Goal: Task Accomplishment & Management: Complete application form

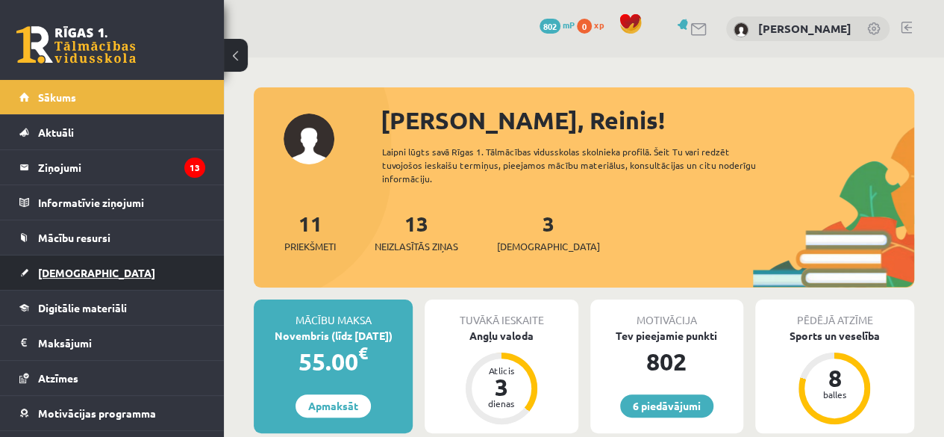
click at [84, 274] on link "[DEMOGRAPHIC_DATA]" at bounding box center [112, 272] width 186 height 34
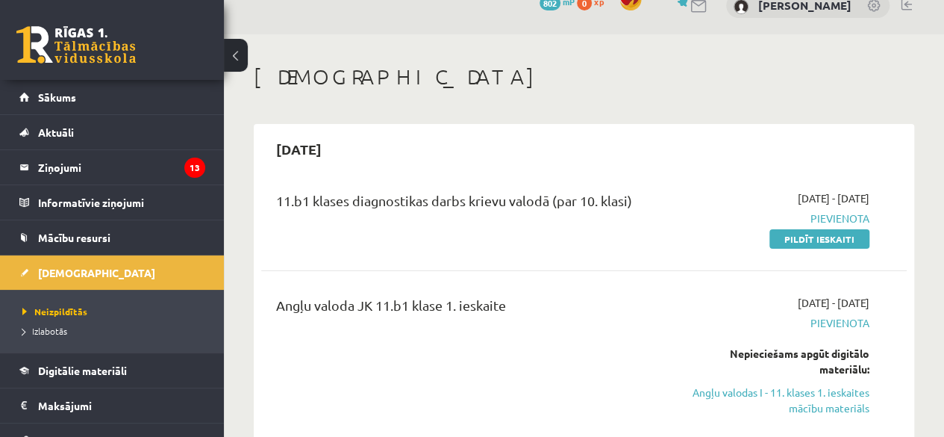
scroll to position [25, 0]
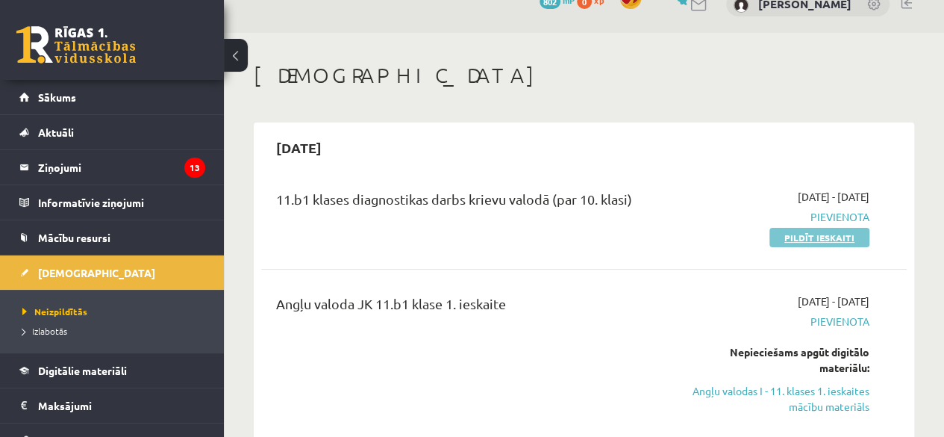
click at [854, 240] on link "Pildīt ieskaiti" at bounding box center [820, 237] width 100 height 19
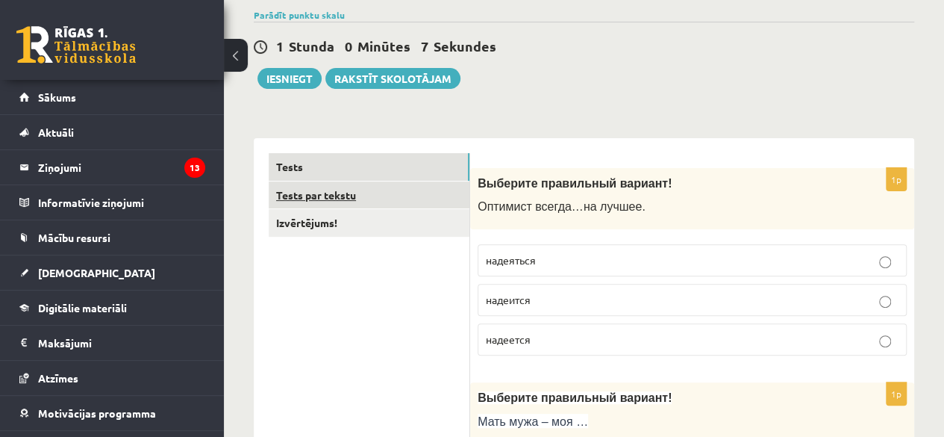
scroll to position [124, 0]
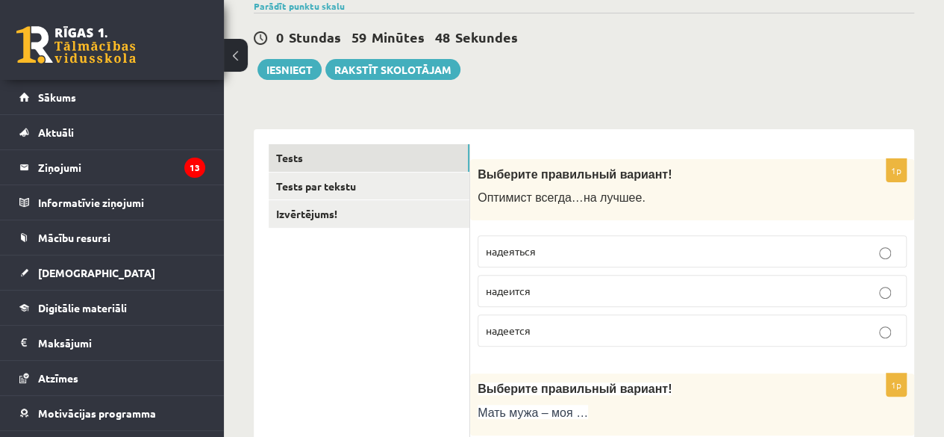
click at [879, 287] on p "надеится" at bounding box center [692, 291] width 413 height 16
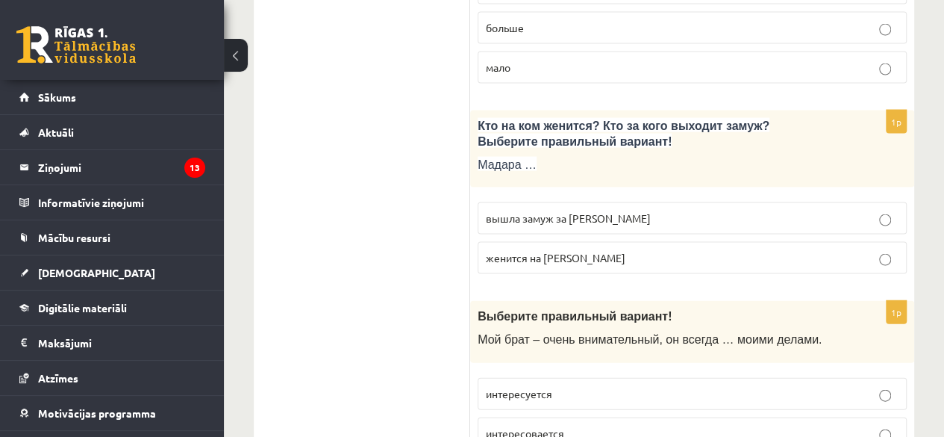
scroll to position [1491, 0]
click at [890, 255] on div "1p Кто на ком женится? Кто за кого выходит замуж? Выберите правильный вариант! …" at bounding box center [692, 197] width 444 height 175
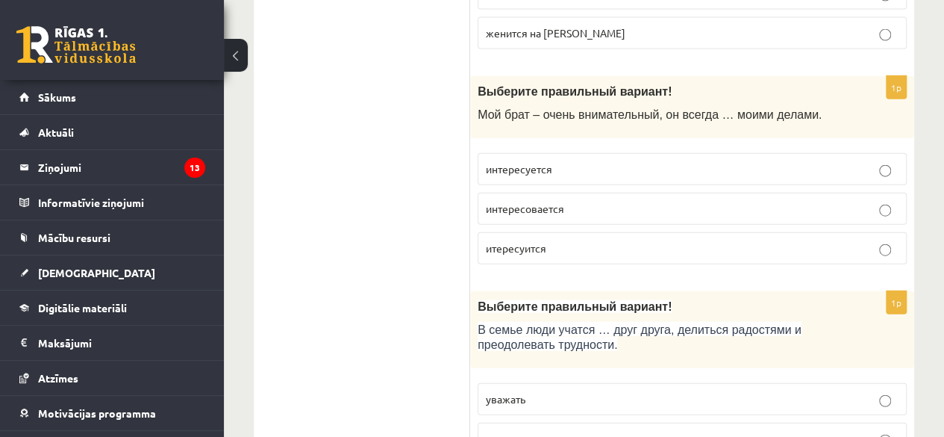
scroll to position [1715, 0]
click at [905, 153] on label "интересуется" at bounding box center [692, 169] width 429 height 32
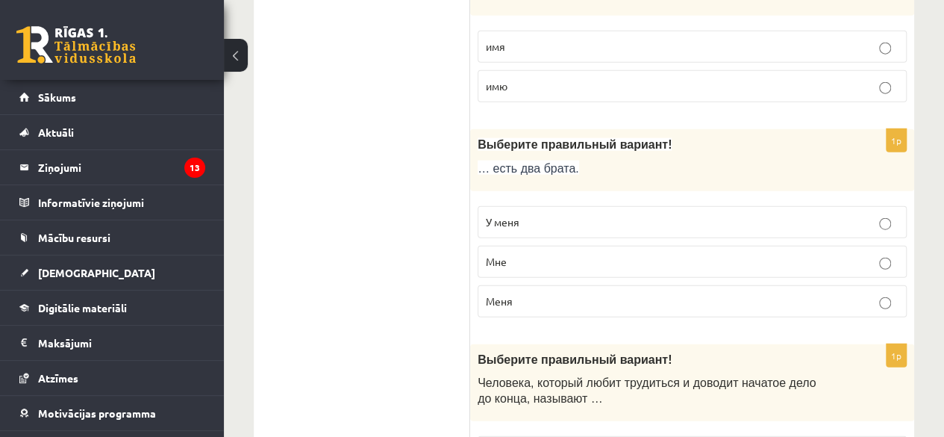
scroll to position [4986, 0]
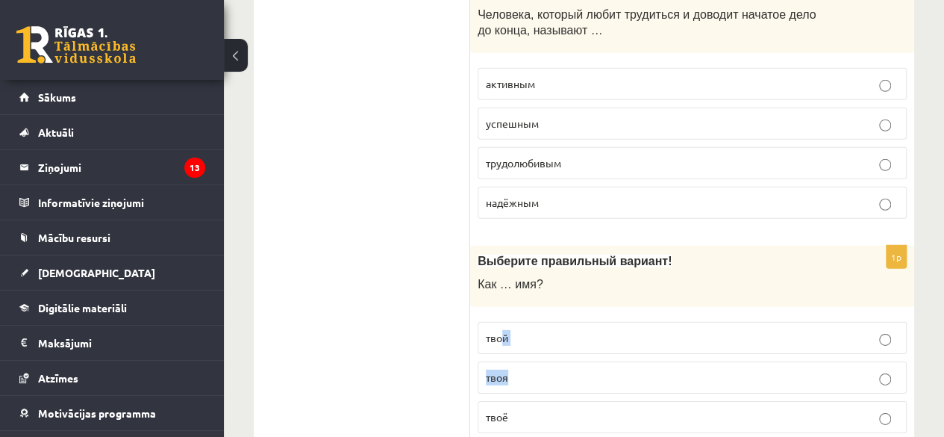
drag, startPoint x: 477, startPoint y: 372, endPoint x: 502, endPoint y: 261, distance: 114.6
click at [502, 261] on div "1p Выберите правильный вариант! Как … имя? твой твоя твоё" at bounding box center [692, 346] width 444 height 200
click at [472, 385] on div "1p Выберите правильный вариант! Как … имя? твой твоя твоё" at bounding box center [692, 346] width 444 height 200
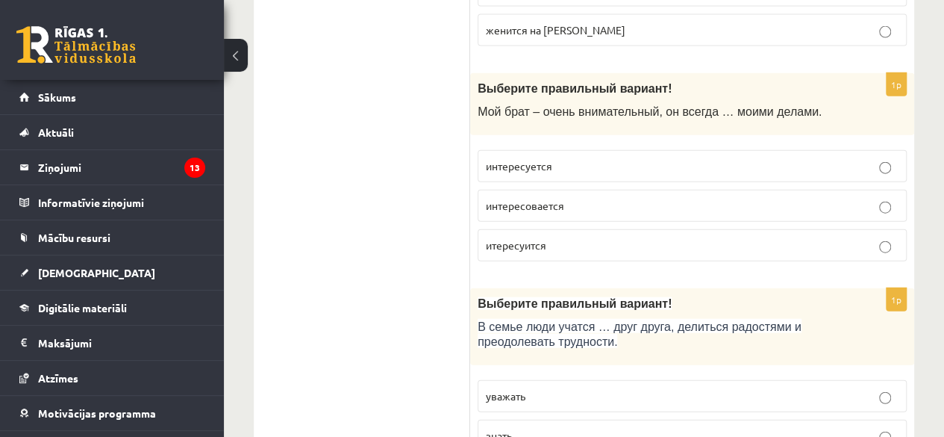
scroll to position [1721, 0]
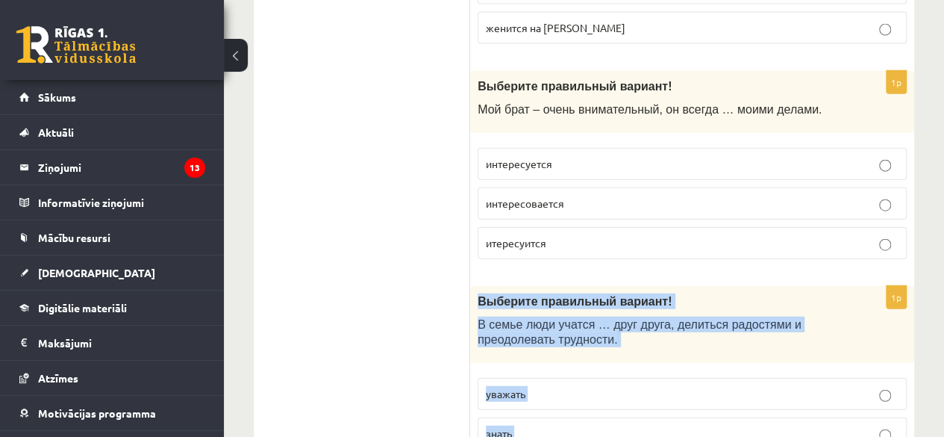
drag, startPoint x: 481, startPoint y: 383, endPoint x: 476, endPoint y: 271, distance: 112.1
copy form "Выберите правильный вариант! В семье люди учатся … друг друга, делиться радостя…"
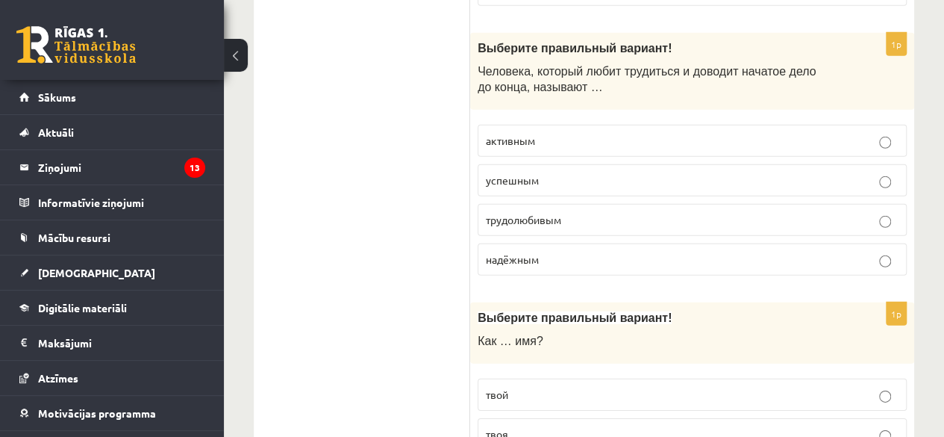
scroll to position [4986, 0]
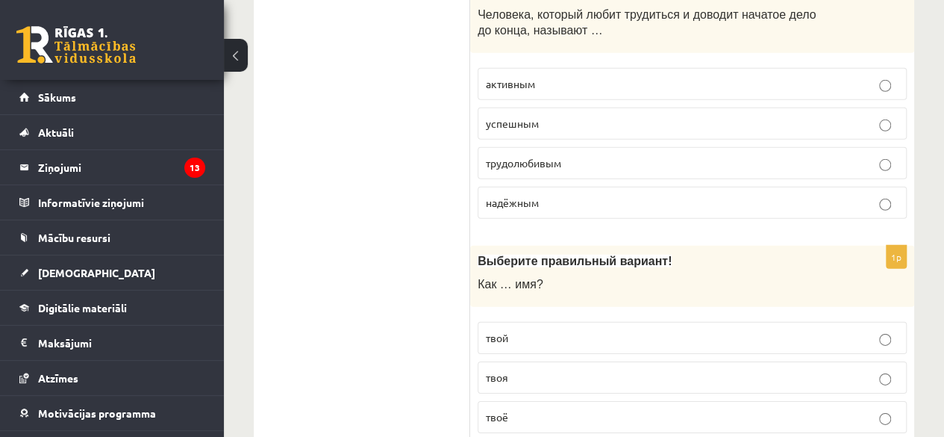
click at [894, 361] on label "твоя" at bounding box center [692, 377] width 429 height 32
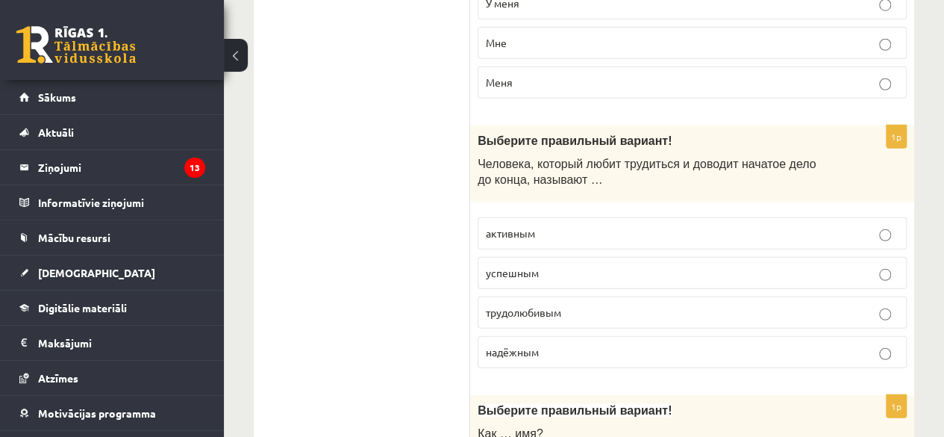
click at [902, 296] on label "трудолюбивым" at bounding box center [692, 312] width 429 height 32
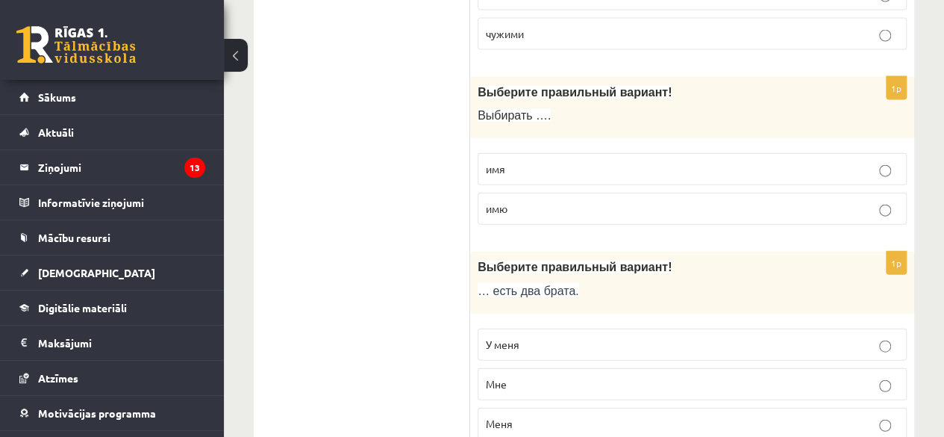
scroll to position [4489, 0]
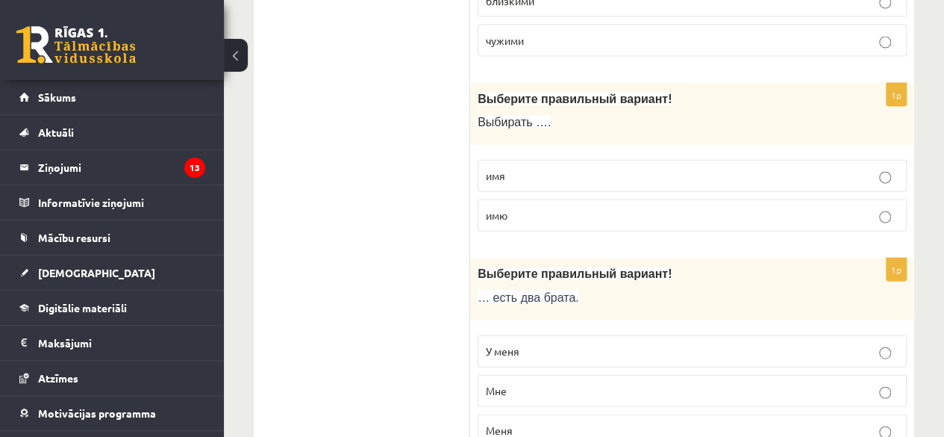
click at [902, 335] on label "У меня" at bounding box center [692, 351] width 429 height 32
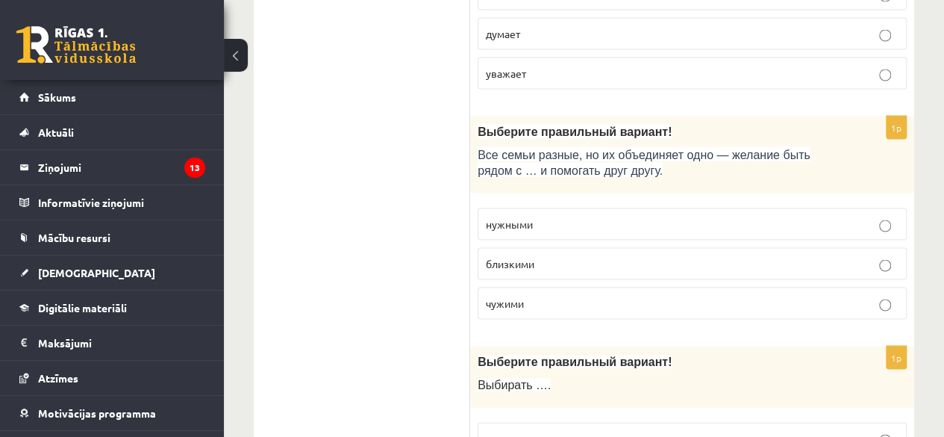
scroll to position [4223, 0]
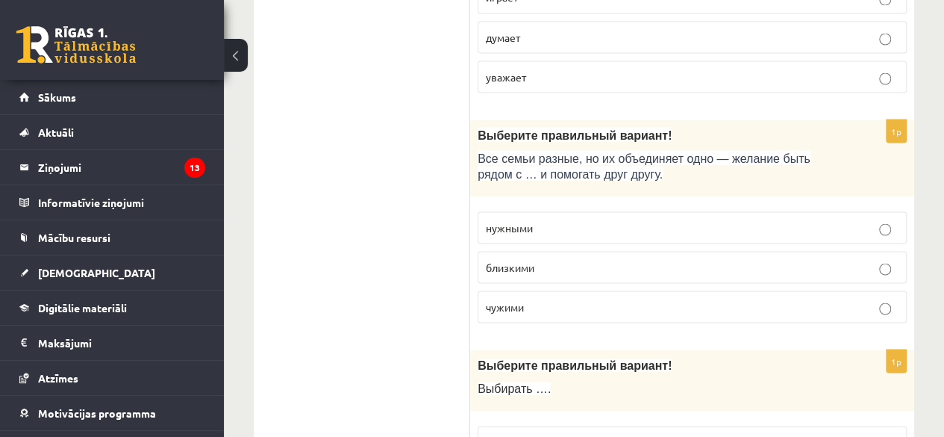
click at [906, 251] on label "близкими" at bounding box center [692, 267] width 429 height 32
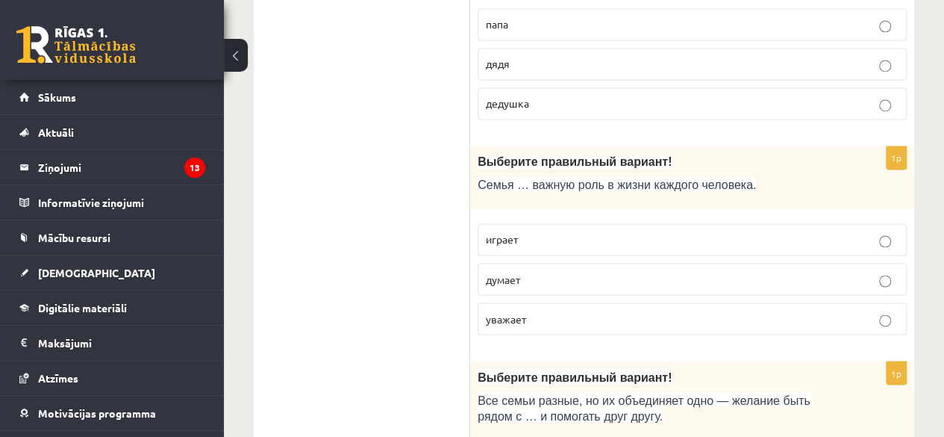
scroll to position [3974, 0]
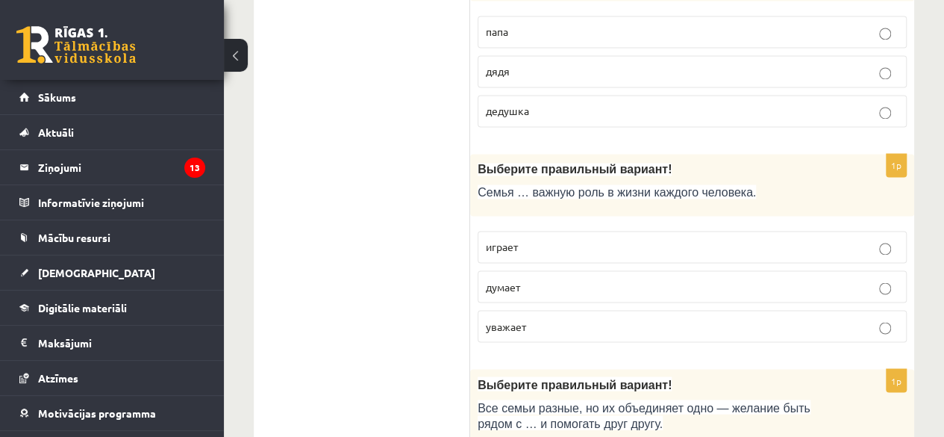
click at [902, 231] on label "играет" at bounding box center [692, 247] width 429 height 32
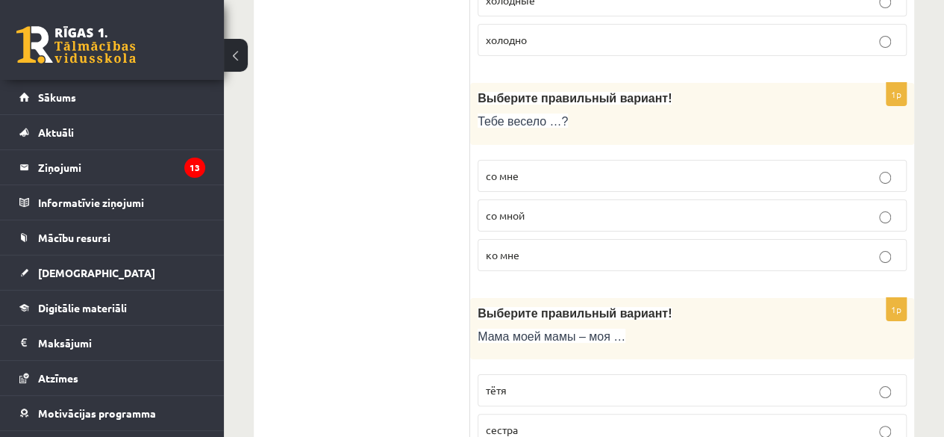
scroll to position [2789, 0]
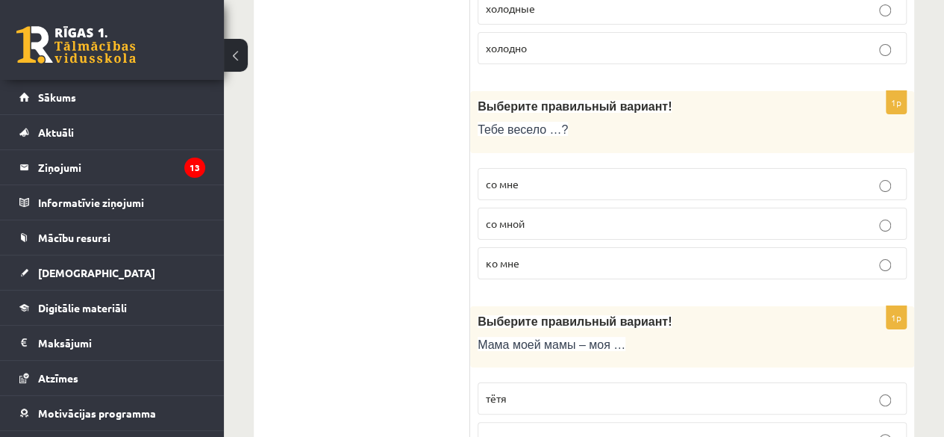
click at [900, 208] on label "со мной" at bounding box center [692, 224] width 429 height 32
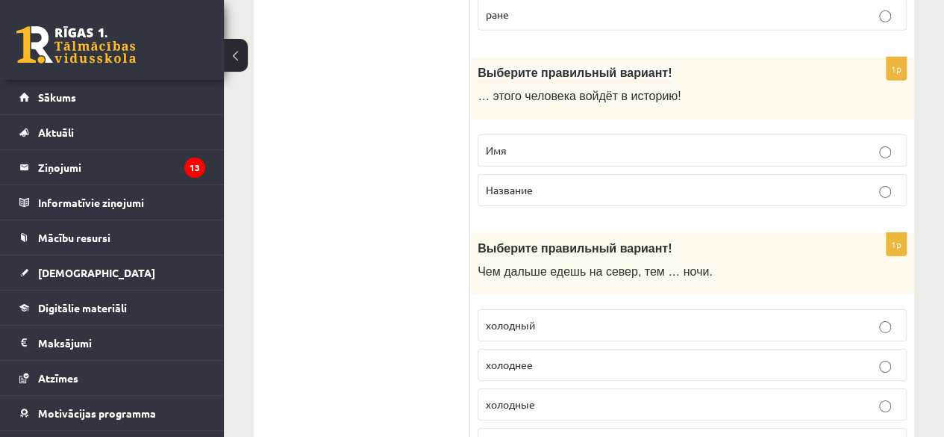
scroll to position [2378, 0]
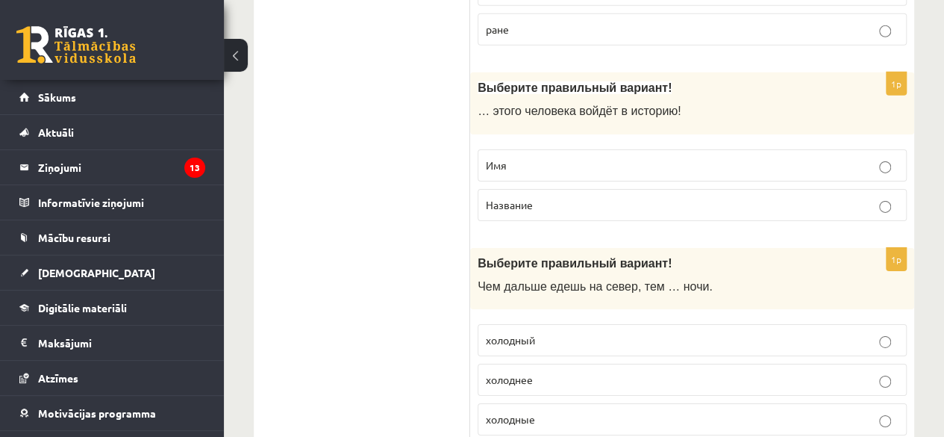
click at [904, 149] on label "Имя" at bounding box center [692, 165] width 429 height 32
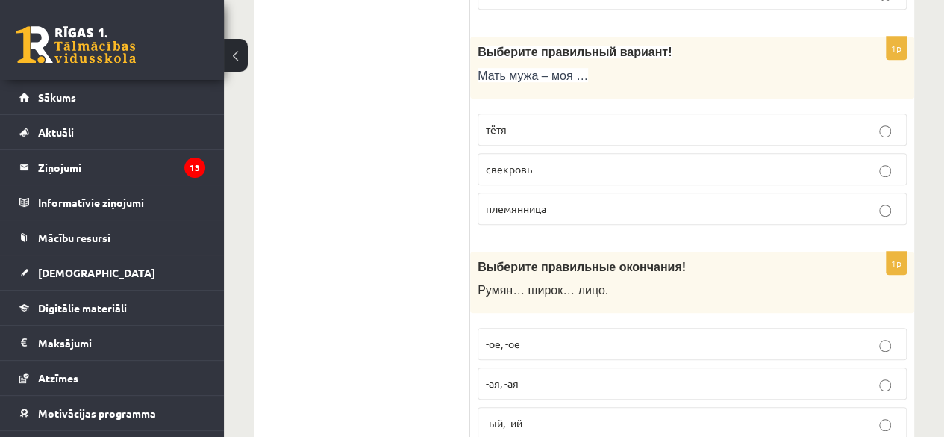
scroll to position [0, 0]
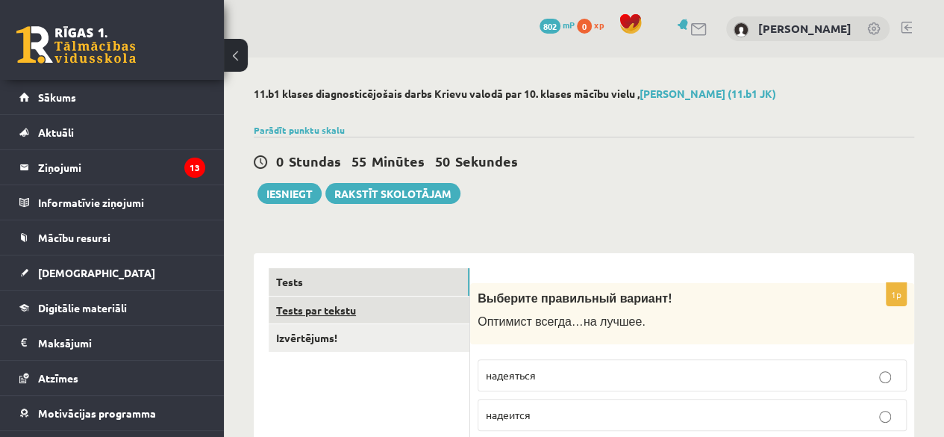
click at [306, 312] on link "Tests par tekstu" at bounding box center [369, 310] width 201 height 28
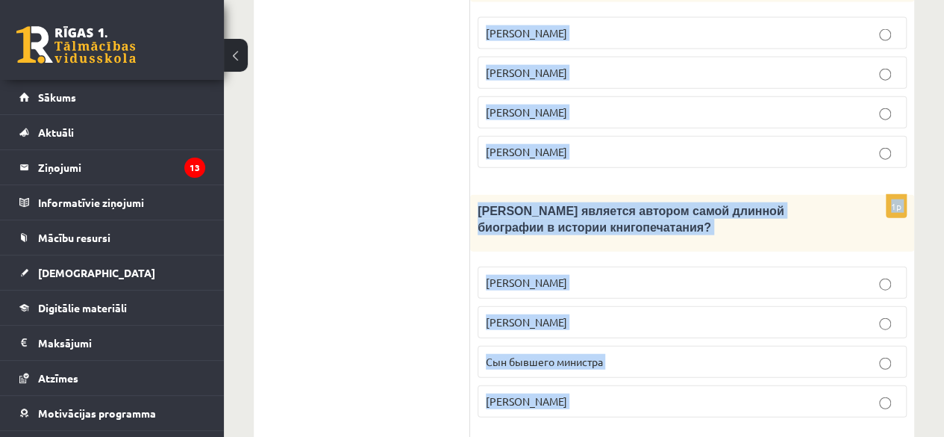
scroll to position [1850, 0]
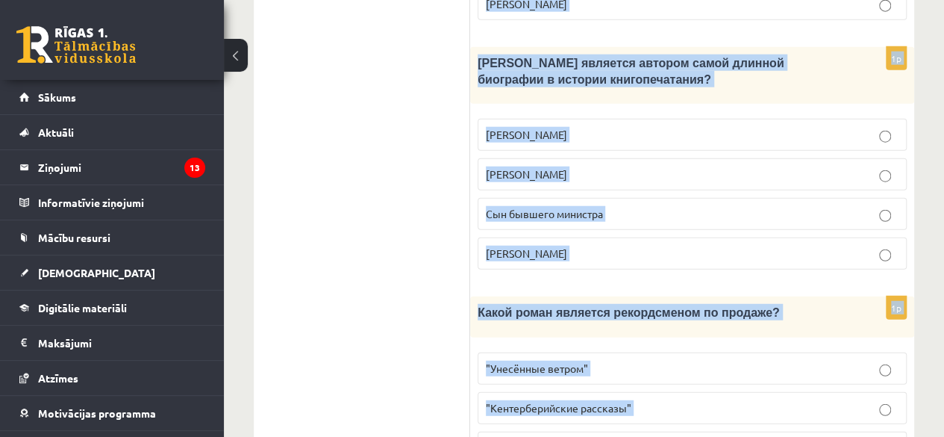
drag, startPoint x: 484, startPoint y: 267, endPoint x: 712, endPoint y: 420, distance: 274.9
copy form "Прочитайте текст «Интересные факты о книгах», выберите правильный вариант! Инте…"
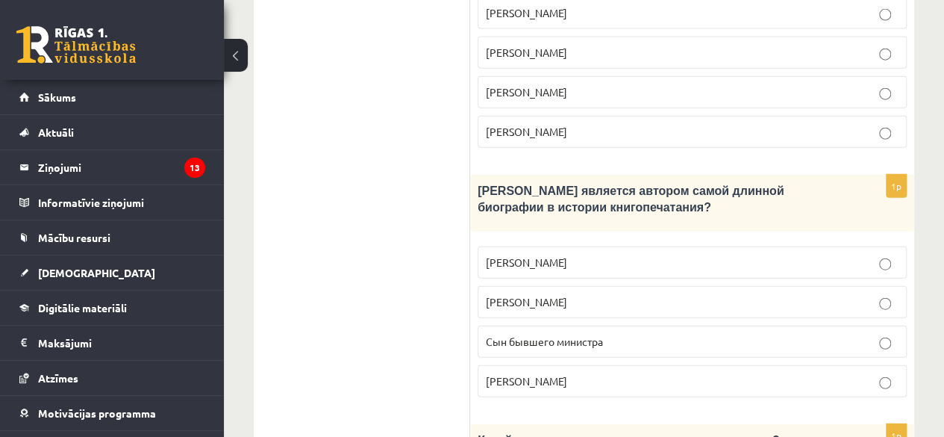
scroll to position [1721, 0]
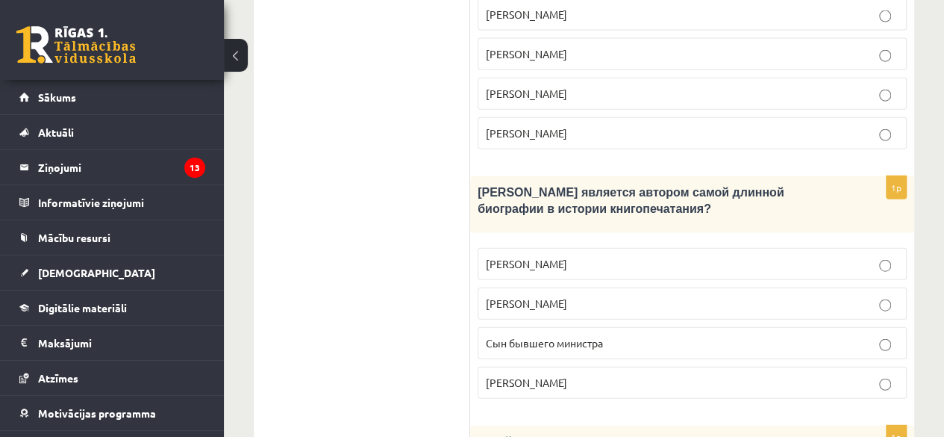
click at [899, 327] on label "Сын бывшего министра" at bounding box center [692, 343] width 429 height 32
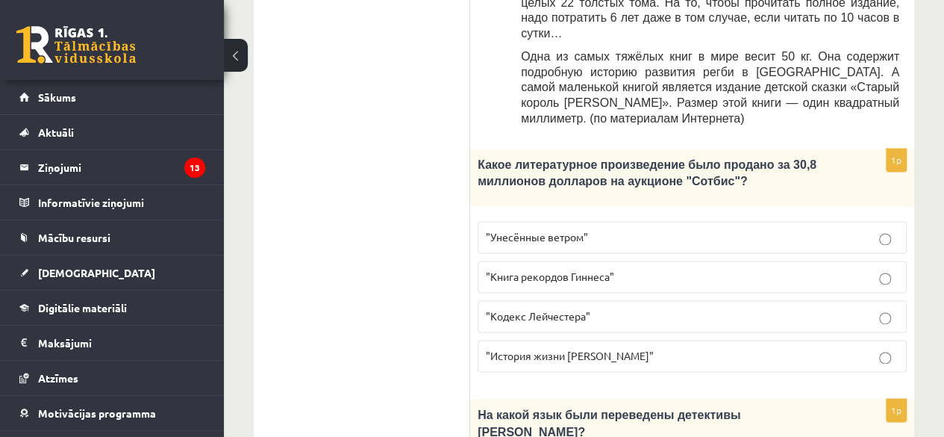
scroll to position [974, 0]
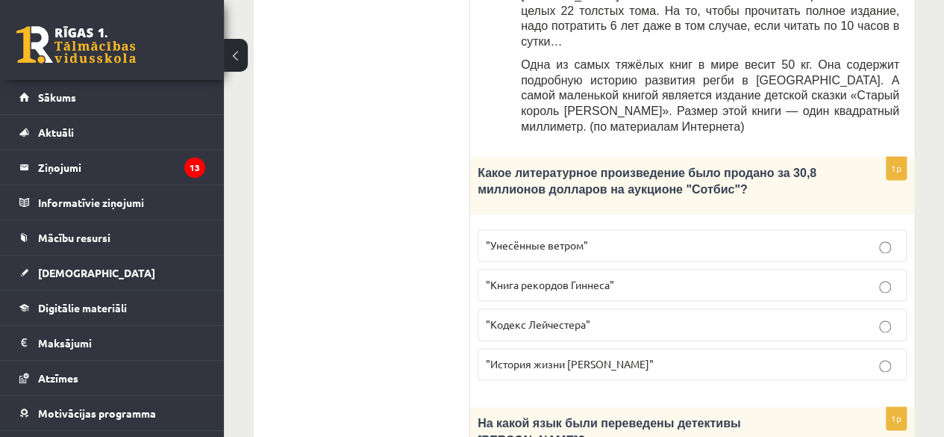
click at [890, 348] on label ""История жизни Уинстона Черчилля"" at bounding box center [692, 364] width 429 height 32
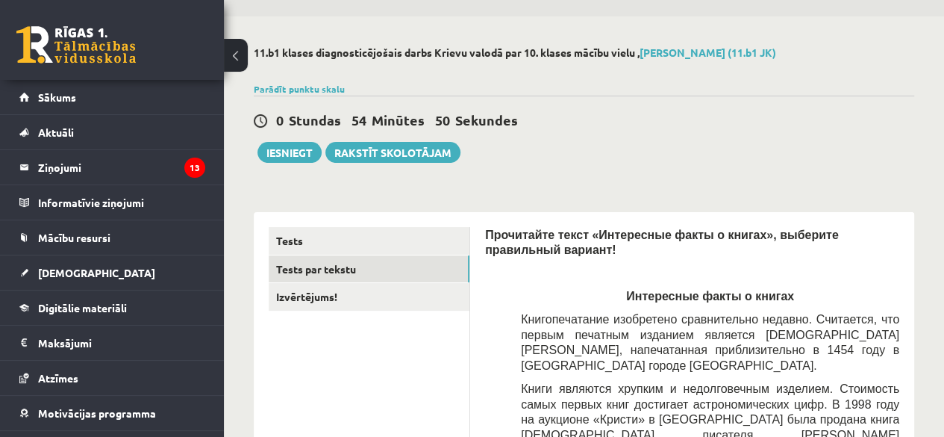
scroll to position [37, 0]
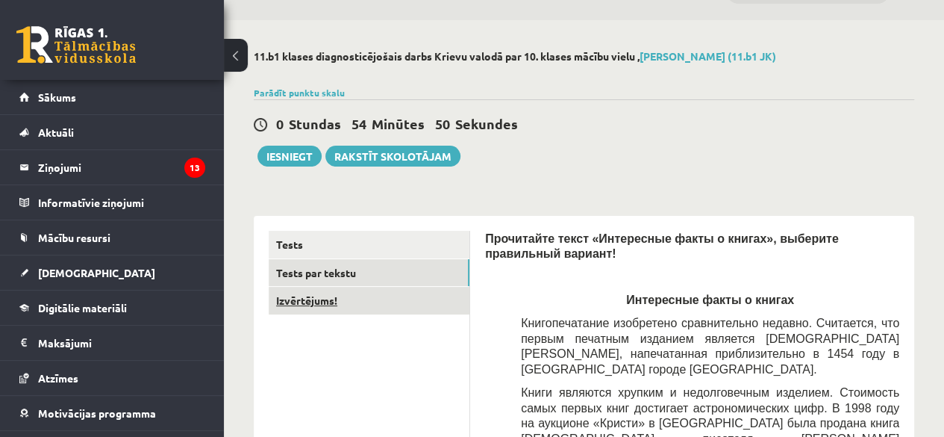
click at [291, 305] on link "Izvērtējums!" at bounding box center [369, 301] width 201 height 28
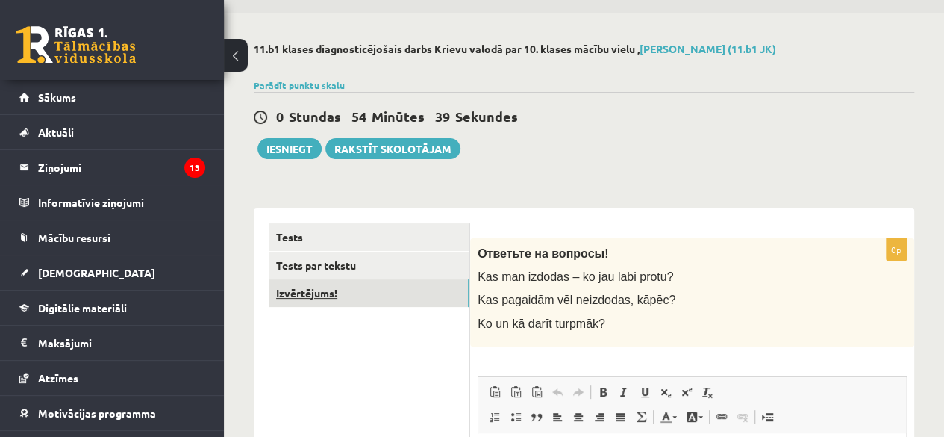
scroll to position [43, 0]
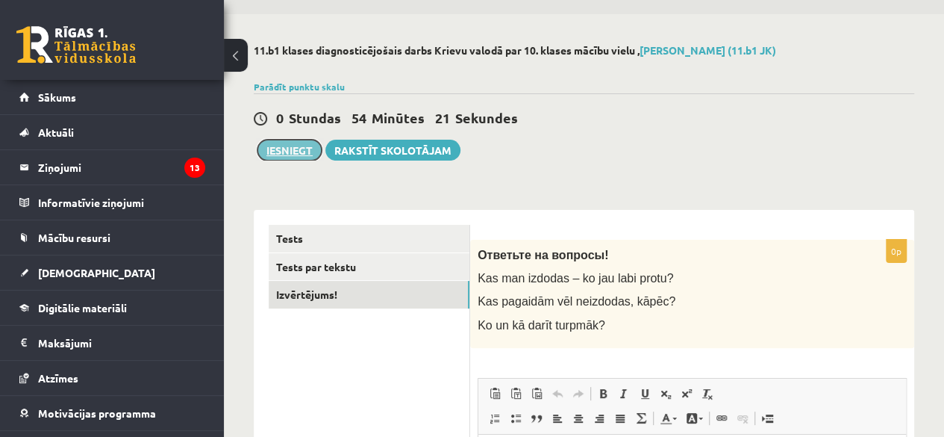
click at [281, 152] on button "Iesniegt" at bounding box center [290, 150] width 64 height 21
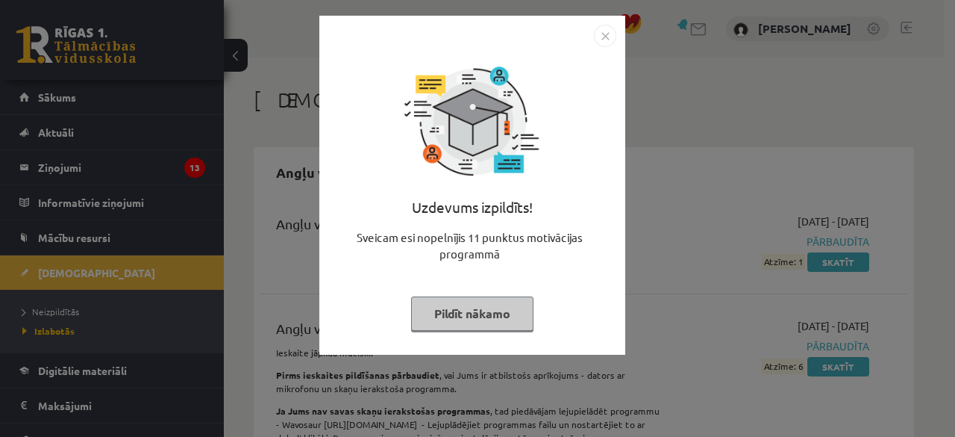
click at [491, 308] on button "Pildīt nākamo" at bounding box center [472, 313] width 122 height 34
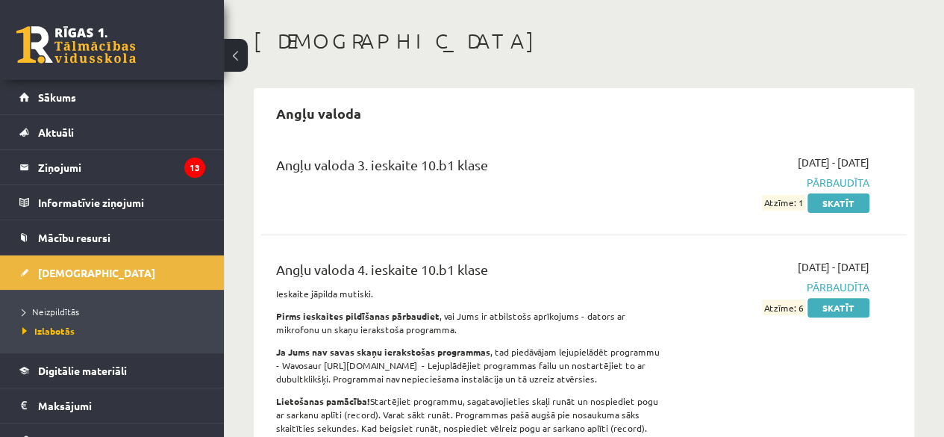
scroll to position [55, 0]
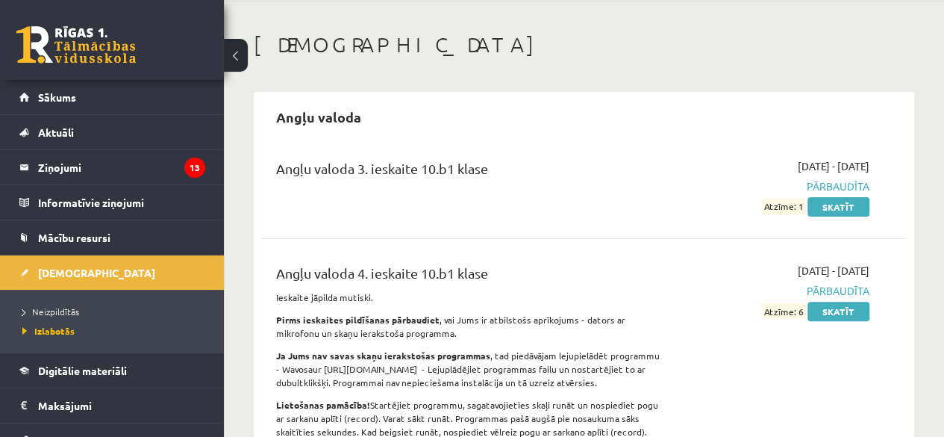
click at [56, 242] on link "Mācību resursi" at bounding box center [112, 237] width 186 height 34
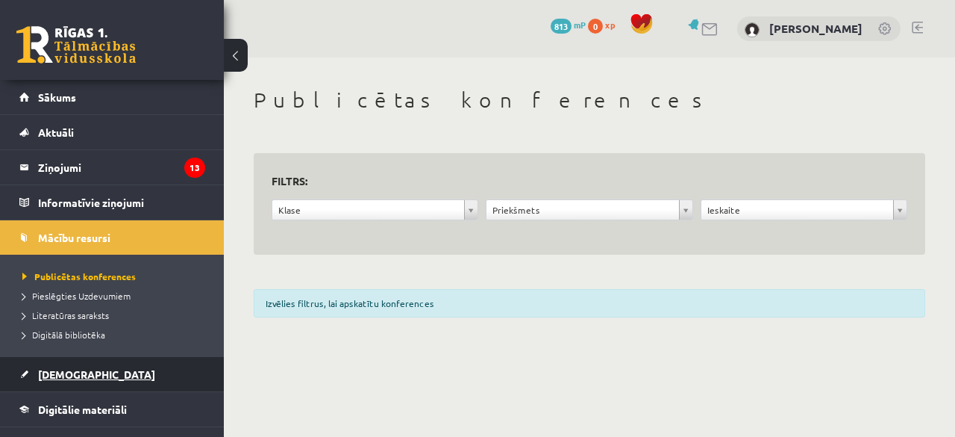
click at [61, 373] on span "[DEMOGRAPHIC_DATA]" at bounding box center [96, 373] width 117 height 13
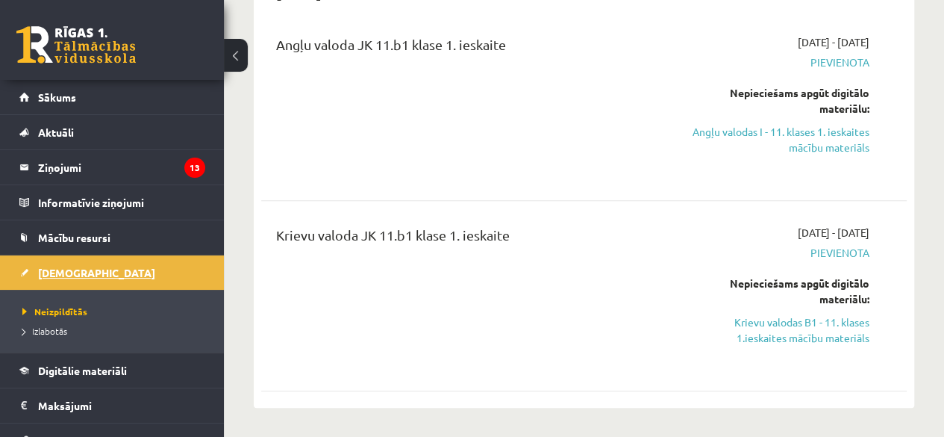
scroll to position [177, 0]
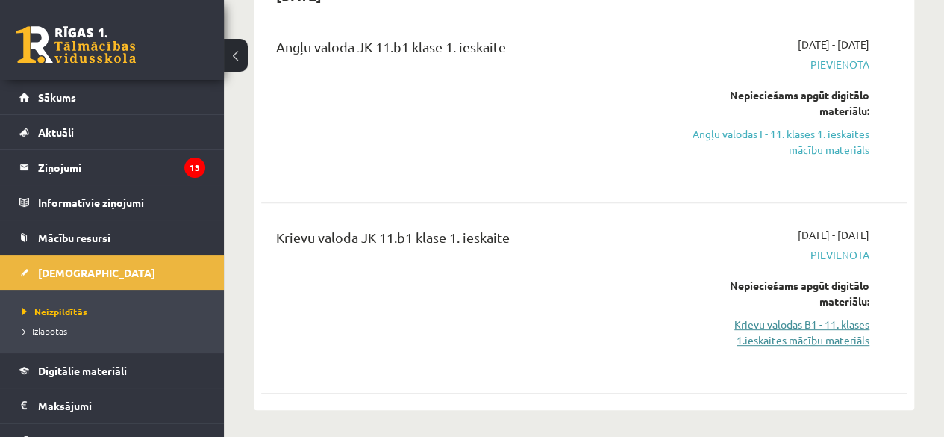
click at [835, 340] on link "Krievu valodas B1 - 11. klases 1.ieskaites mācību materiāls" at bounding box center [778, 331] width 183 height 31
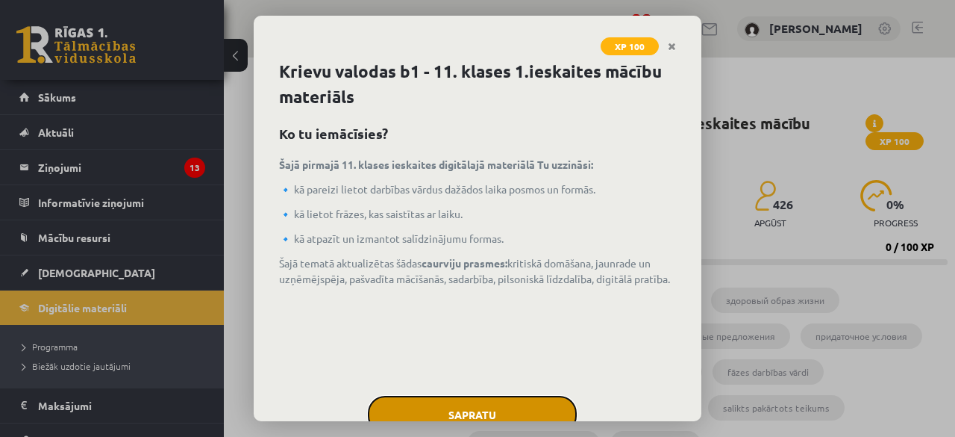
click at [494, 407] on button "Sapratu" at bounding box center [472, 414] width 209 height 37
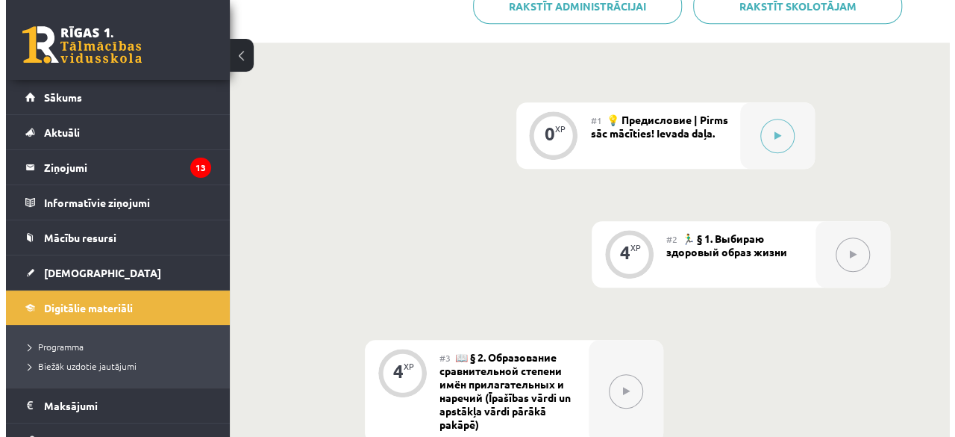
scroll to position [482, 0]
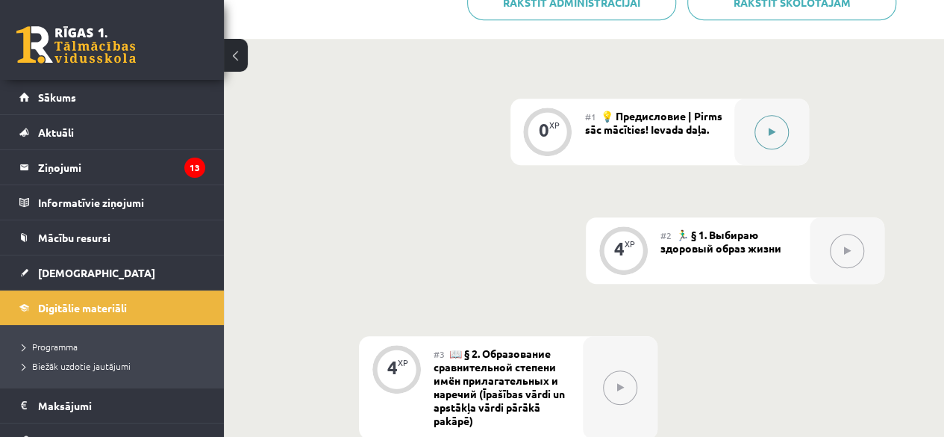
click at [768, 128] on icon at bounding box center [771, 132] width 7 height 9
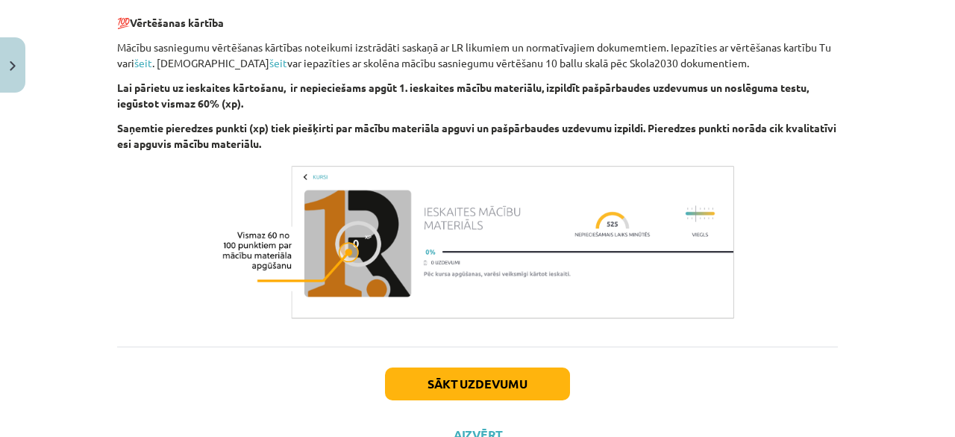
scroll to position [1085, 0]
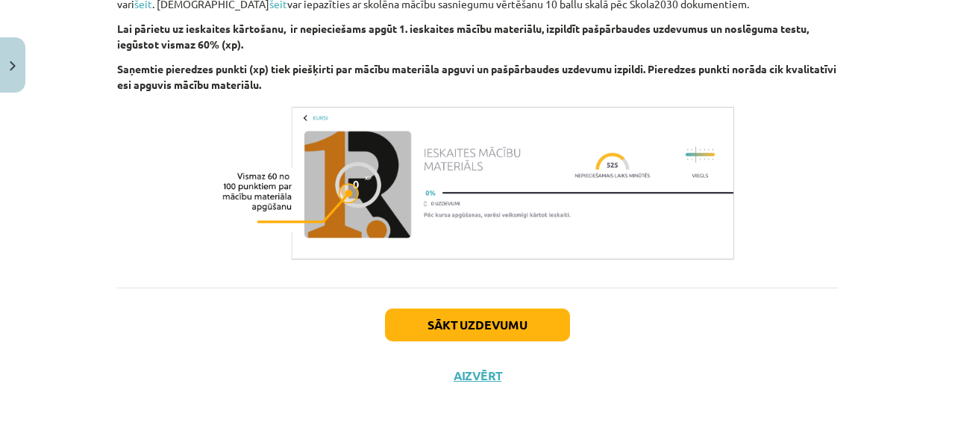
click at [549, 331] on button "Sākt uzdevumu" at bounding box center [477, 324] width 185 height 33
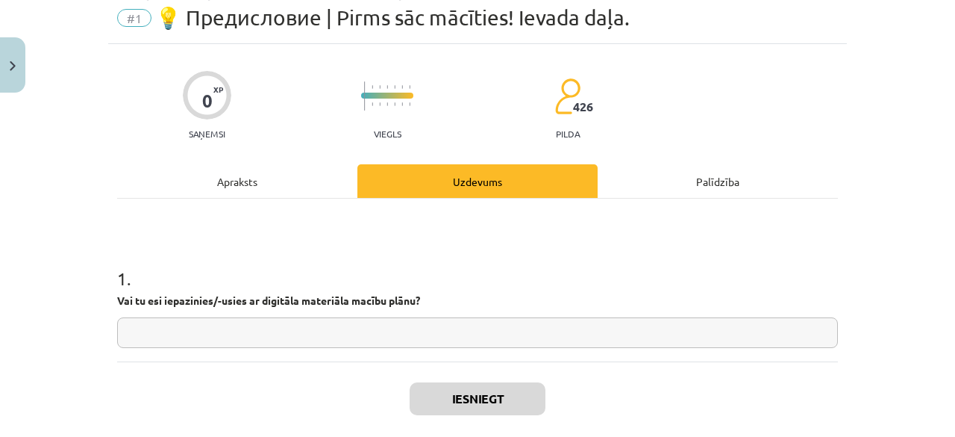
scroll to position [37, 0]
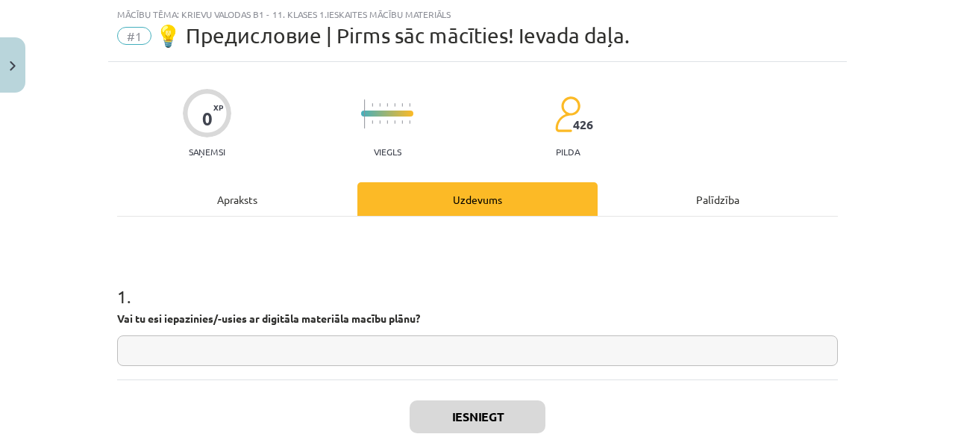
click at [297, 360] on input "text" at bounding box center [477, 350] width 721 height 31
type input "**"
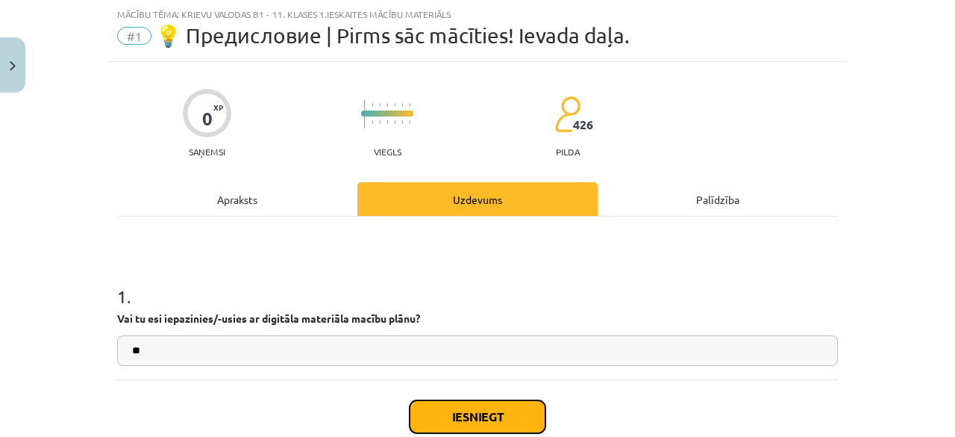
click at [431, 402] on button "Iesniegt" at bounding box center [478, 416] width 136 height 33
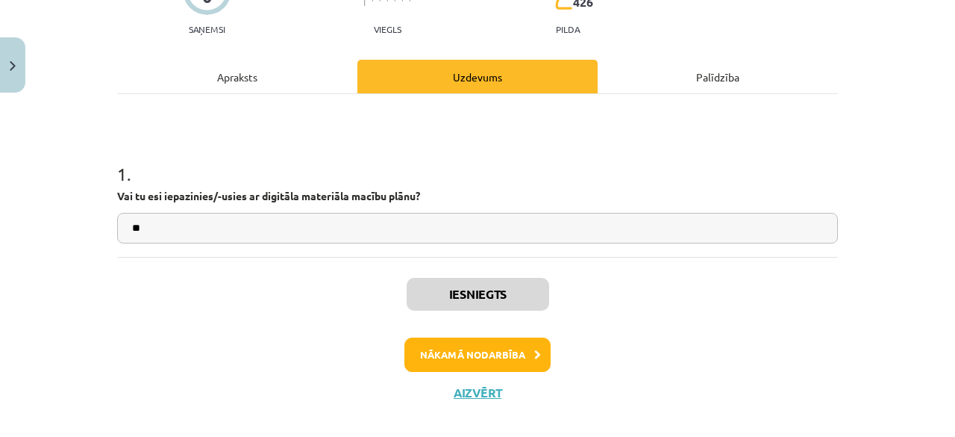
scroll to position [174, 0]
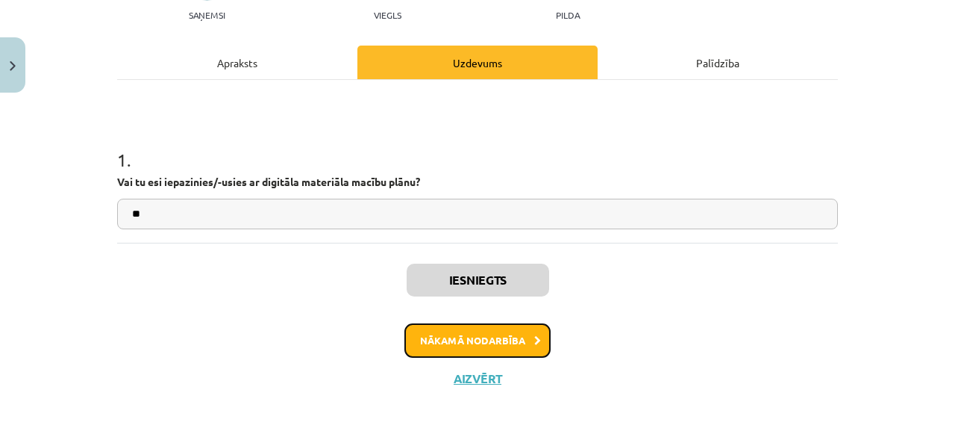
click at [519, 334] on button "Nākamā nodarbība" at bounding box center [478, 340] width 146 height 34
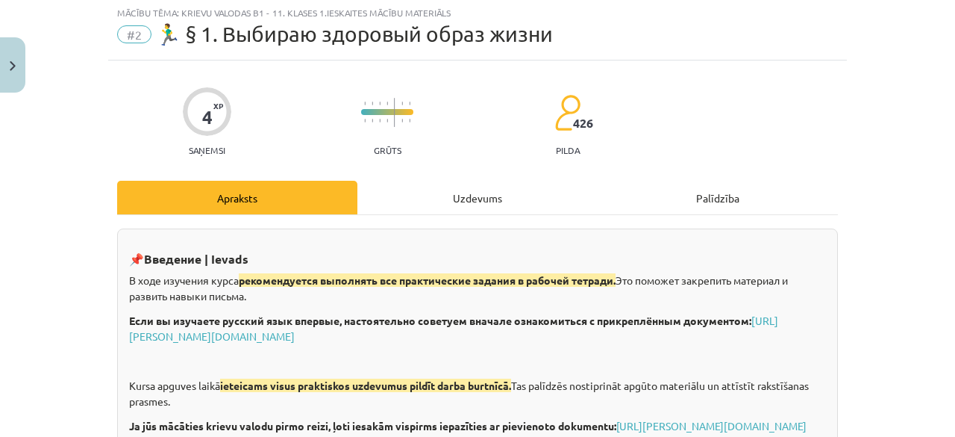
scroll to position [37, 0]
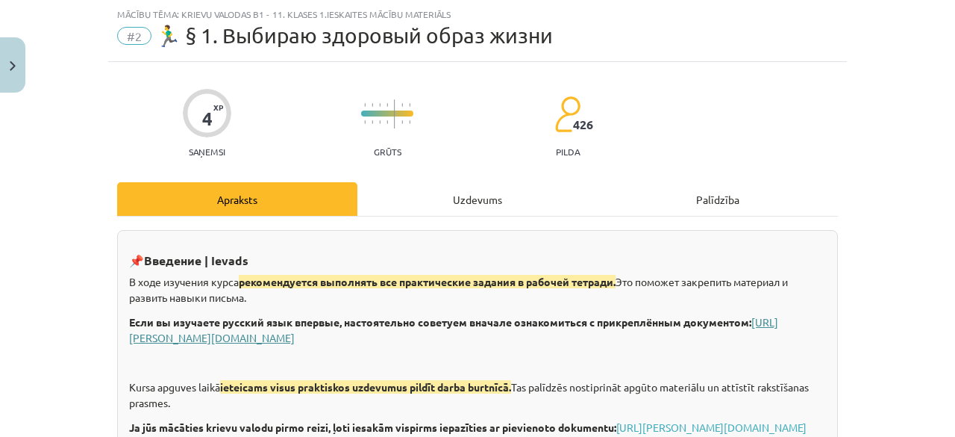
click at [519, 334] on link "https://eskola.r1tv.lv/system/uploads/attachment/file/71355/Krievu_valoda_iesac…" at bounding box center [453, 329] width 649 height 29
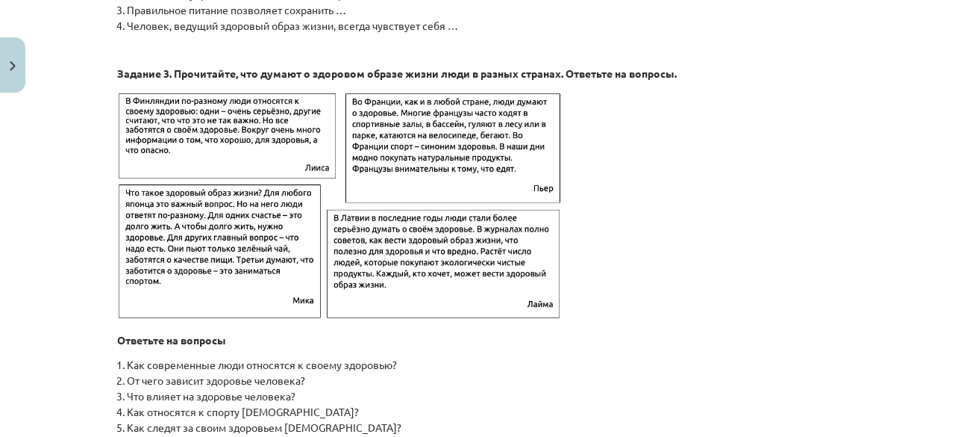
scroll to position [2504, 0]
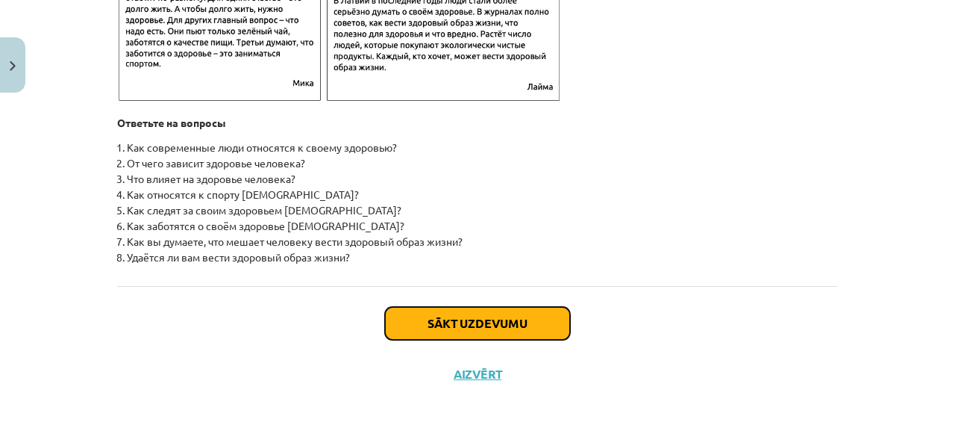
click at [442, 323] on button "Sākt uzdevumu" at bounding box center [477, 323] width 185 height 33
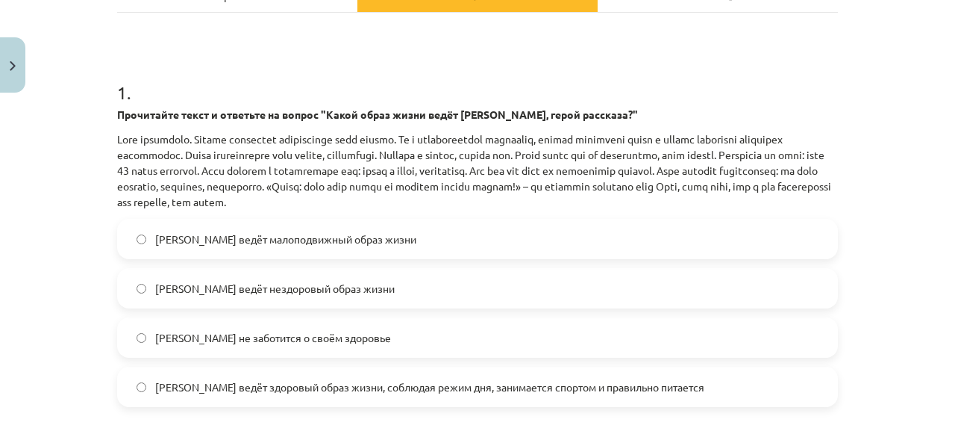
scroll to position [229, 0]
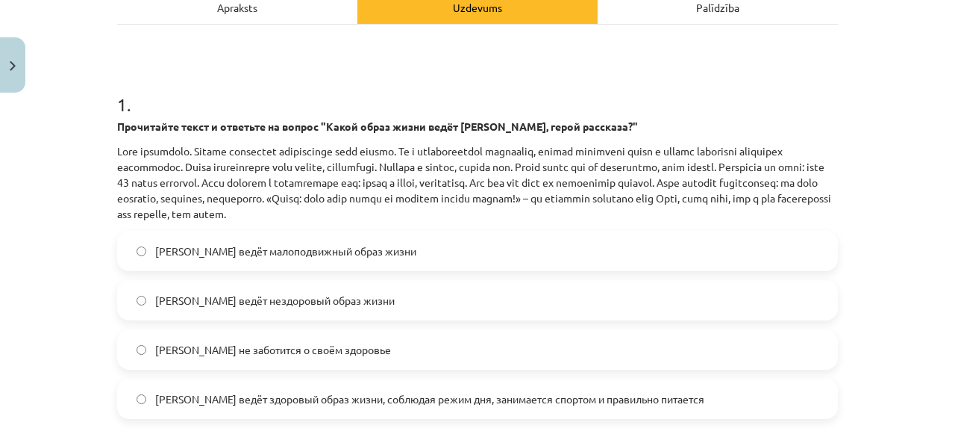
click at [40, 200] on div "Mācību tēma: Krievu valodas b1 - 11. klases 1.ieskaites mācību materiāls #2 🏃‍♂…" at bounding box center [477, 218] width 955 height 437
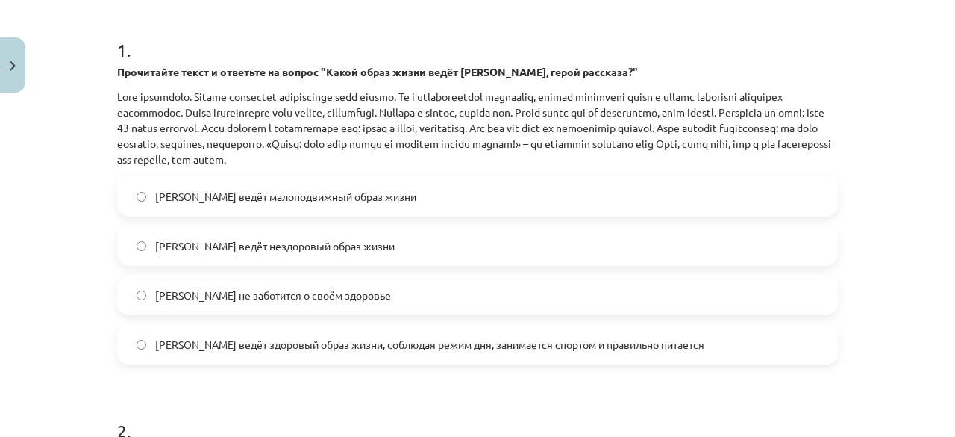
scroll to position [676, 0]
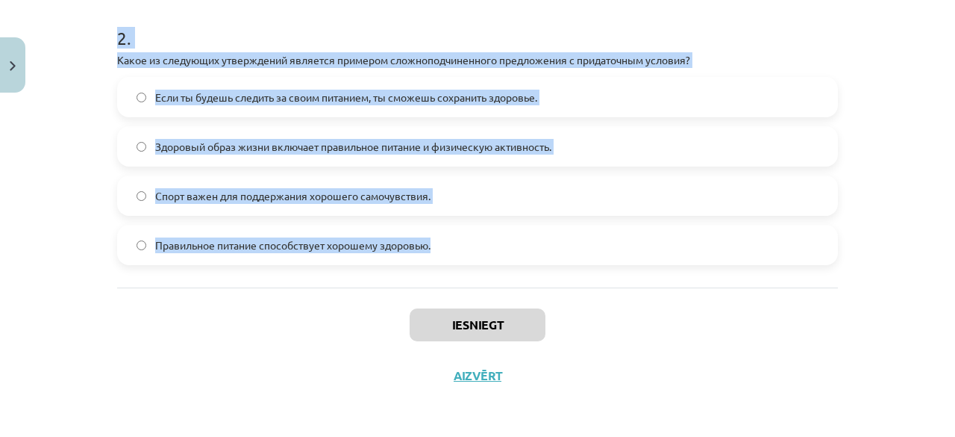
drag, startPoint x: 110, startPoint y: 101, endPoint x: 440, endPoint y: 246, distance: 361.0
copy form "1 . Прочитайте текст и ответьте на вопрос "Какой образ жизни ведёт Олег, герой …"
click at [30, 183] on div "Mācību tēma: Krievu valodas b1 - 11. klases 1.ieskaites mācību materiāls #2 🏃‍♂…" at bounding box center [477, 218] width 955 height 437
click at [66, 225] on div "Mācību tēma: Krievu valodas b1 - 11. klases 1.ieskaites mācību materiāls #2 🏃‍♂…" at bounding box center [477, 218] width 955 height 437
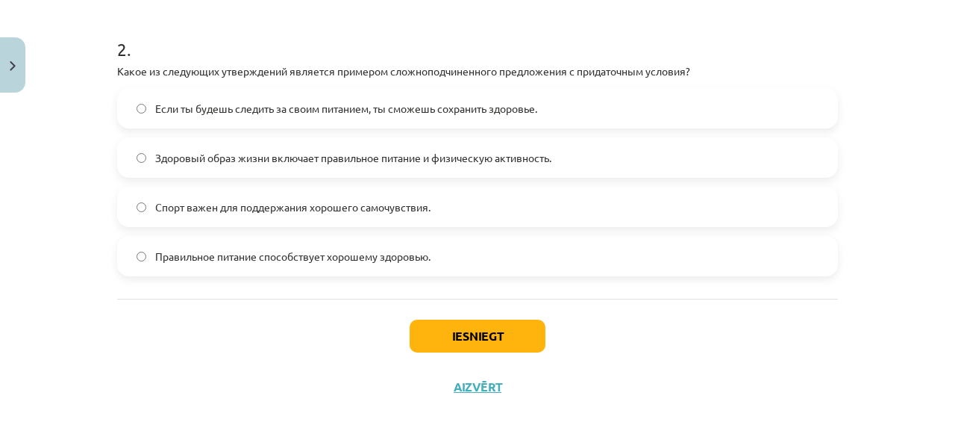
scroll to position [670, 0]
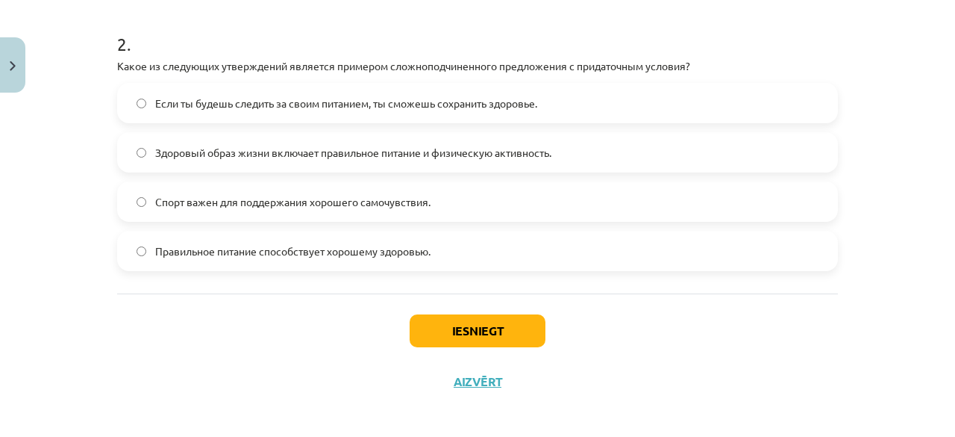
click at [524, 324] on button "Iesniegt" at bounding box center [478, 330] width 136 height 33
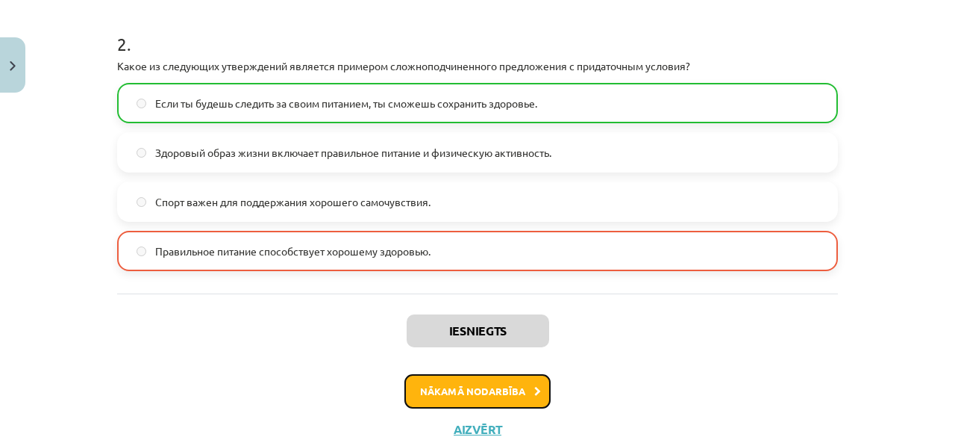
click at [503, 399] on button "Nākamā nodarbība" at bounding box center [478, 391] width 146 height 34
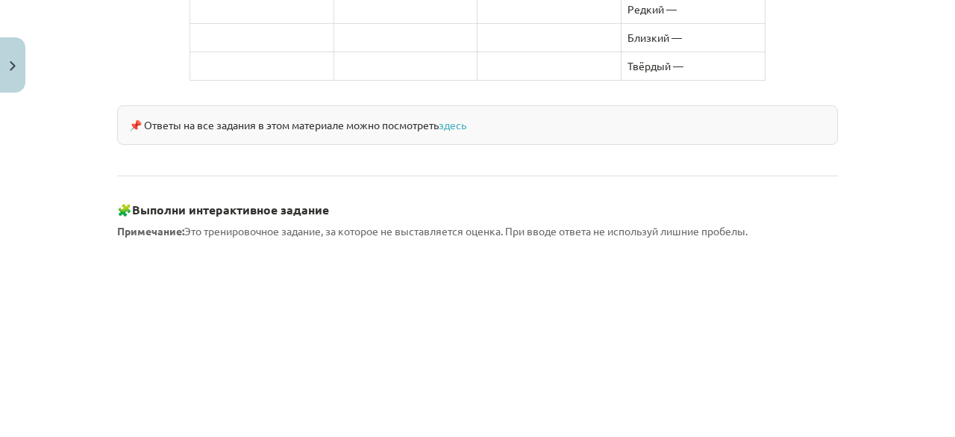
scroll to position [1450, 0]
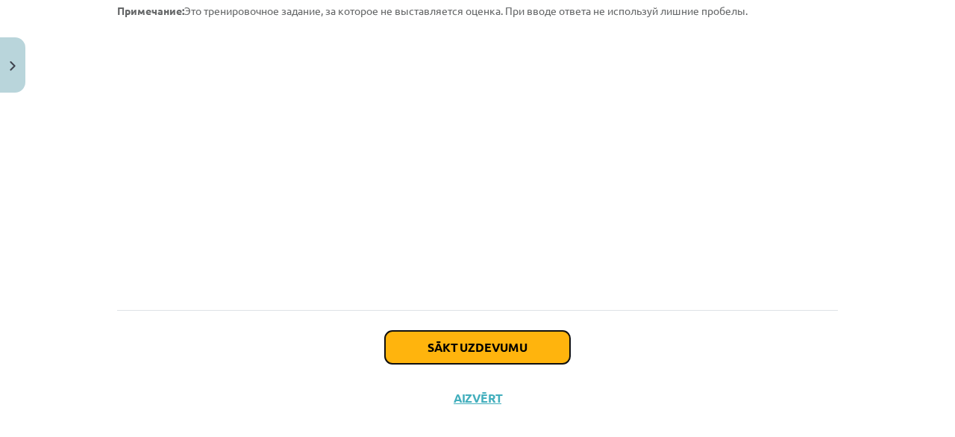
click at [523, 331] on button "Sākt uzdevumu" at bounding box center [477, 347] width 185 height 33
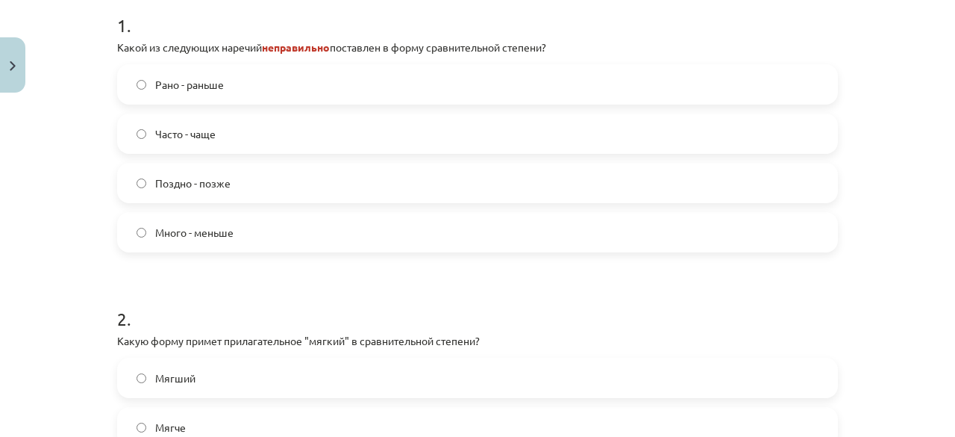
scroll to position [515, 0]
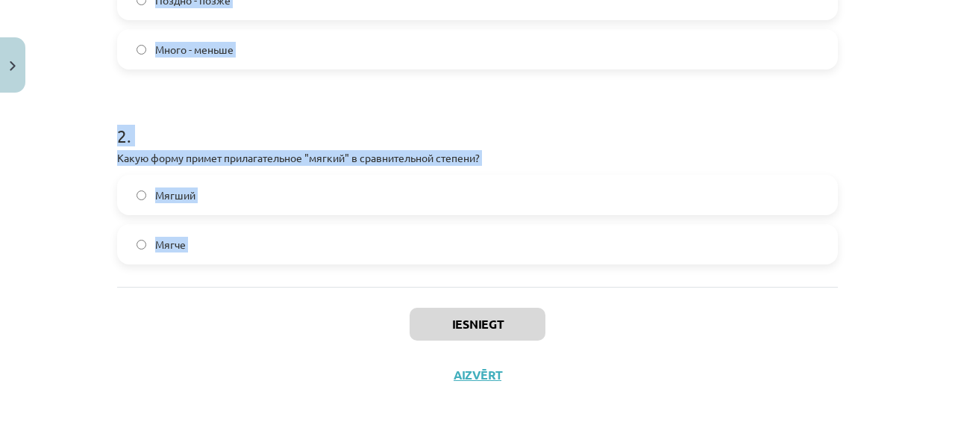
drag, startPoint x: 104, startPoint y: 322, endPoint x: 242, endPoint y: 292, distance: 141.4
click at [242, 292] on div "4 XP Saņemsi Grūts 426 pilda Apraksts Uzdevums Palīdzība 1 . Какой из следующих…" at bounding box center [477, 4] width 739 height 792
copy form "1 . Какой из следующих наречий неправильно поставлен в форму сравнительной степ…"
click at [8, 184] on div "Mācību tēma: Krievu valodas b1 - 11. klases 1.ieskaites mācību materiāls #3 📖 §…" at bounding box center [477, 218] width 955 height 437
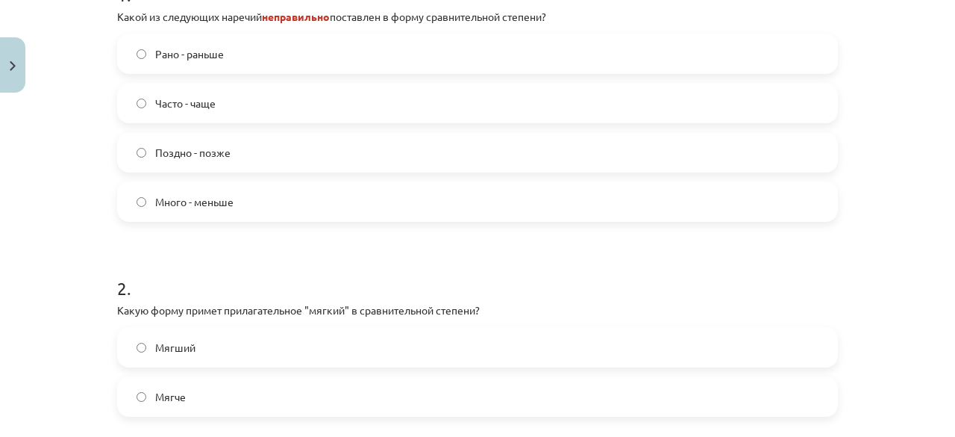
scroll to position [361, 0]
click at [131, 190] on label "Много - меньше" at bounding box center [478, 202] width 718 height 37
click at [170, 387] on label "Мягче" at bounding box center [478, 397] width 718 height 37
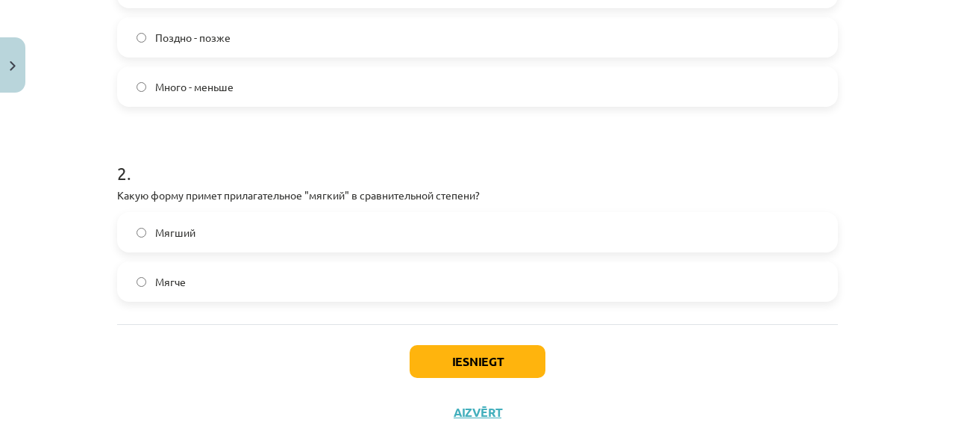
scroll to position [515, 0]
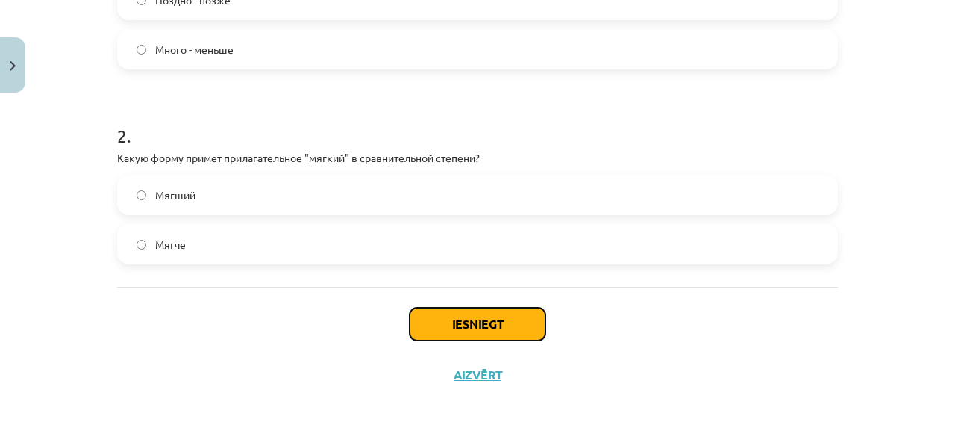
click at [469, 318] on button "Iesniegt" at bounding box center [478, 324] width 136 height 33
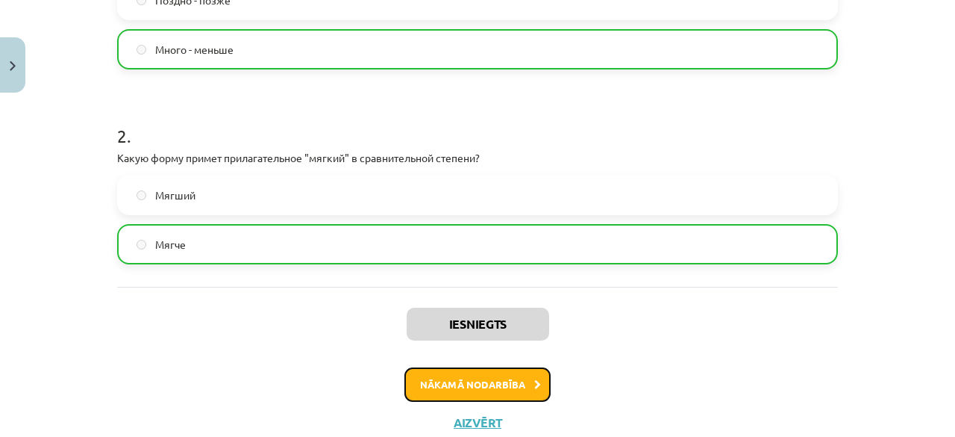
click at [487, 390] on button "Nākamā nodarbība" at bounding box center [478, 384] width 146 height 34
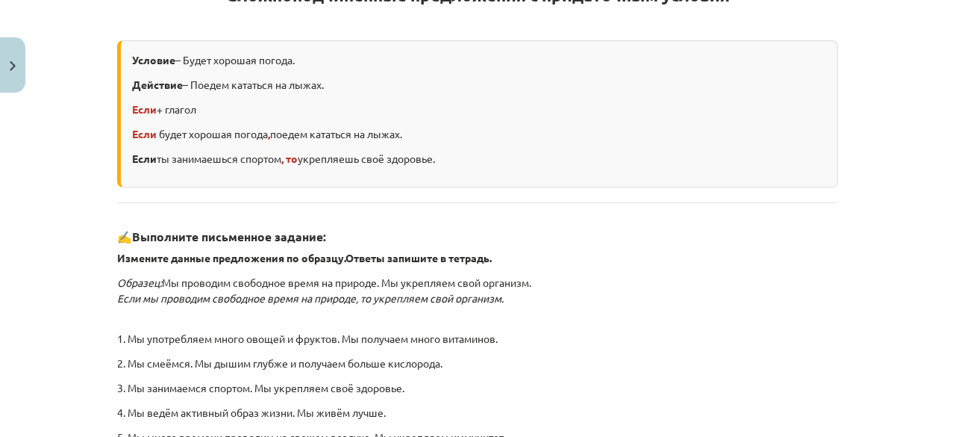
scroll to position [551, 0]
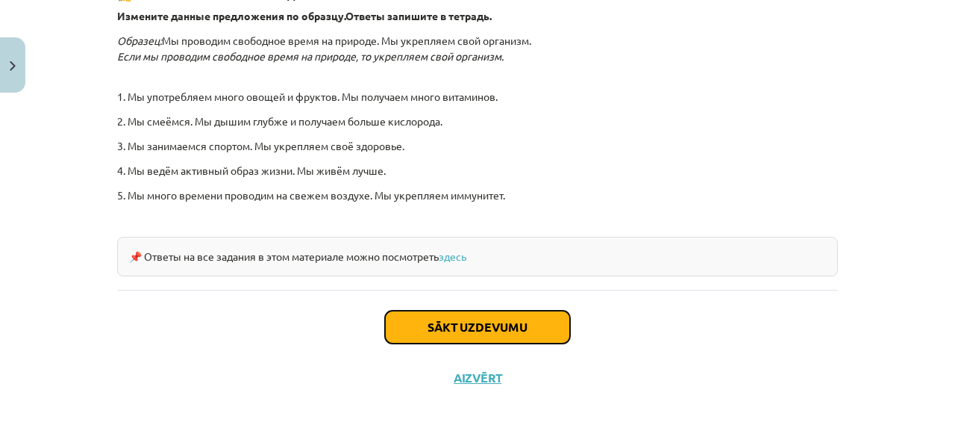
click at [535, 314] on button "Sākt uzdevumu" at bounding box center [477, 327] width 185 height 33
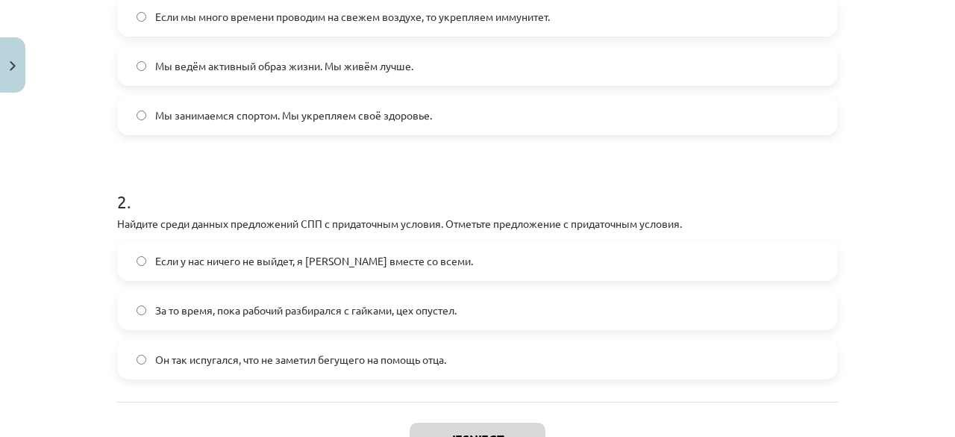
scroll to position [491, 0]
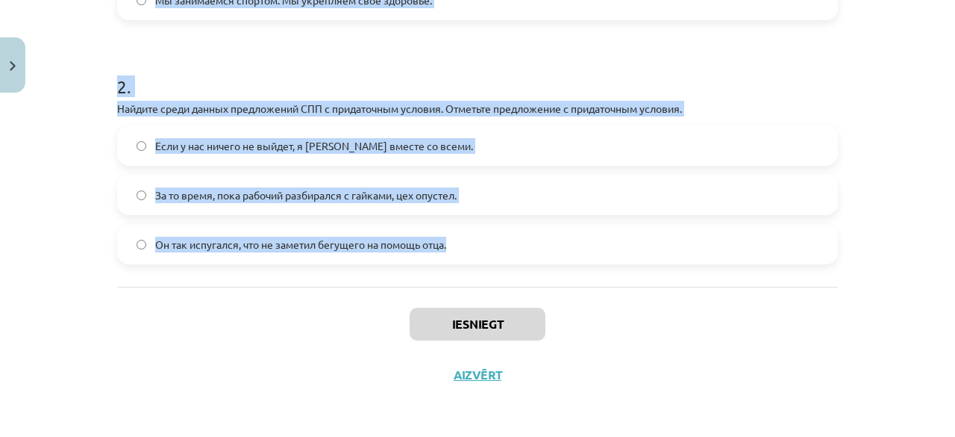
drag, startPoint x: 112, startPoint y: 290, endPoint x: 470, endPoint y: 238, distance: 361.2
click at [470, 238] on form "1 . Какое из предложений правильно преобразовано в сложноподчиненное предложени…" at bounding box center [477, 35] width 721 height 458
copy form "1 . Какое из предложений правильно преобразовано в сложноподчиненное предложени…"
click at [19, 159] on div "Mācību tēma: Krievu valodas b1 - 11. klases 1.ieskaites mācību materiāls #4 📖 §…" at bounding box center [477, 218] width 955 height 437
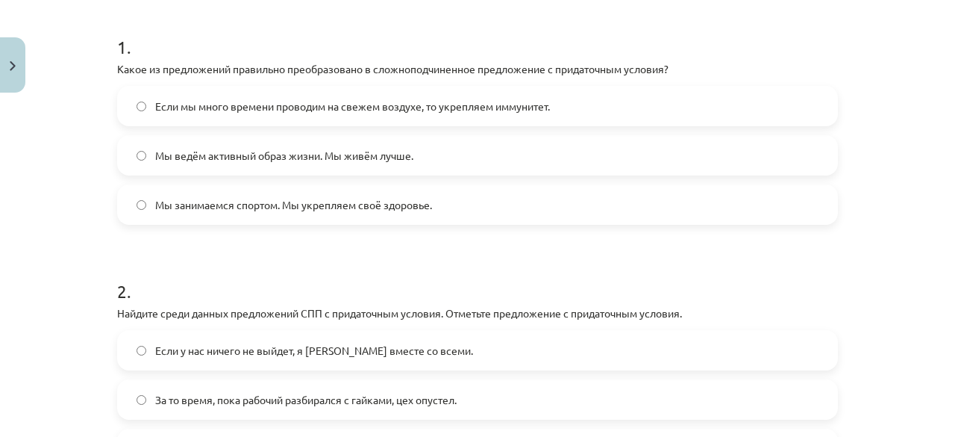
scroll to position [290, 0]
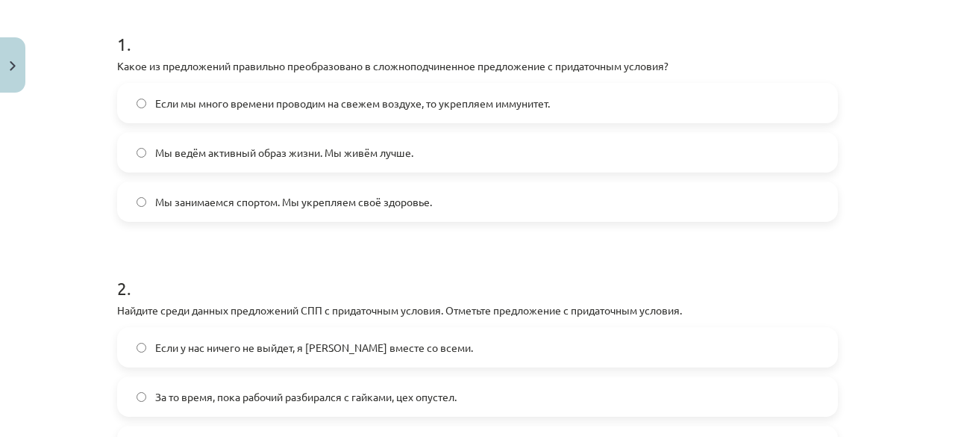
click at [179, 96] on span "Если мы много времени проводим на свежем воздухе, то укрепляем иммунитет." at bounding box center [352, 104] width 395 height 16
click at [199, 340] on span "Если у нас ничего не выйдет, я уеду вместе со всеми." at bounding box center [314, 348] width 318 height 16
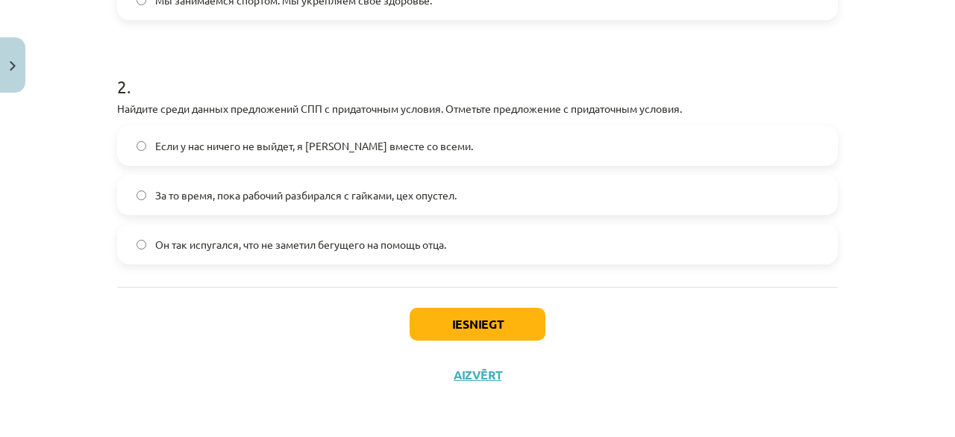
click at [502, 336] on button "Iesniegt" at bounding box center [478, 324] width 136 height 33
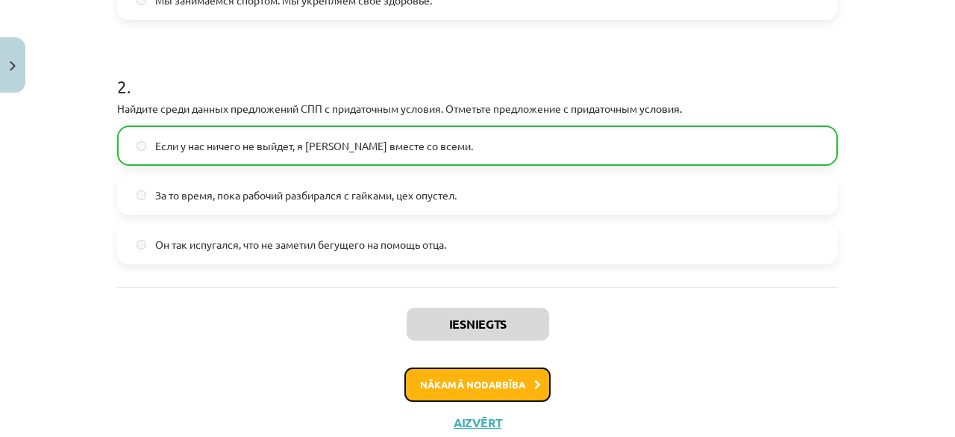
click at [512, 372] on button "Nākamā nodarbība" at bounding box center [478, 384] width 146 height 34
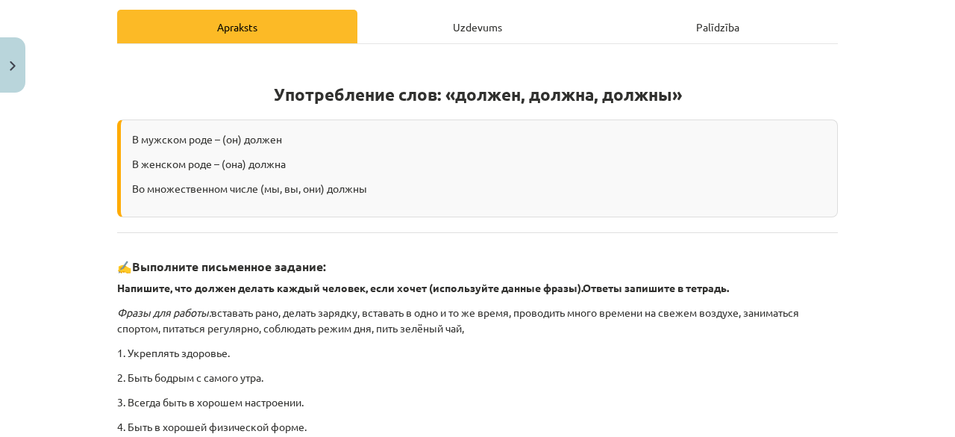
scroll to position [490, 0]
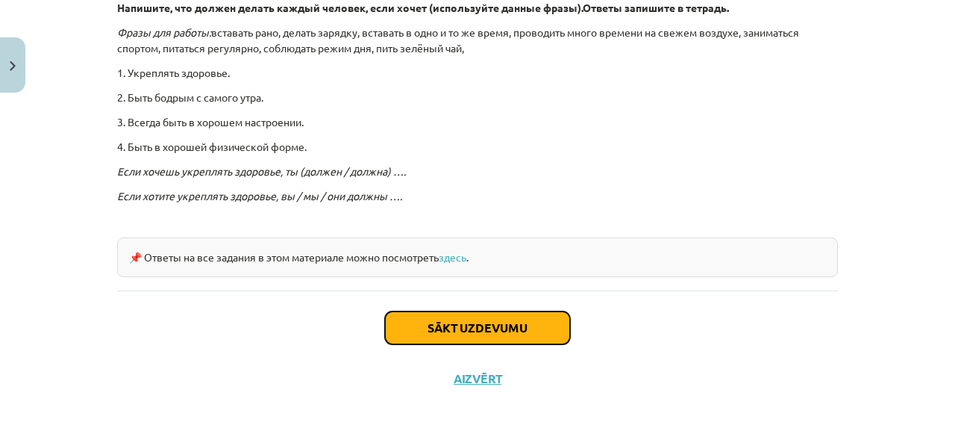
click at [552, 325] on button "Sākt uzdevumu" at bounding box center [477, 327] width 185 height 33
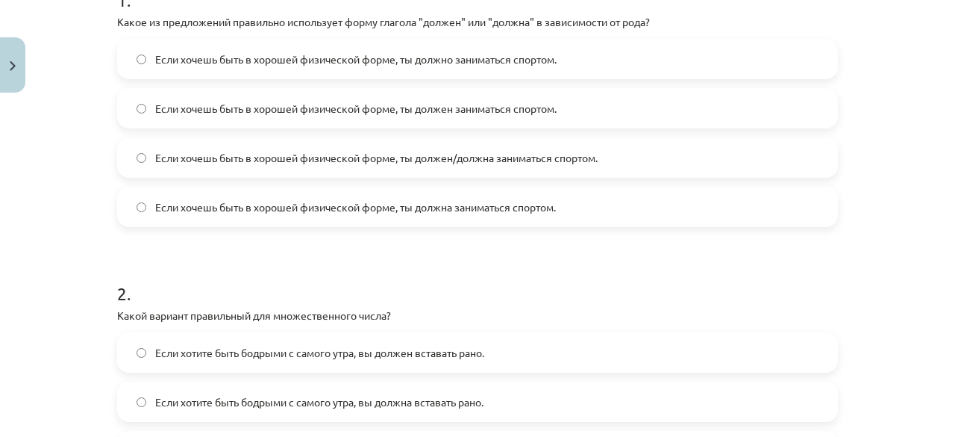
scroll to position [590, 0]
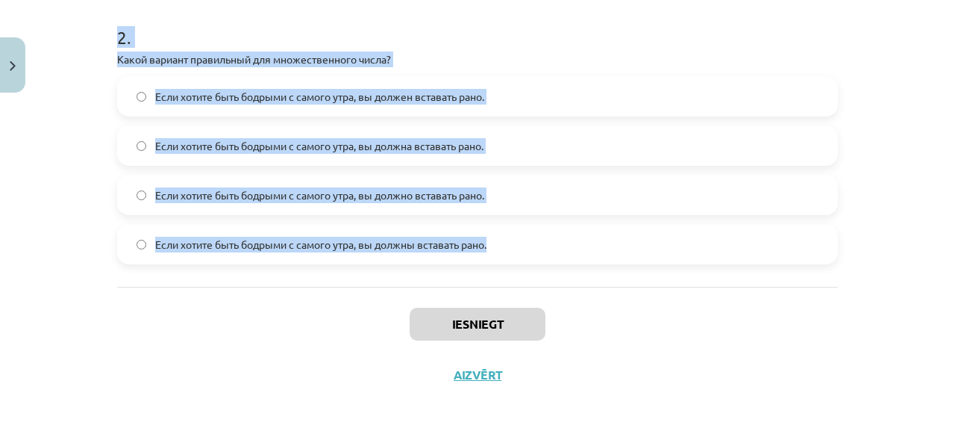
drag, startPoint x: 101, startPoint y: 289, endPoint x: 502, endPoint y: 249, distance: 403.5
click at [502, 249] on div "Mācību tēma: Krievu valodas b1 - 11. klases 1.ieskaites mācību materiāls #5 📖 §…" at bounding box center [477, 218] width 955 height 437
copy form "1 . Какое из предложений правильно использует форму глагола "должен" или "должн…"
click at [72, 171] on div "Mācību tēma: Krievu valodas b1 - 11. klases 1.ieskaites mācību materiāls #5 📖 §…" at bounding box center [477, 218] width 955 height 437
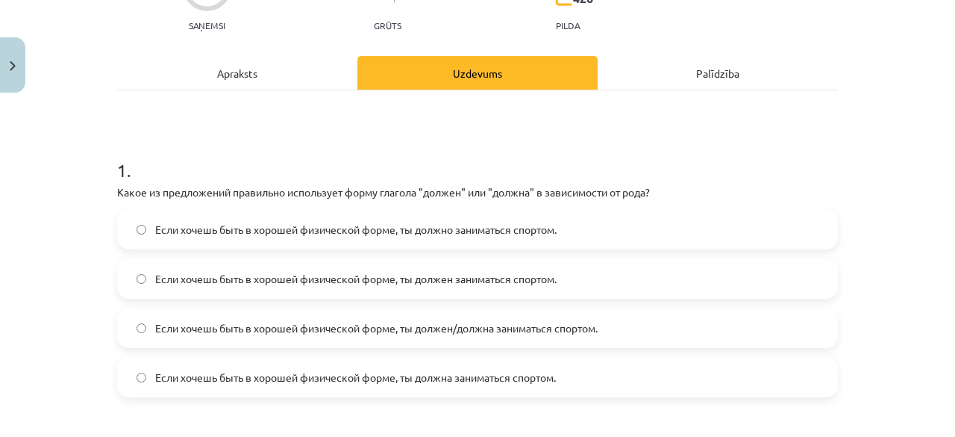
scroll to position [199, 0]
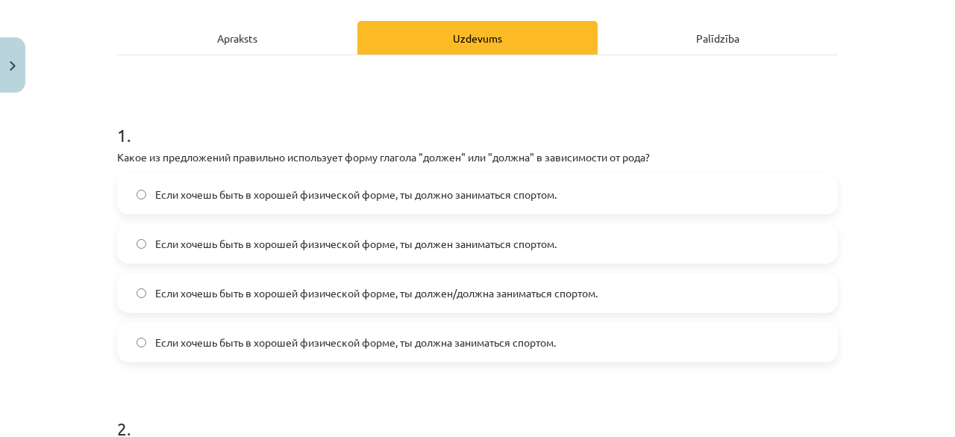
click at [190, 280] on label "Если хочешь быть в хорошей физической форме, ты должен/должна заниматься спорто…" at bounding box center [478, 292] width 718 height 37
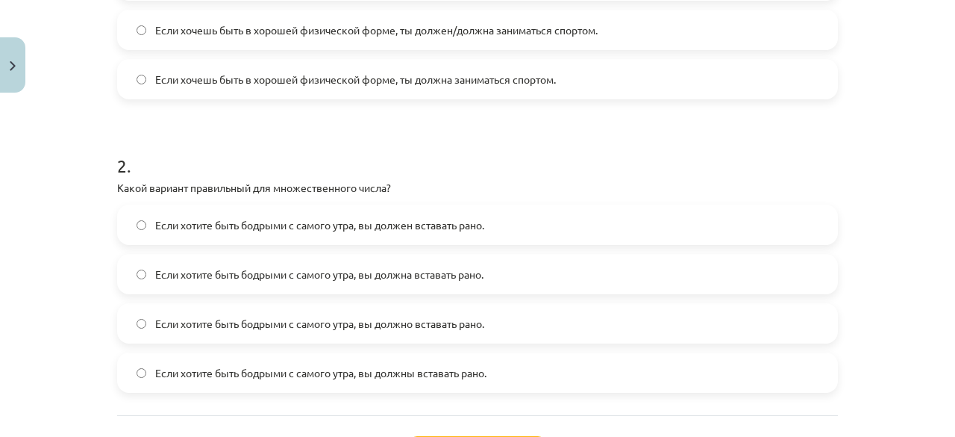
scroll to position [474, 0]
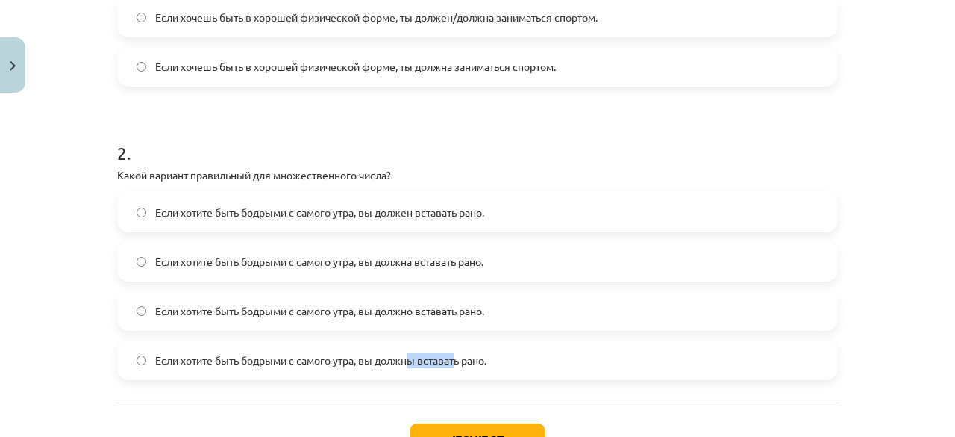
drag, startPoint x: 455, startPoint y: 358, endPoint x: 402, endPoint y: 367, distance: 53.8
click at [402, 367] on label "Если хотите быть бодрыми с самого утра, вы должны вставать рано." at bounding box center [478, 359] width 718 height 37
click at [424, 425] on button "Iesniegt" at bounding box center [478, 439] width 136 height 33
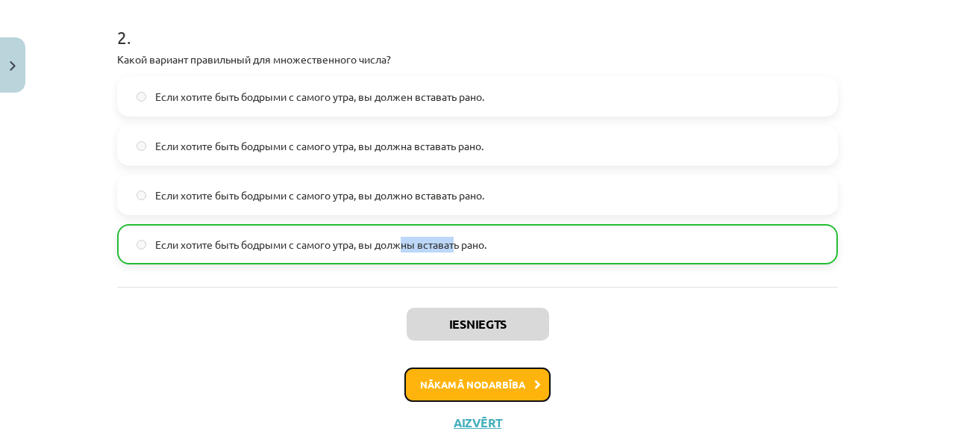
click at [452, 380] on button "Nākamā nodarbība" at bounding box center [478, 384] width 146 height 34
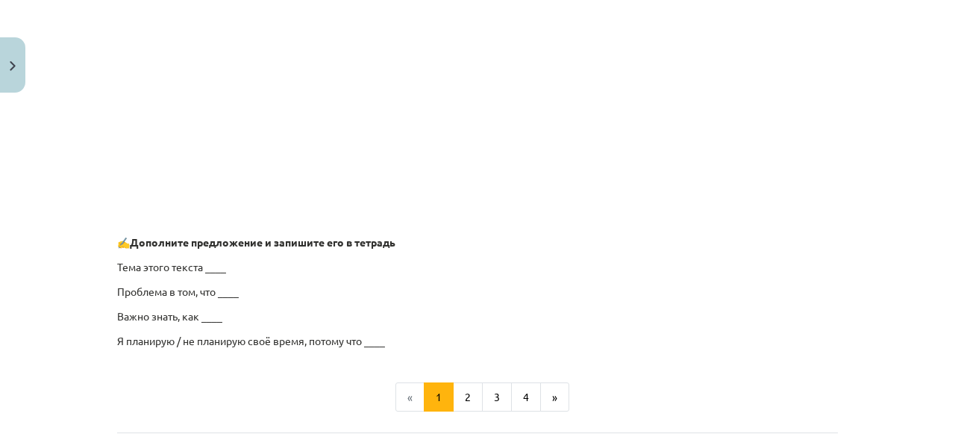
scroll to position [1282, 0]
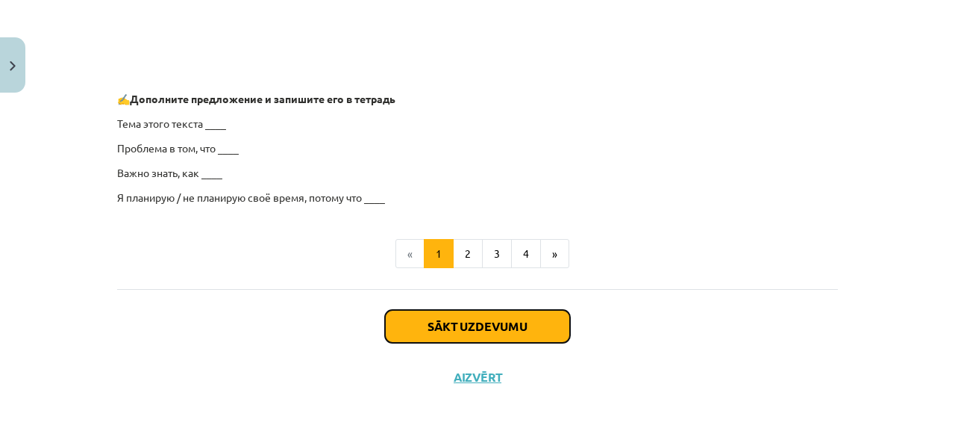
click at [530, 317] on button "Sākt uzdevumu" at bounding box center [477, 326] width 185 height 33
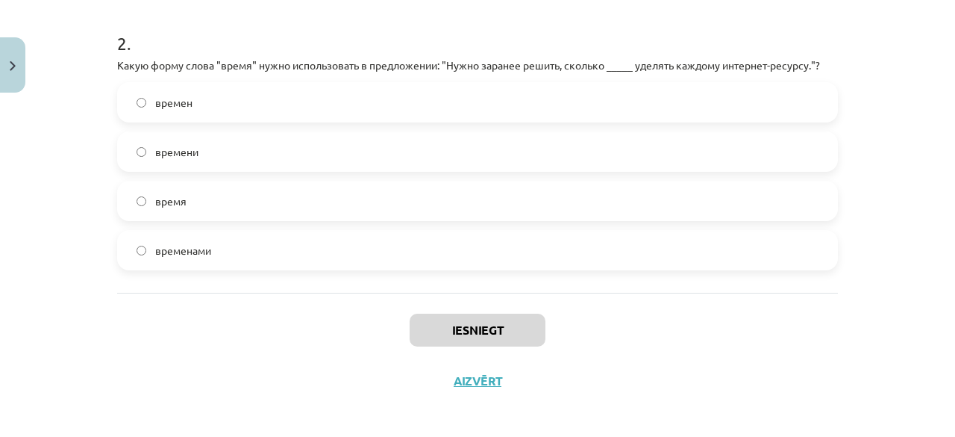
scroll to position [605, 0]
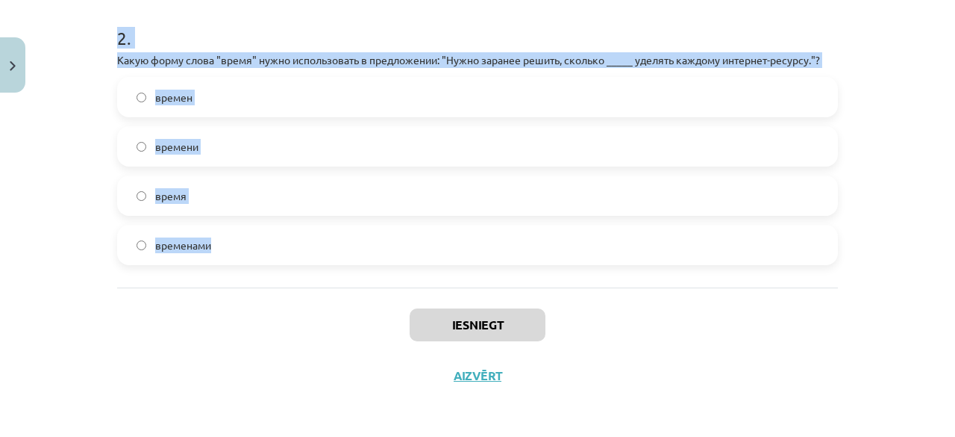
drag, startPoint x: 94, startPoint y: 284, endPoint x: 231, endPoint y: 256, distance: 140.1
click at [231, 256] on div "Mācību tēma: Krievu valodas b1 - 11. klases 1.ieskaites mācību materiāls #6 ⏳ §…" at bounding box center [477, 218] width 955 height 437
copy form "1 . Какую форму слова "время" нужно использовать в следующем предложении: "Они …"
click at [82, 193] on div "Mācību tēma: Krievu valodas b1 - 11. klases 1.ieskaites mācību materiāls #6 ⏳ §…" at bounding box center [477, 218] width 955 height 437
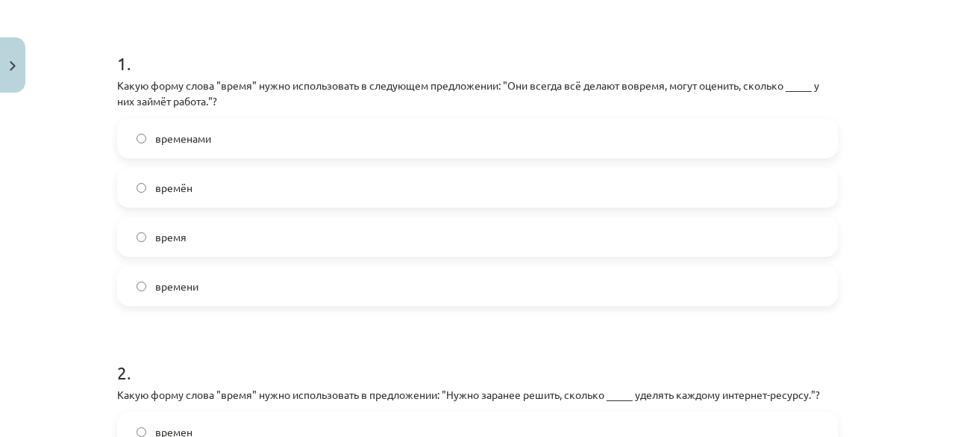
scroll to position [254, 0]
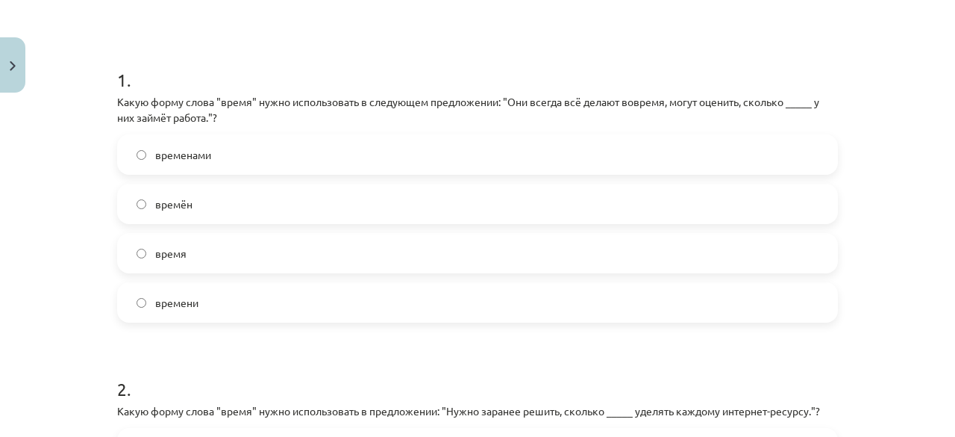
click at [512, 313] on label "времени" at bounding box center [478, 302] width 718 height 37
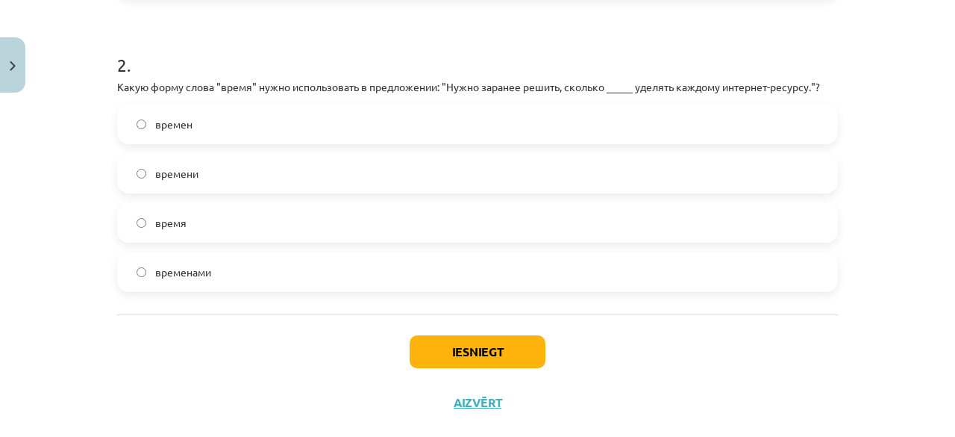
scroll to position [605, 0]
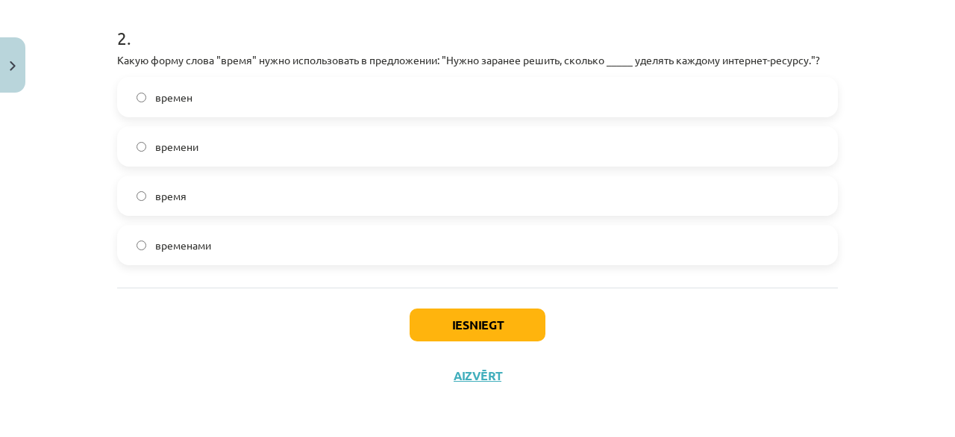
click at [508, 337] on button "Iesniegt" at bounding box center [478, 324] width 136 height 33
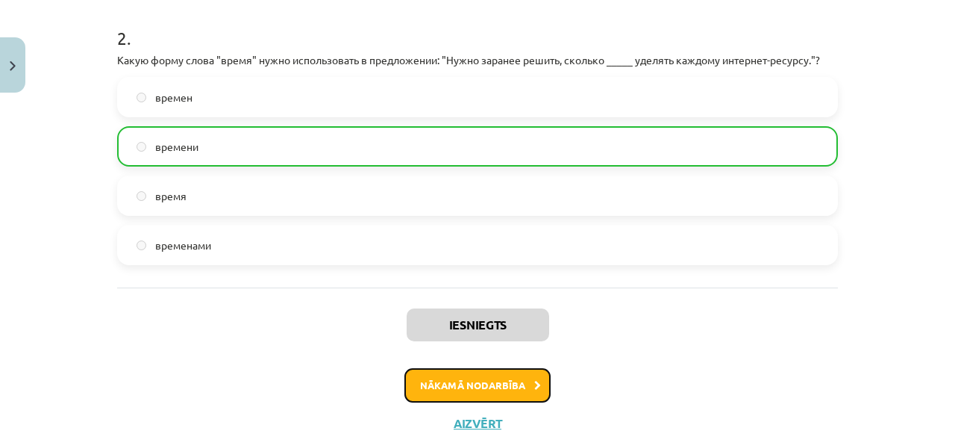
click at [427, 396] on button "Nākamā nodarbība" at bounding box center [478, 385] width 146 height 34
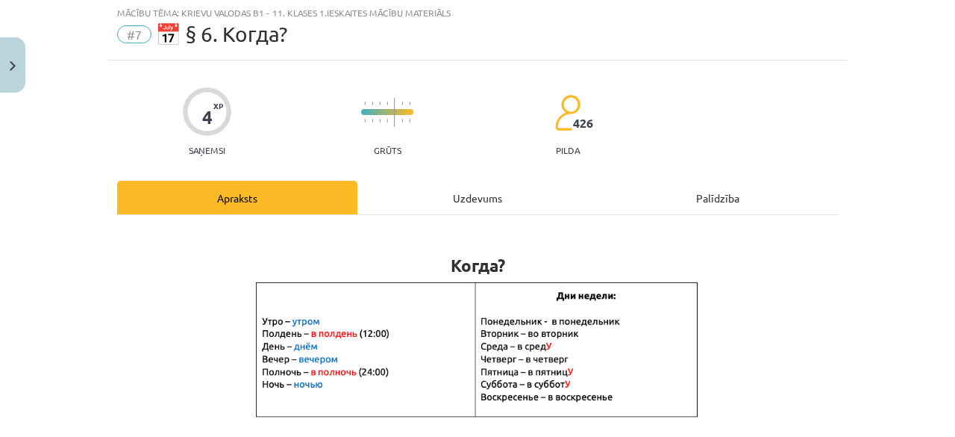
scroll to position [37, 0]
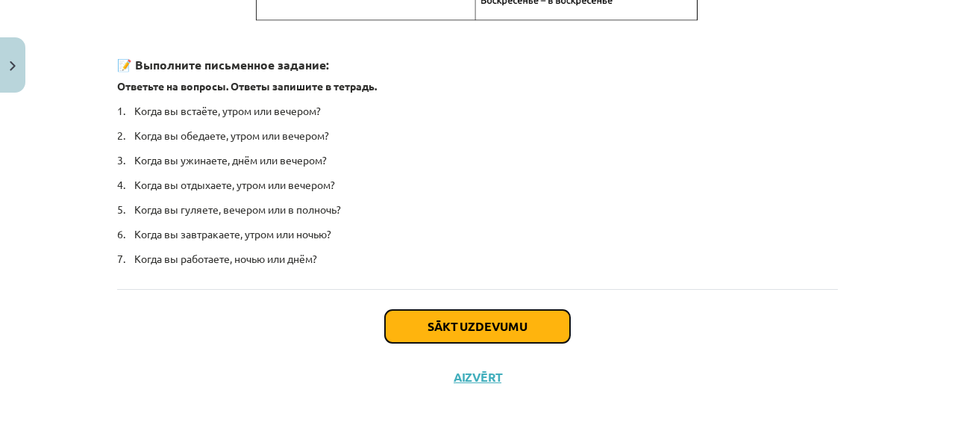
click at [523, 316] on button "Sākt uzdevumu" at bounding box center [477, 326] width 185 height 33
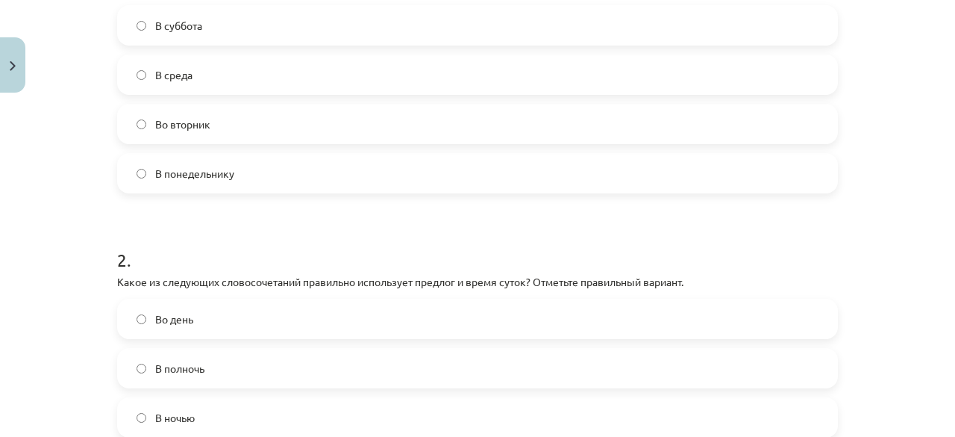
scroll to position [590, 0]
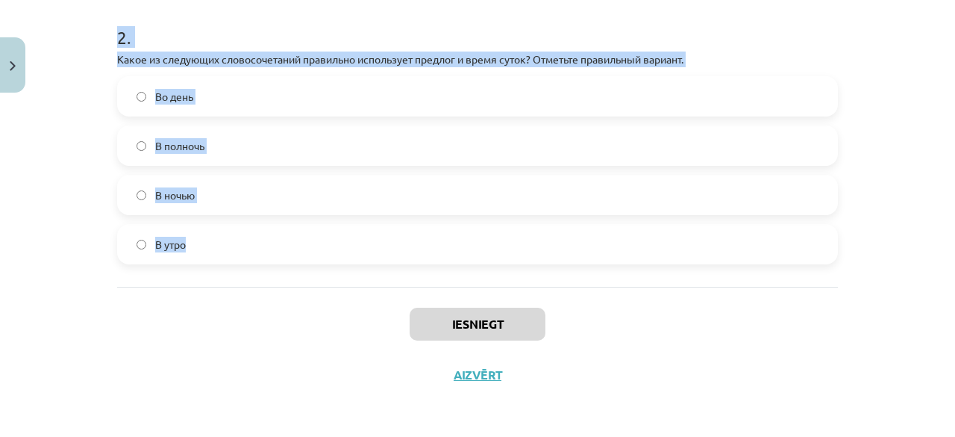
drag, startPoint x: 107, startPoint y: 286, endPoint x: 217, endPoint y: 250, distance: 116.1
copy form "1 . Какое из следующих утверждений правильно использует предлог и день недели? …"
click at [134, 257] on label "В утро" at bounding box center [478, 243] width 718 height 37
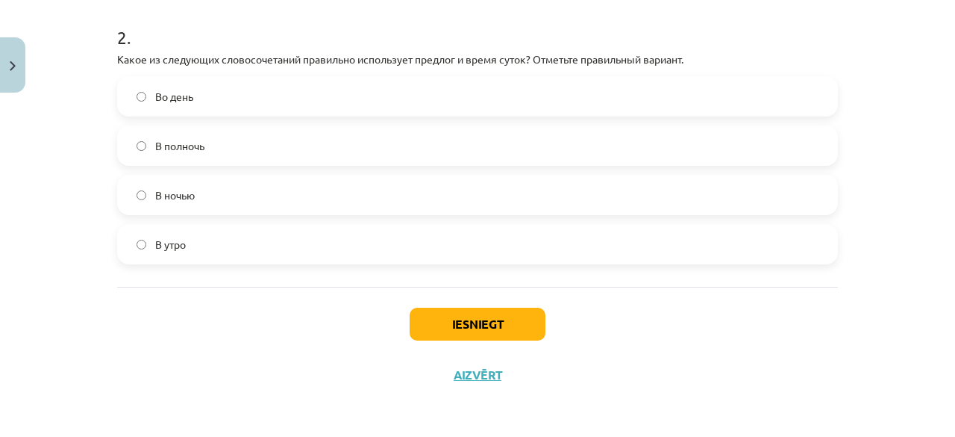
click at [134, 257] on label "В утро" at bounding box center [478, 243] width 718 height 37
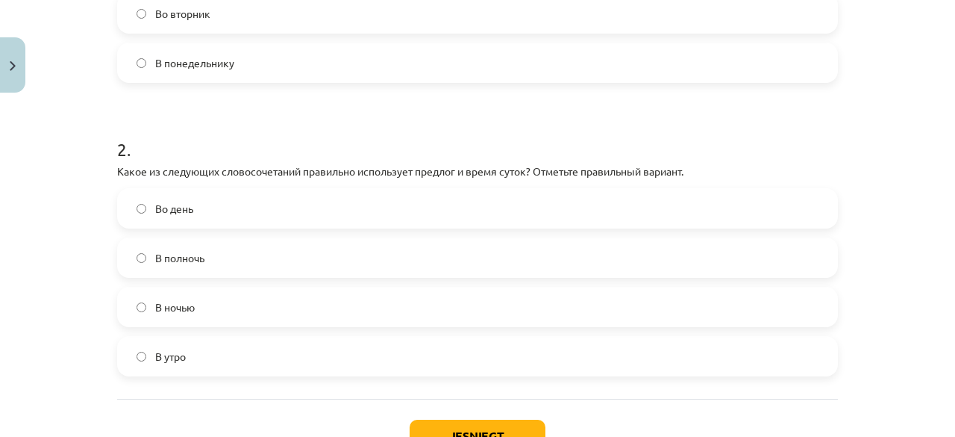
scroll to position [507, 0]
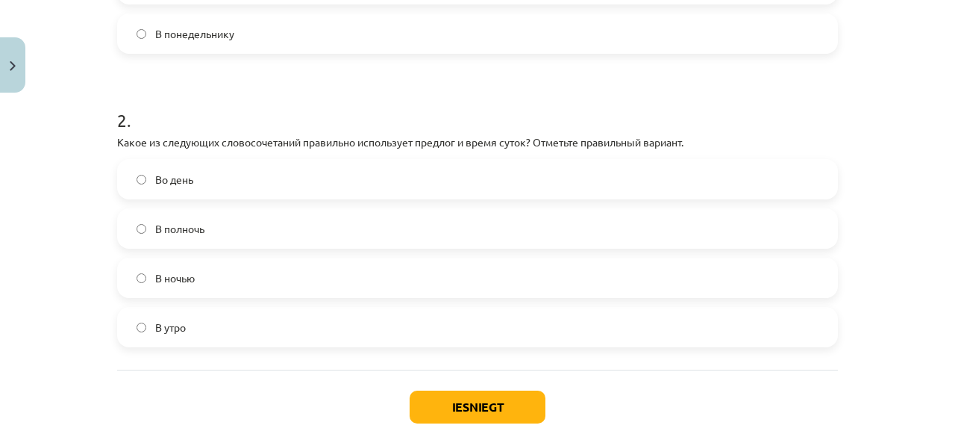
click at [394, 231] on label "В полночь" at bounding box center [478, 228] width 718 height 37
click at [481, 405] on button "Iesniegt" at bounding box center [478, 406] width 136 height 33
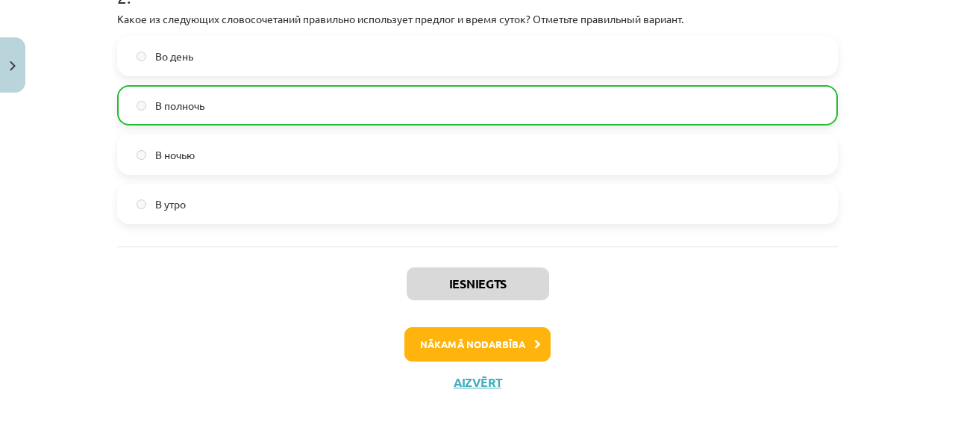
scroll to position [636, 0]
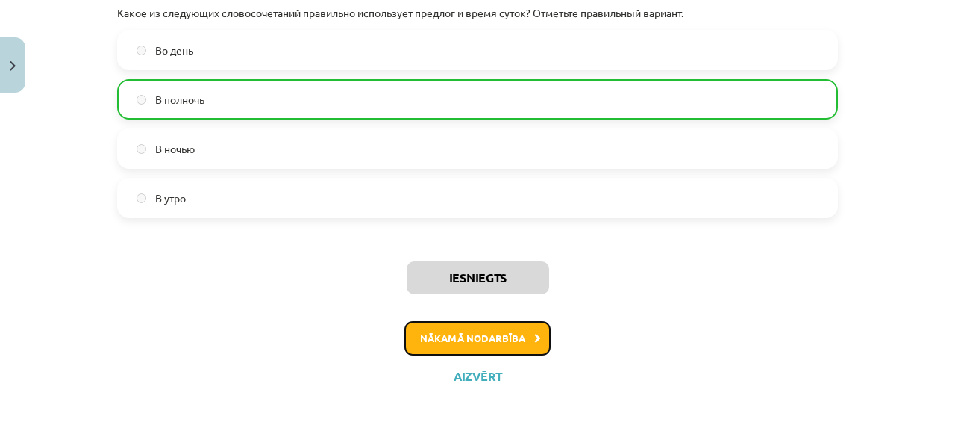
click at [485, 339] on button "Nākamā nodarbība" at bounding box center [478, 338] width 146 height 34
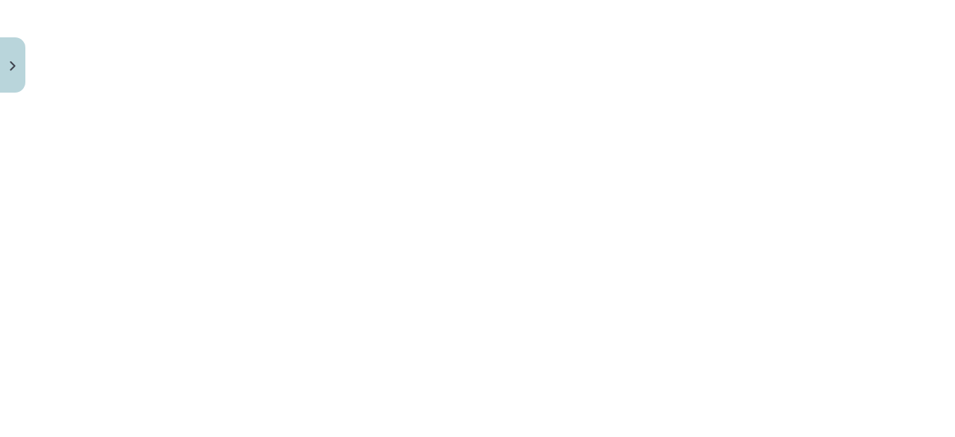
scroll to position [878, 0]
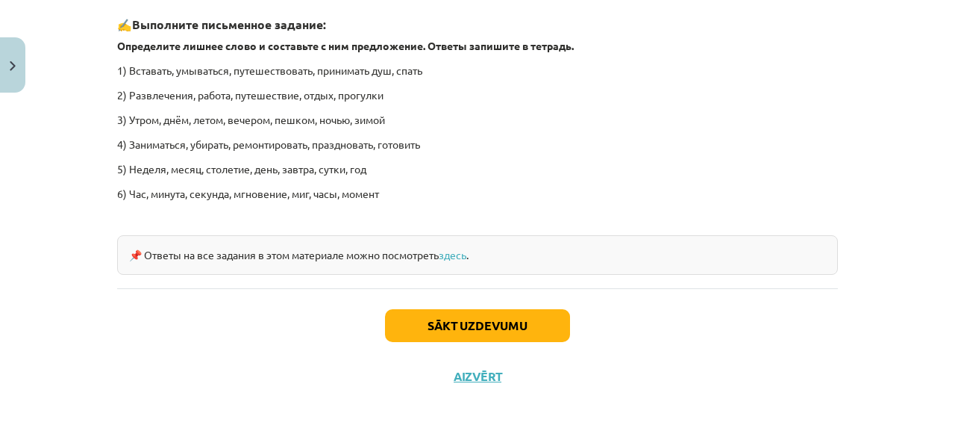
click at [546, 331] on button "Sākt uzdevumu" at bounding box center [477, 325] width 185 height 33
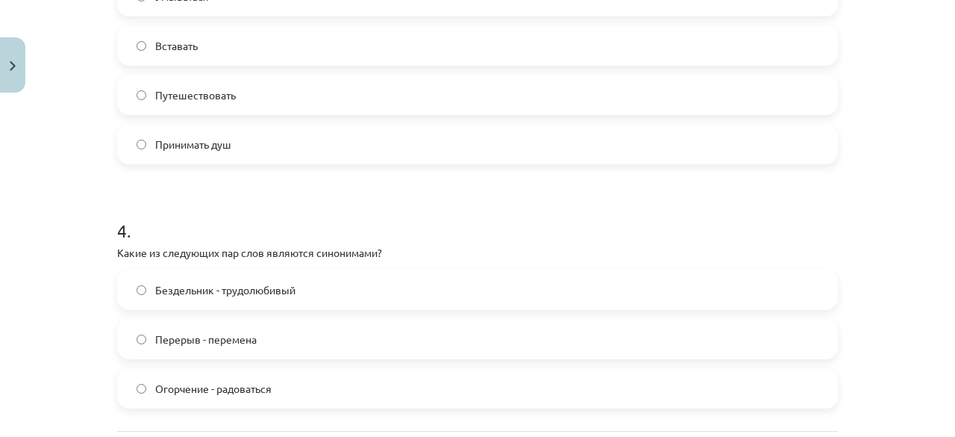
scroll to position [1127, 0]
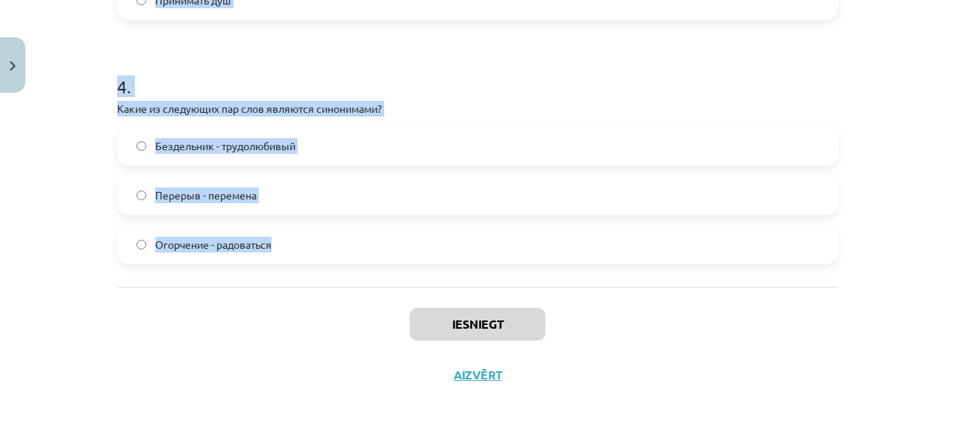
drag, startPoint x: 105, startPoint y: 287, endPoint x: 275, endPoint y: 244, distance: 175.4
copy form "1 . Какие из следующих пар слов являются антонимами? Рано - поздно Начинаться -…"
click at [49, 255] on div "Mācību tēma: Krievu valodas b1 - 11. klases 1.ieskaites mācību materiāls #8 ⏰ §…" at bounding box center [477, 218] width 955 height 437
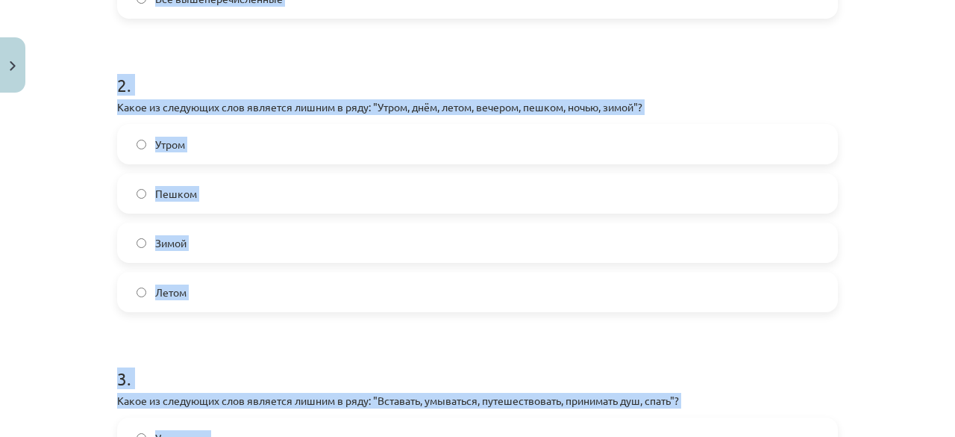
scroll to position [360, 0]
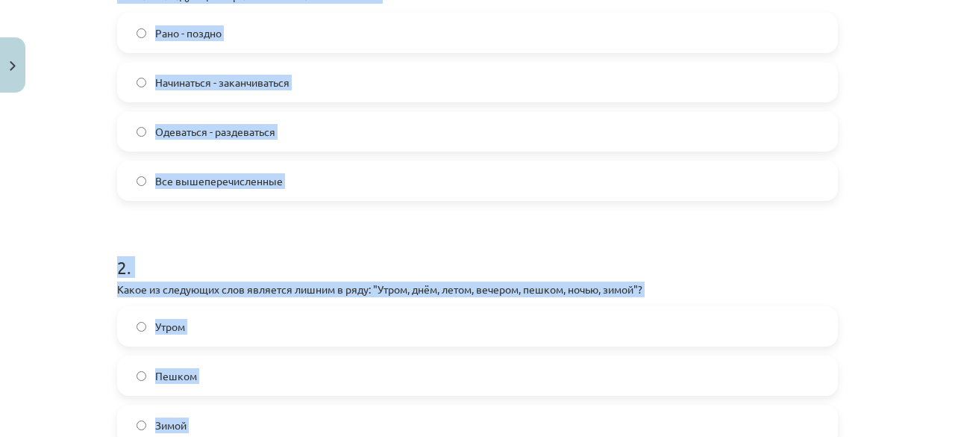
click at [27, 155] on div "Mācību tēma: Krievu valodas b1 - 11. klases 1.ieskaites mācību materiāls #8 ⏰ §…" at bounding box center [477, 218] width 955 height 437
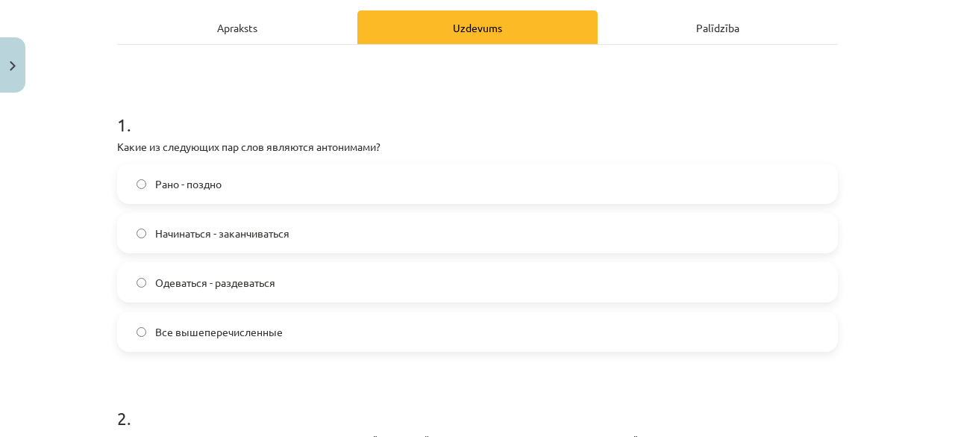
click at [121, 326] on label "Все вышеперечисленные" at bounding box center [478, 331] width 718 height 37
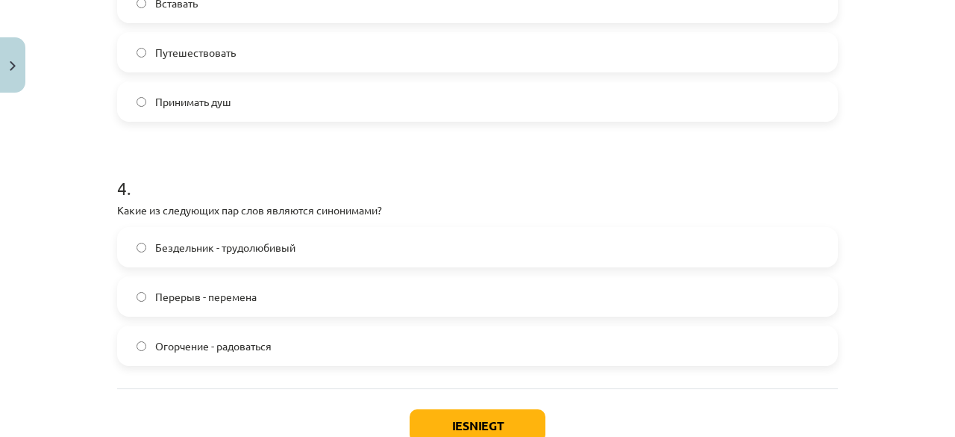
scroll to position [1028, 0]
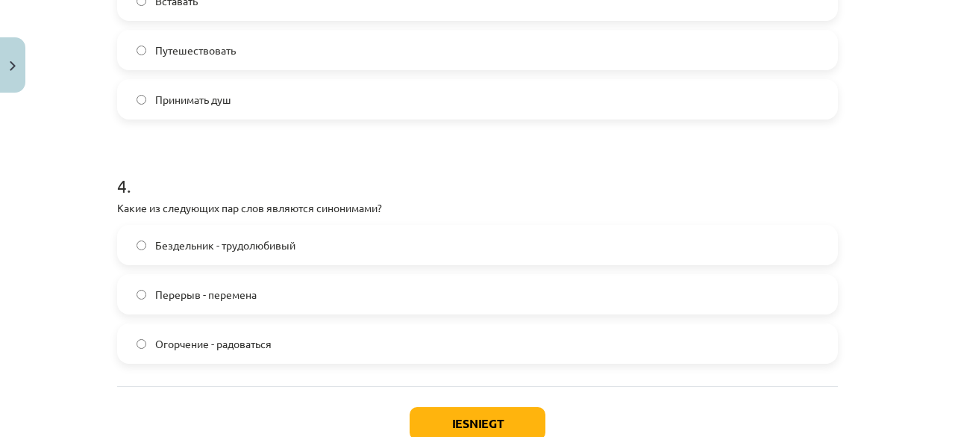
click at [520, 414] on button "Iesniegt" at bounding box center [478, 423] width 136 height 33
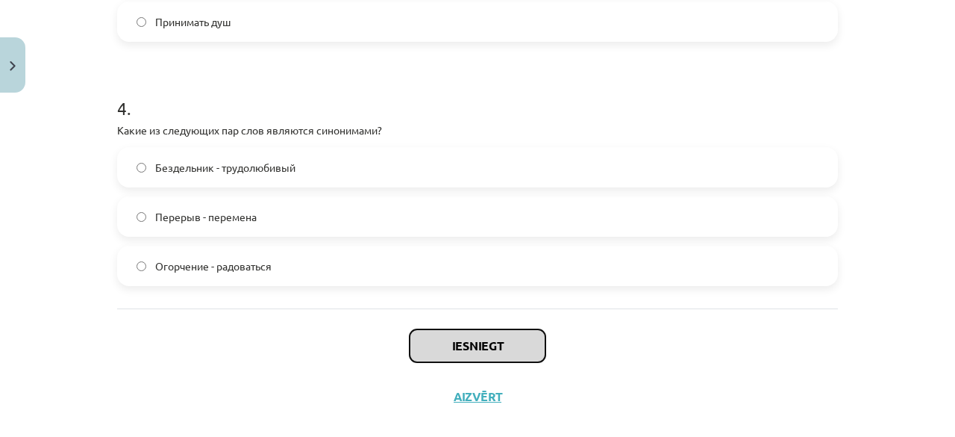
scroll to position [1127, 0]
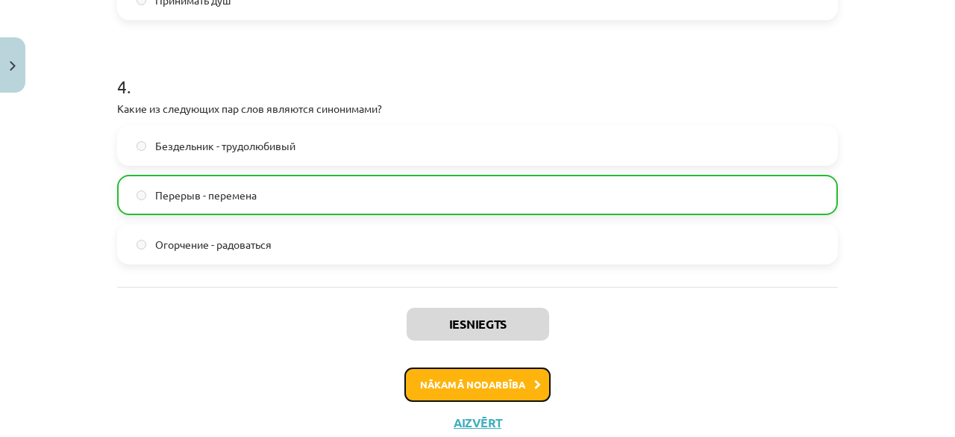
click at [420, 375] on button "Nākamā nodarbība" at bounding box center [478, 384] width 146 height 34
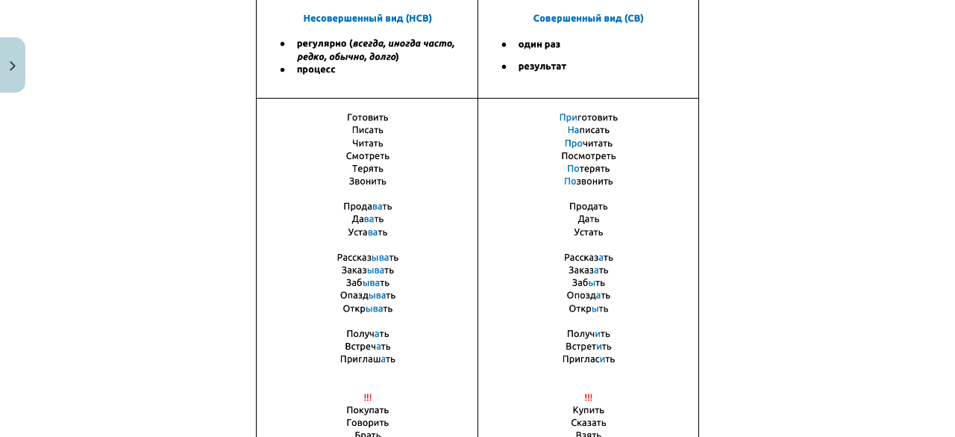
scroll to position [1166, 0]
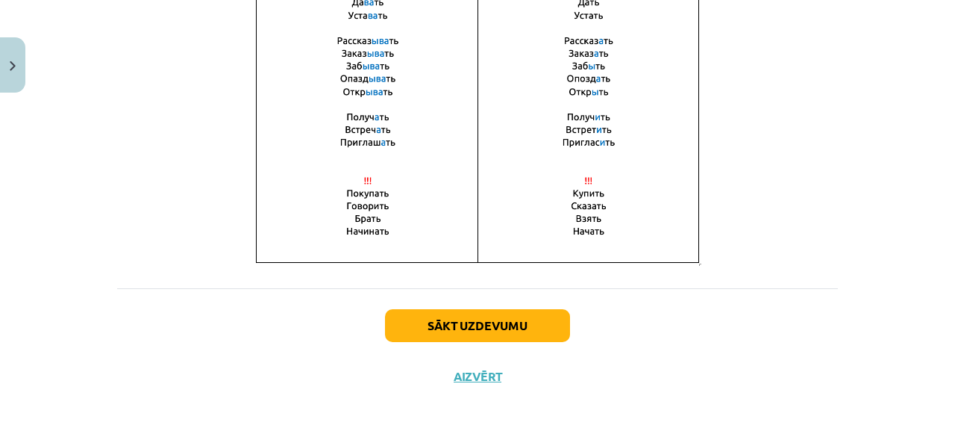
click at [543, 294] on div "Sākt uzdevumu Aizvērt" at bounding box center [477, 340] width 721 height 105
click at [542, 311] on button "Sākt uzdevumu" at bounding box center [477, 325] width 185 height 33
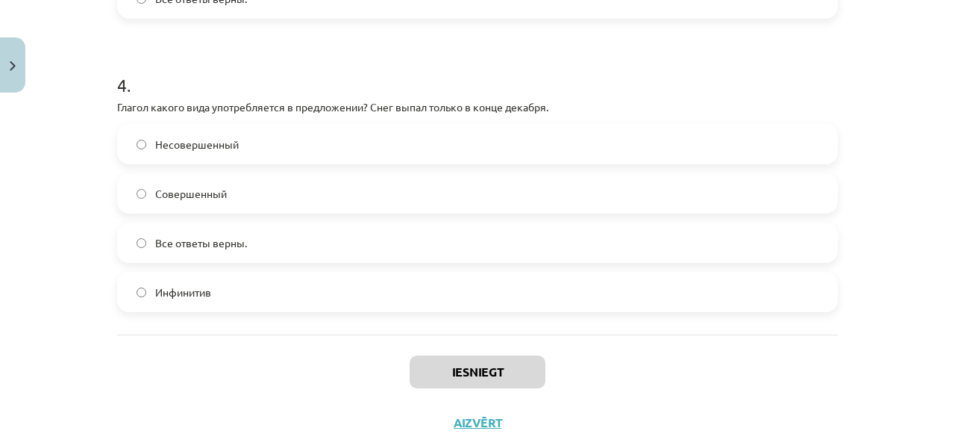
scroll to position [1176, 0]
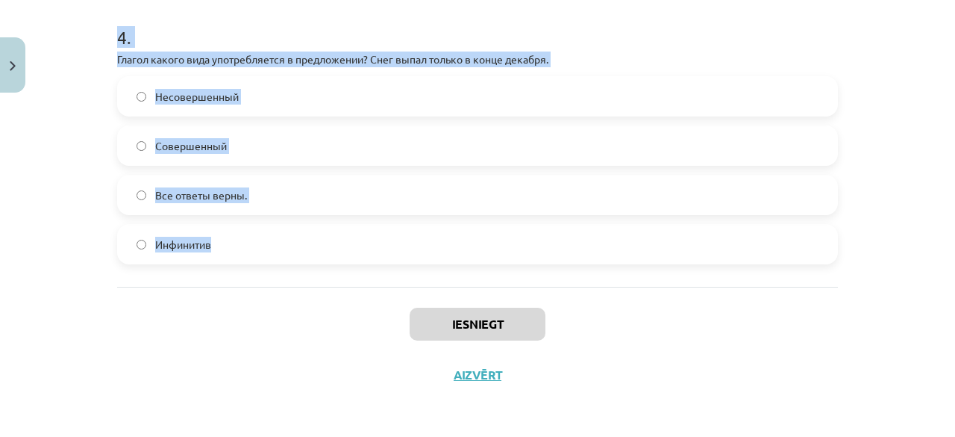
drag, startPoint x: 109, startPoint y: 287, endPoint x: 234, endPoint y: 221, distance: 141.9
copy form "1 . В каком варианте ответа все глаголы совершенного вида? Спел, прыгает, обнял…"
click at [53, 255] on div "Mācību tēma: Krievu valodas b1 - 11. klases 1.ieskaites mācību materiāls #9 📖 §…" at bounding box center [477, 218] width 955 height 437
click at [72, 198] on div "Mācību tēma: Krievu valodas b1 - 11. klases 1.ieskaites mācību materiāls #9 📖 §…" at bounding box center [477, 218] width 955 height 437
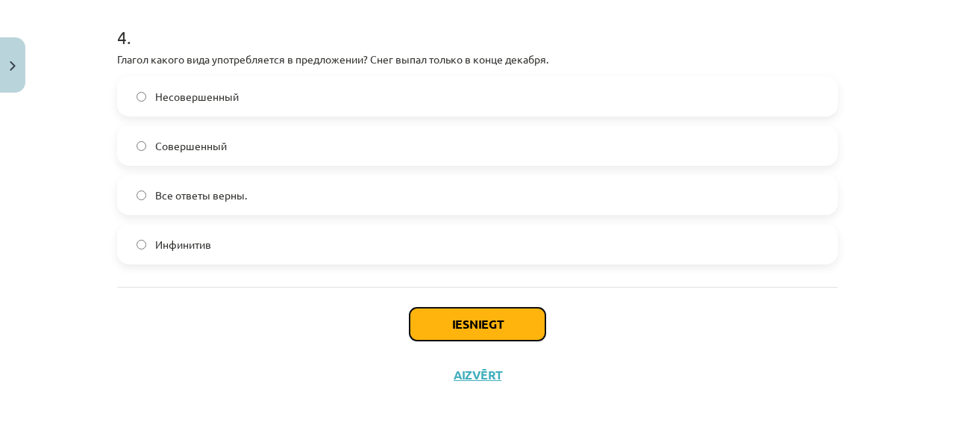
click at [448, 319] on button "Iesniegt" at bounding box center [478, 324] width 136 height 33
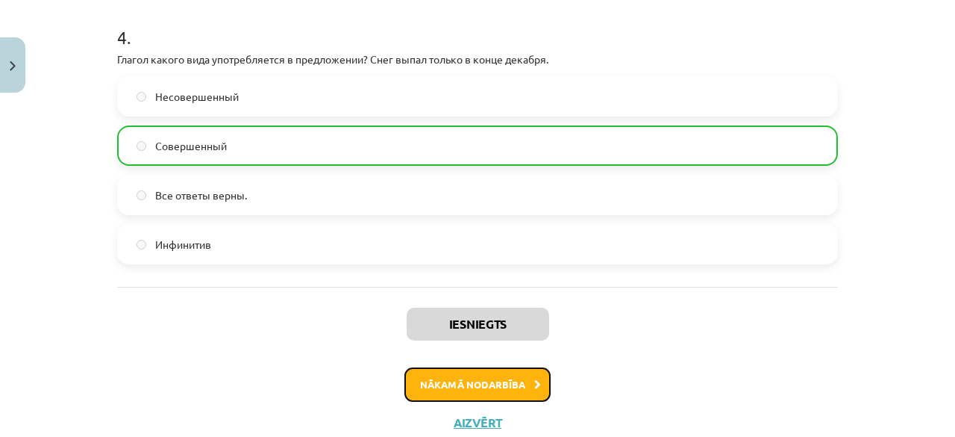
click at [493, 378] on button "Nākamā nodarbība" at bounding box center [478, 384] width 146 height 34
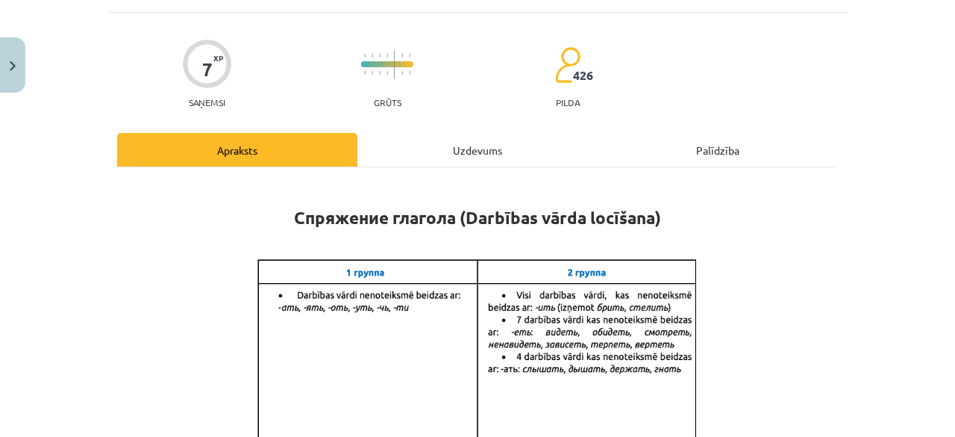
scroll to position [1444, 0]
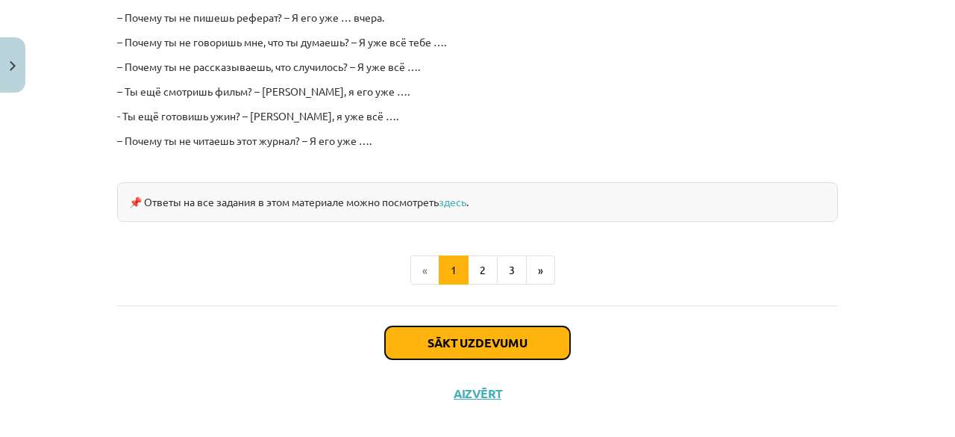
click at [538, 332] on button "Sākt uzdevumu" at bounding box center [477, 342] width 185 height 33
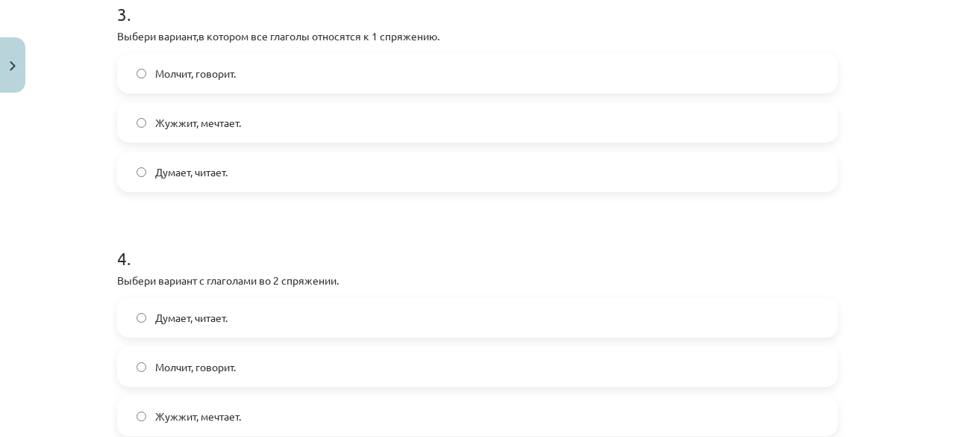
scroll to position [979, 0]
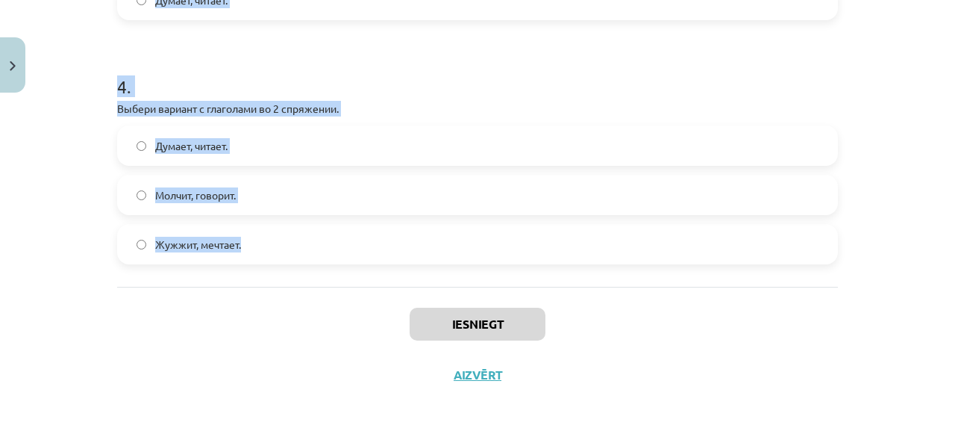
drag, startPoint x: 106, startPoint y: 293, endPoint x: 248, endPoint y: 255, distance: 146.8
copy form "1 . Выбери глагол – исключение, который не относится к 1 спряжению. Дышать Лета…"
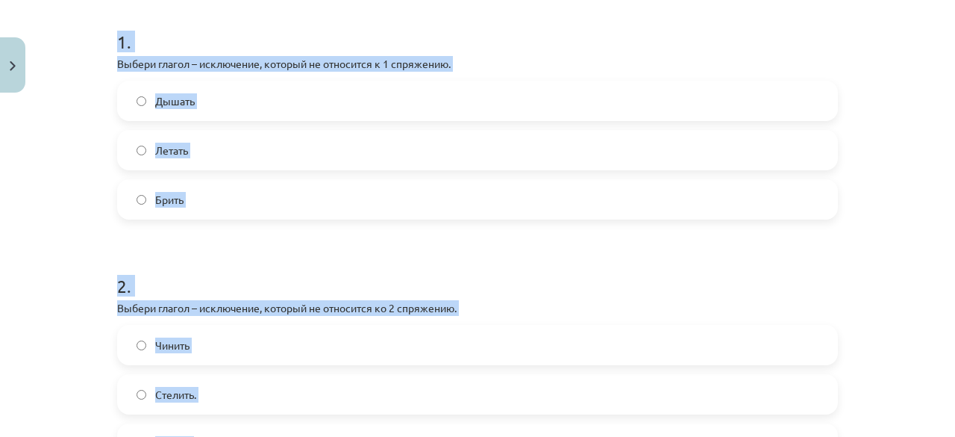
scroll to position [152, 0]
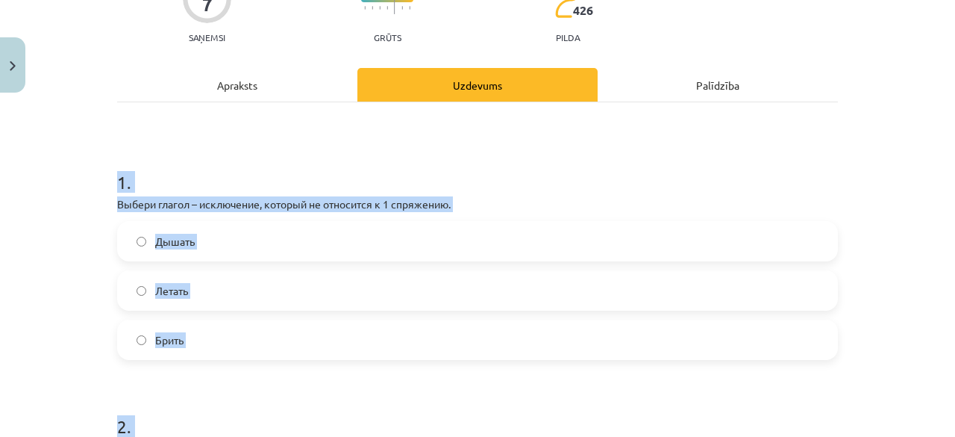
click at [39, 331] on div "Mācību tēma: Krievu valodas b1 - 11. klases 1.ieskaites mācību materiāls #10 📖 …" at bounding box center [477, 218] width 955 height 437
click at [77, 345] on div "Mācību tēma: Krievu valodas b1 - 11. klases 1.ieskaites mācību materiāls #10 📖 …" at bounding box center [477, 218] width 955 height 437
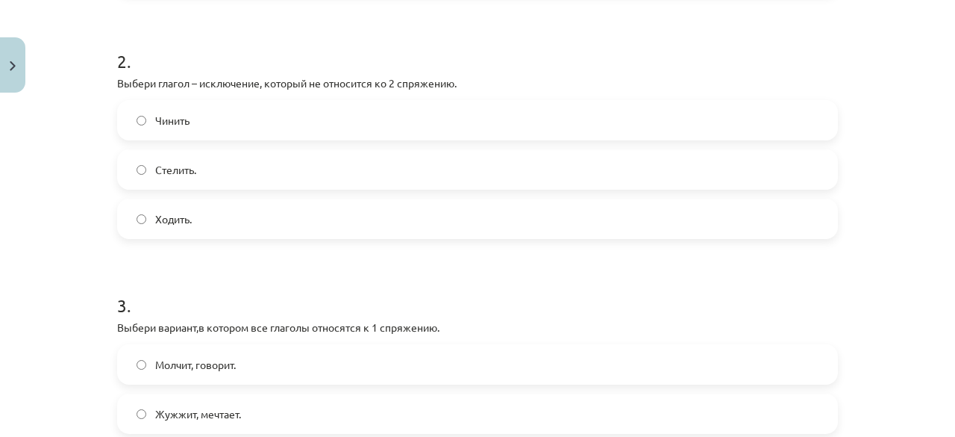
scroll to position [530, 0]
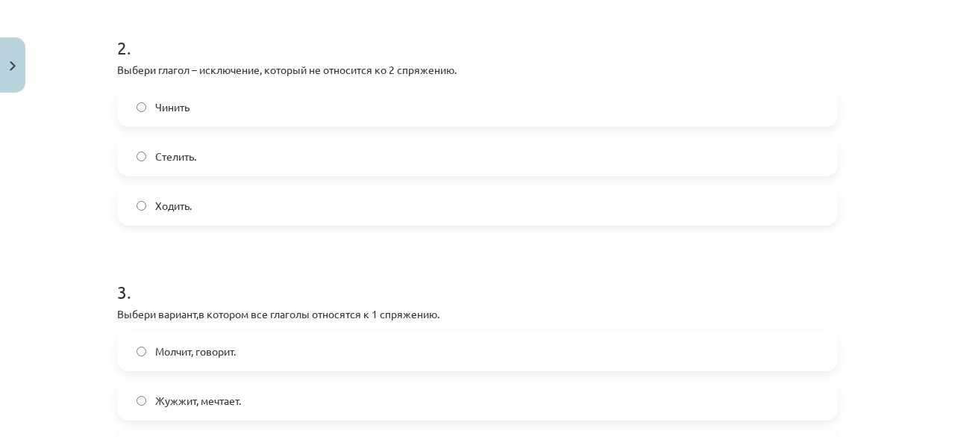
click at [122, 163] on label "Стелить." at bounding box center [478, 155] width 718 height 37
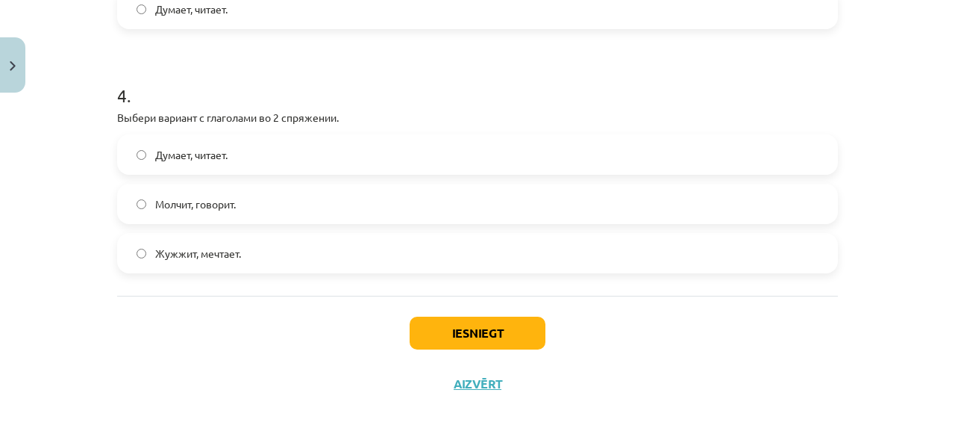
scroll to position [979, 0]
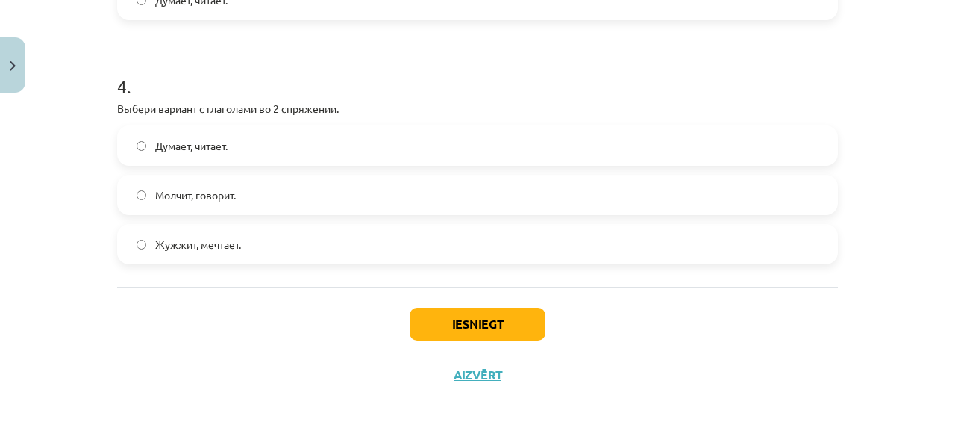
click at [127, 208] on label "Молчит, говорит." at bounding box center [478, 194] width 718 height 37
click at [431, 315] on button "Iesniegt" at bounding box center [478, 324] width 136 height 33
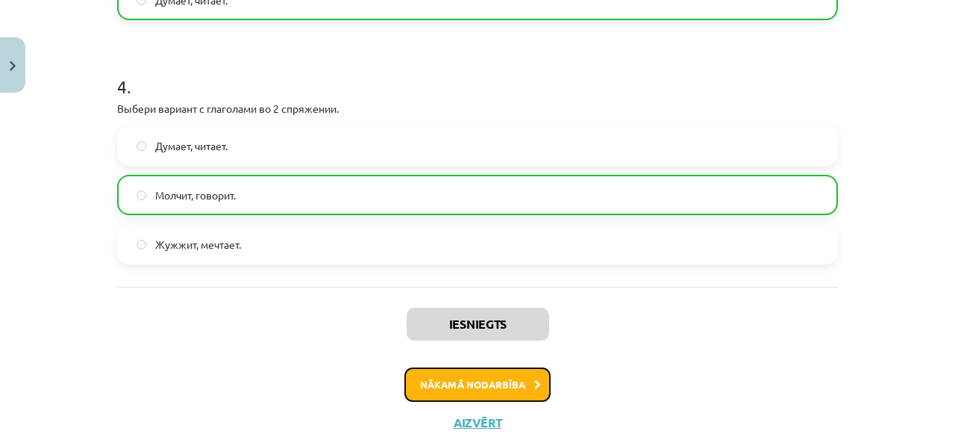
click at [484, 386] on button "Nākamā nodarbība" at bounding box center [478, 384] width 146 height 34
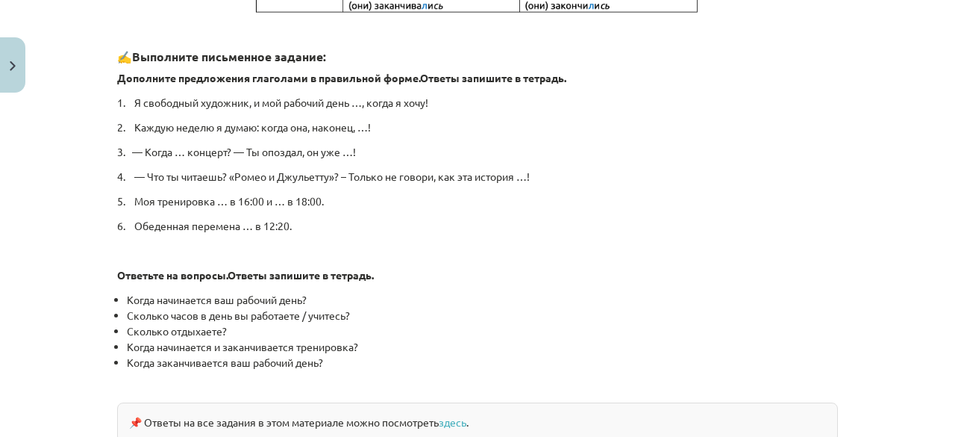
scroll to position [888, 0]
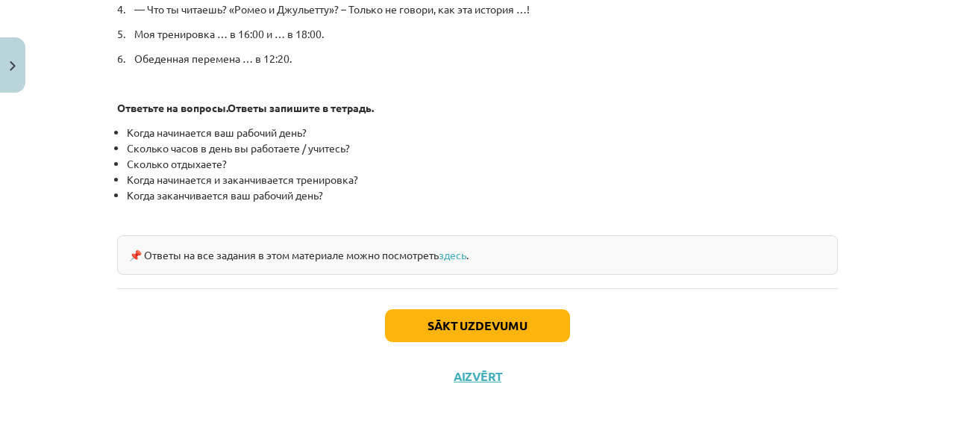
click at [67, 271] on div "Mācību tēma: Krievu valodas b1 - 11. klases 1.ieskaites mācību materiāls #11 📖 …" at bounding box center [477, 218] width 955 height 437
click at [465, 326] on button "Sākt uzdevumu" at bounding box center [477, 325] width 185 height 33
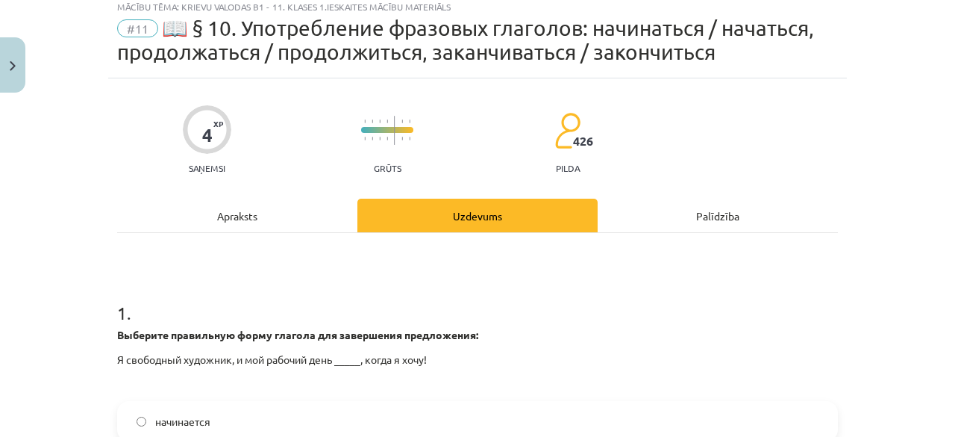
scroll to position [37, 0]
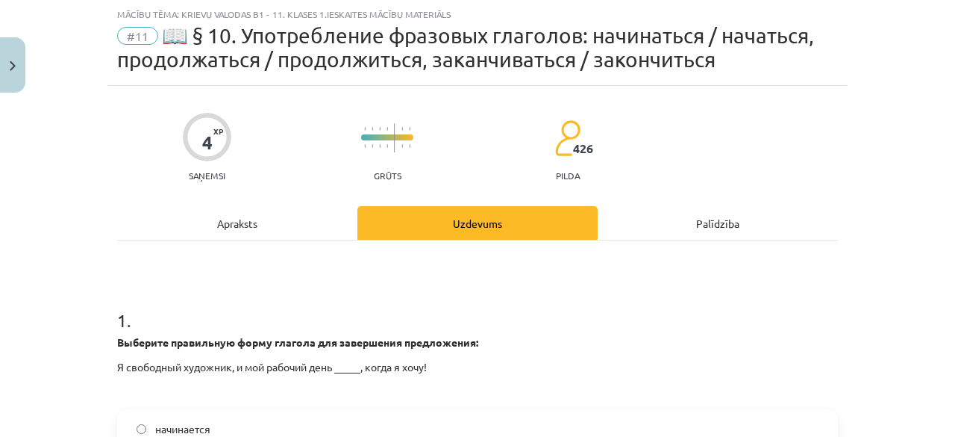
click at [117, 308] on h1 "1 ." at bounding box center [477, 307] width 721 height 46
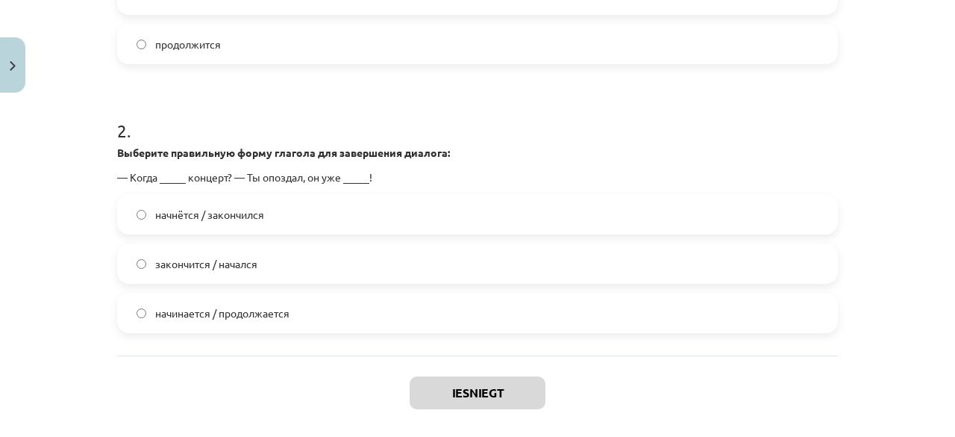
scroll to position [588, 0]
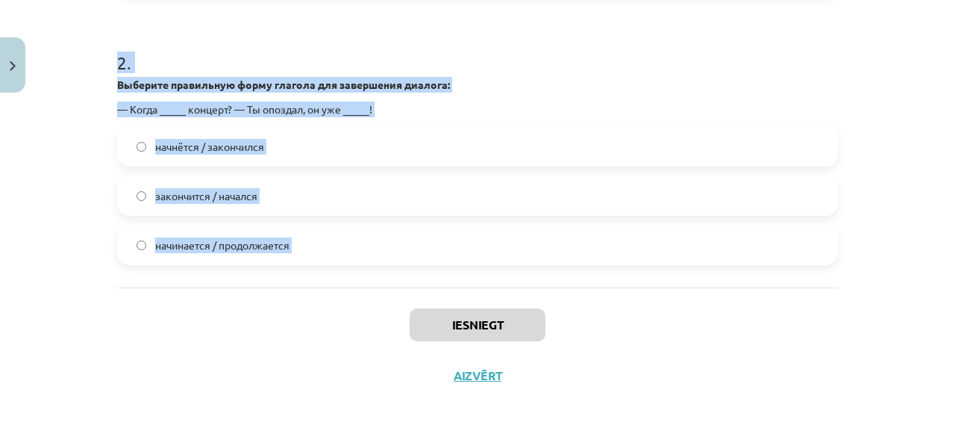
drag, startPoint x: 114, startPoint y: 308, endPoint x: 290, endPoint y: 246, distance: 186.3
copy form "1 . Выберите правильную форму глагола для завершения предложения: Я свободный х…"
click at [54, 208] on div "Mācību tēma: Krievu valodas b1 - 11. klases 1.ieskaites mācību materiāls #11 📖 …" at bounding box center [477, 218] width 955 height 437
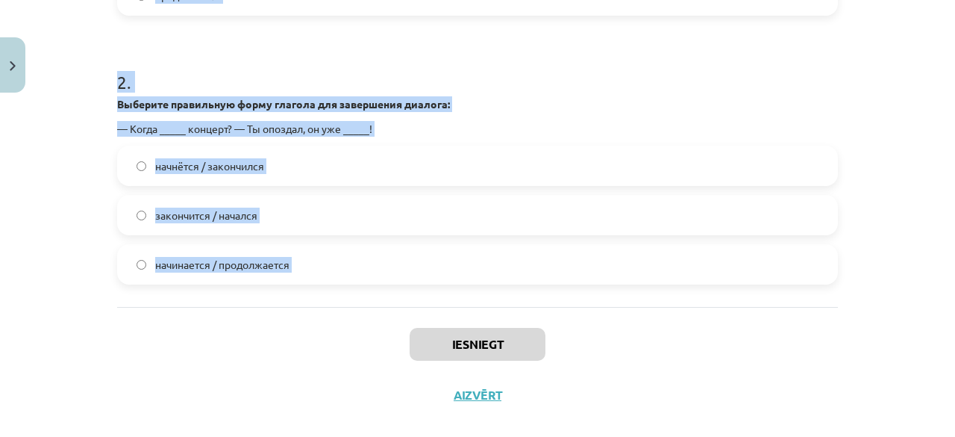
click at [52, 222] on div "Mācību tēma: Krievu valodas b1 - 11. klases 1.ieskaites mācību materiāls #11 📖 …" at bounding box center [477, 218] width 955 height 437
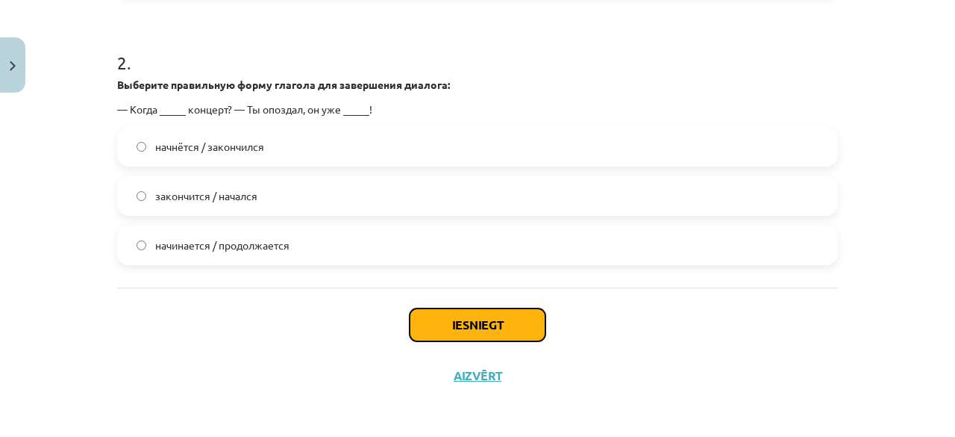
click at [468, 335] on button "Iesniegt" at bounding box center [478, 324] width 136 height 33
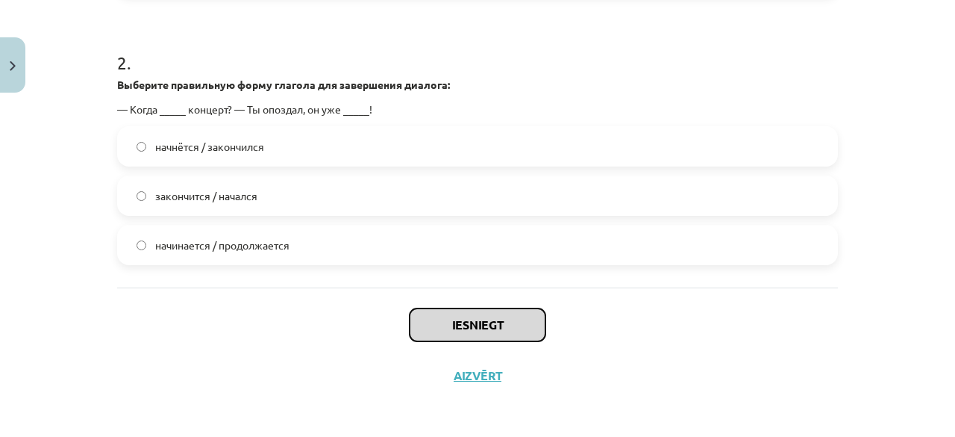
click at [468, 335] on button "Iesniegt" at bounding box center [478, 324] width 136 height 33
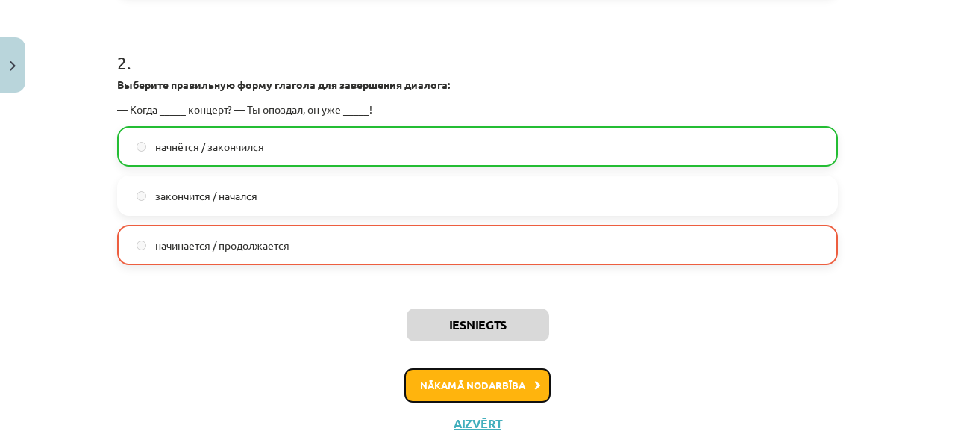
click at [484, 387] on button "Nākamā nodarbība" at bounding box center [478, 385] width 146 height 34
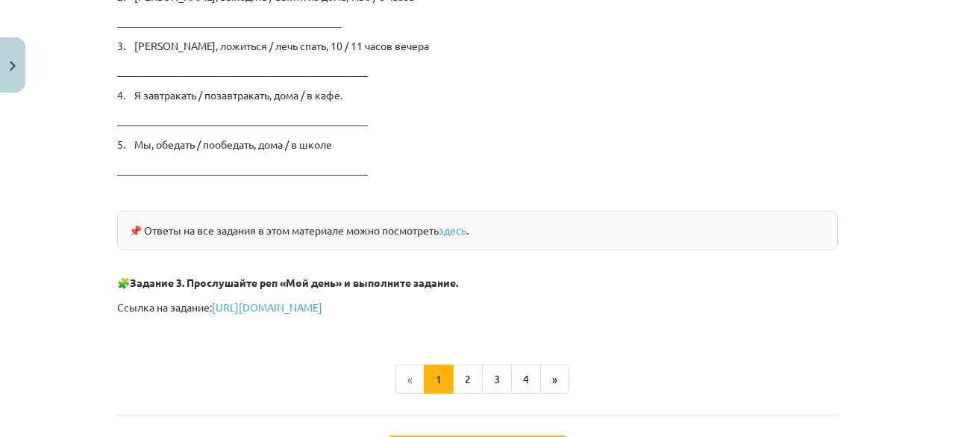
scroll to position [2639, 0]
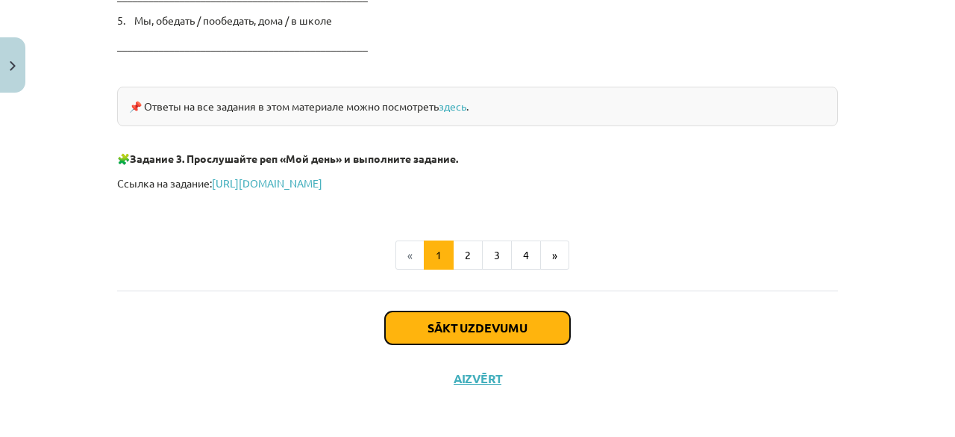
click at [415, 328] on button "Sākt uzdevumu" at bounding box center [477, 327] width 185 height 33
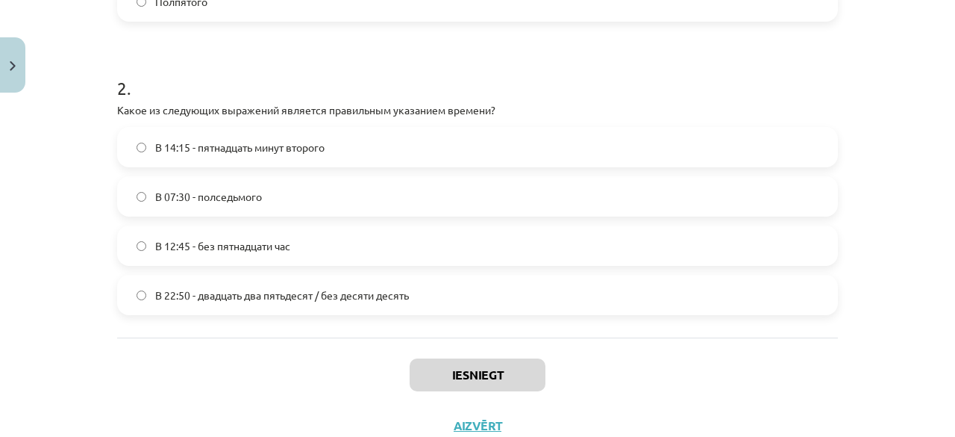
scroll to position [576, 0]
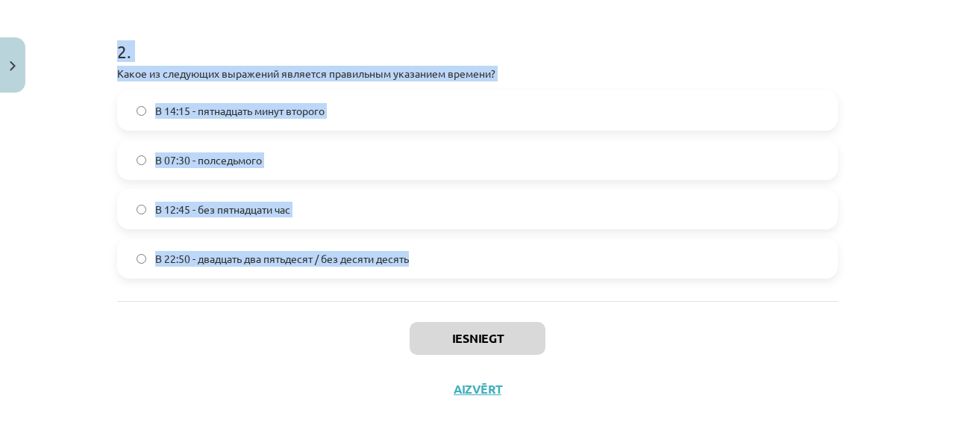
drag, startPoint x: 108, startPoint y: 280, endPoint x: 428, endPoint y: 261, distance: 320.1
click at [60, 138] on div "Mācību tēma: Krievu valodas b1 - 11. klases 1.ieskaites mācību materiāls #12 ⏰ …" at bounding box center [477, 218] width 955 height 437
click at [49, 185] on div "Mācību tēma: Krievu valodas b1 - 11. klases 1.ieskaites mācību materiāls #12 ⏰ …" at bounding box center [477, 218] width 955 height 437
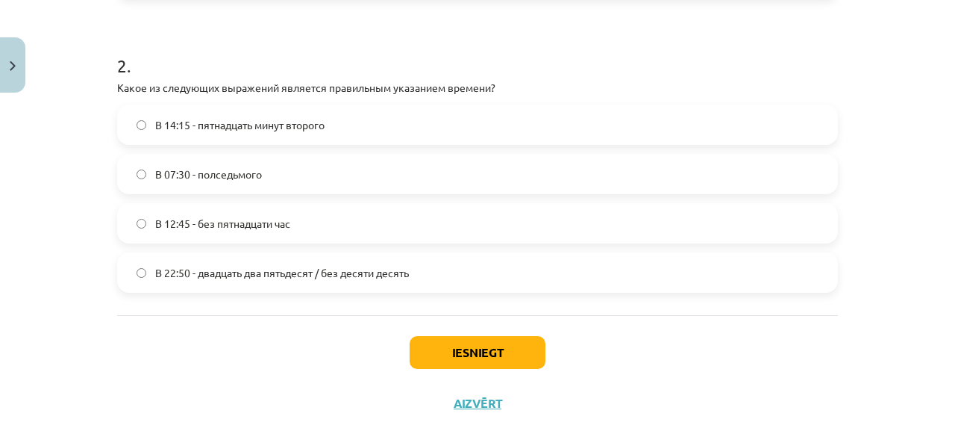
scroll to position [590, 0]
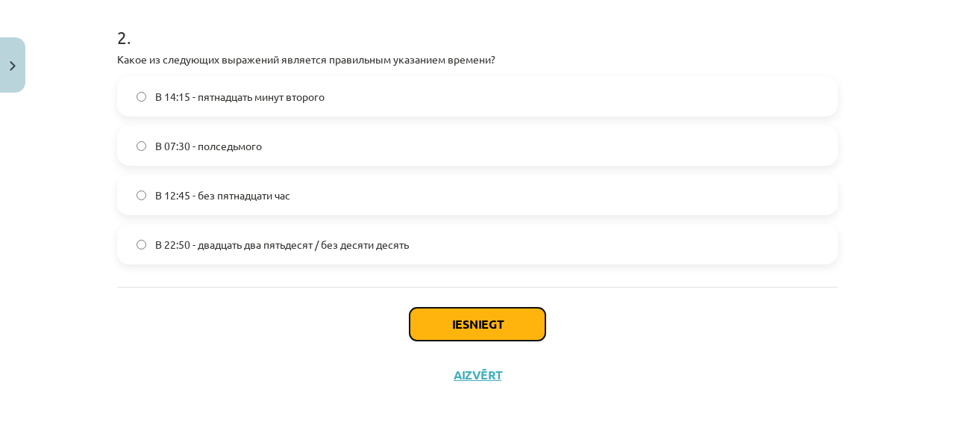
click at [418, 322] on button "Iesniegt" at bounding box center [478, 324] width 136 height 33
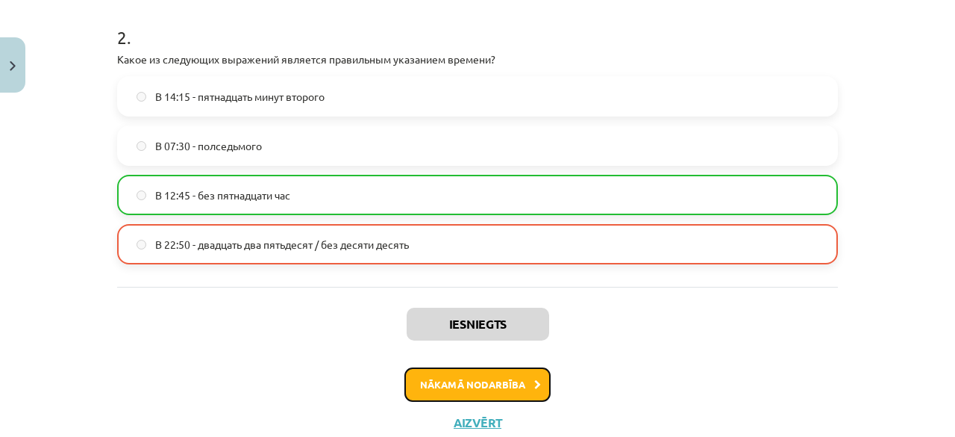
click at [470, 371] on button "Nākamā nodarbība" at bounding box center [478, 384] width 146 height 34
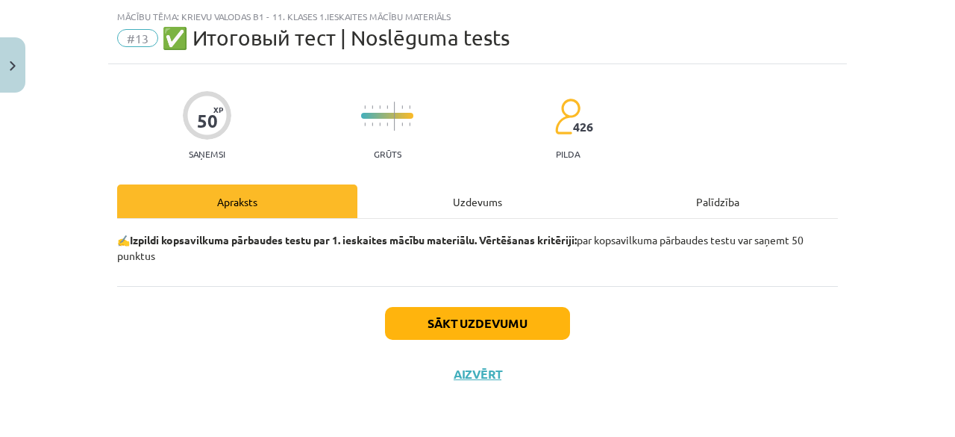
scroll to position [34, 0]
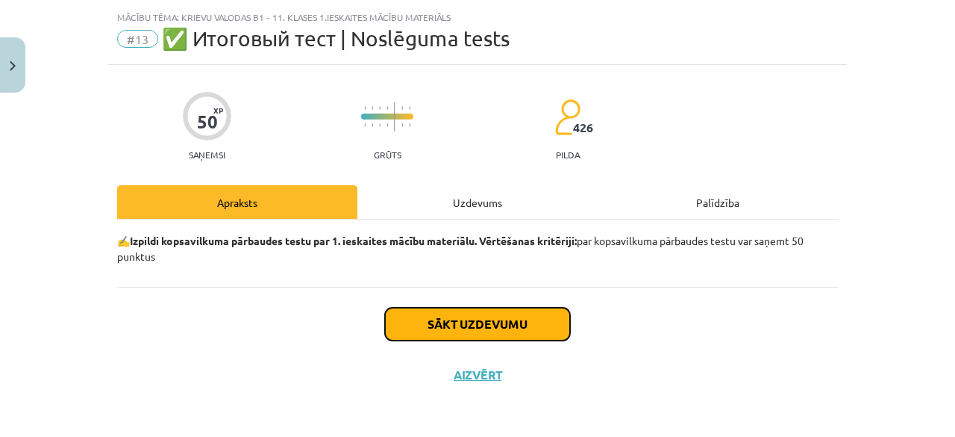
click at [496, 310] on button "Sākt uzdevumu" at bounding box center [477, 324] width 185 height 33
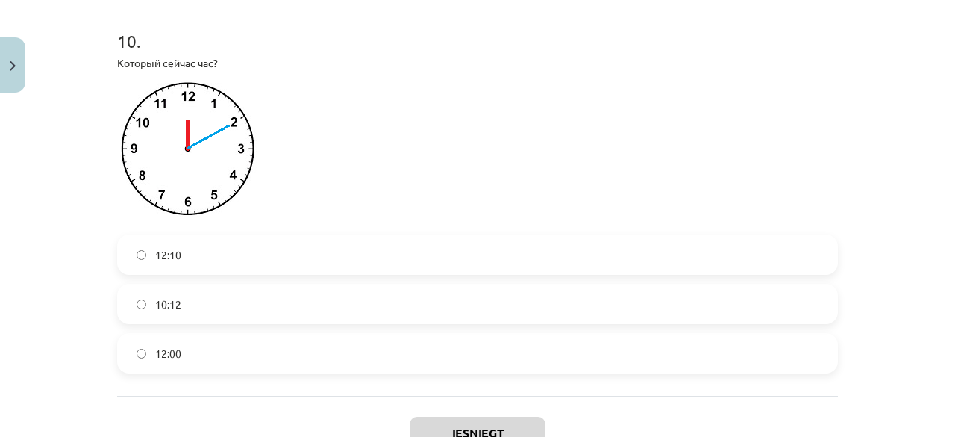
scroll to position [3014, 0]
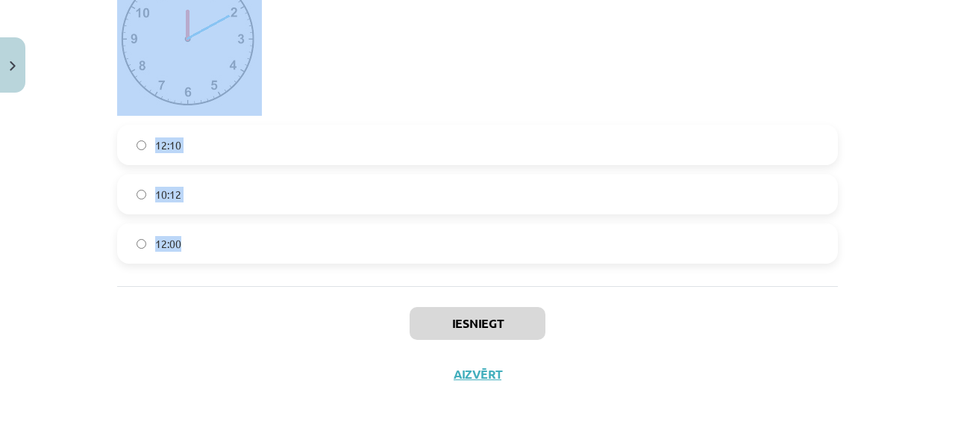
drag, startPoint x: 112, startPoint y: 284, endPoint x: 219, endPoint y: 274, distance: 108.0
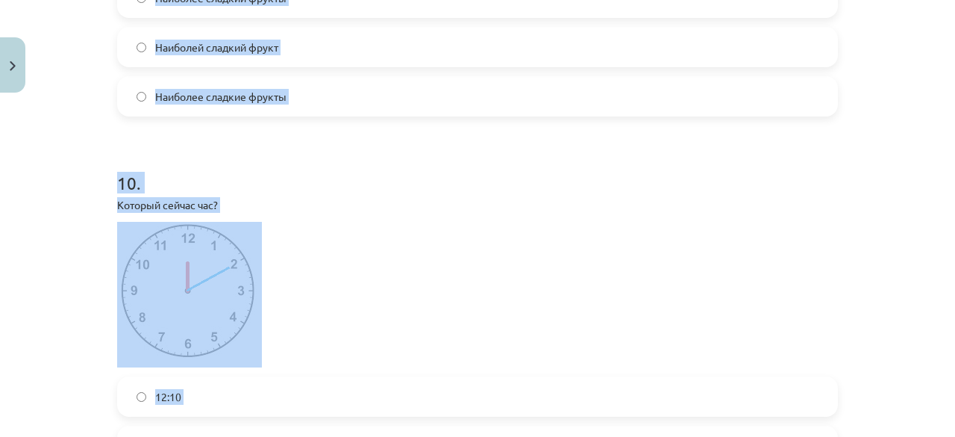
click at [42, 225] on div "Mācību tēma: Krievu valodas b1 - 11. klases 1.ieskaites mācību materiāls #13 ✅ …" at bounding box center [477, 218] width 955 height 437
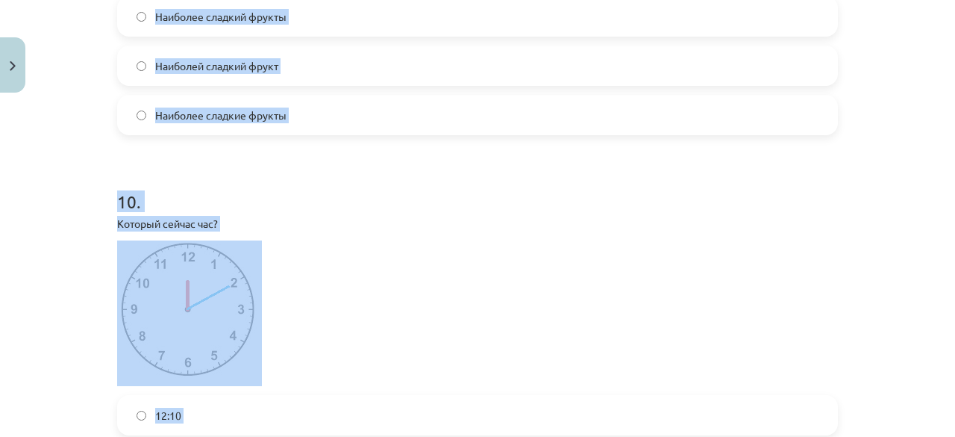
click at [34, 209] on div "Mācību tēma: Krievu valodas b1 - 11. klases 1.ieskaites mācību materiāls #13 ✅ …" at bounding box center [477, 218] width 955 height 437
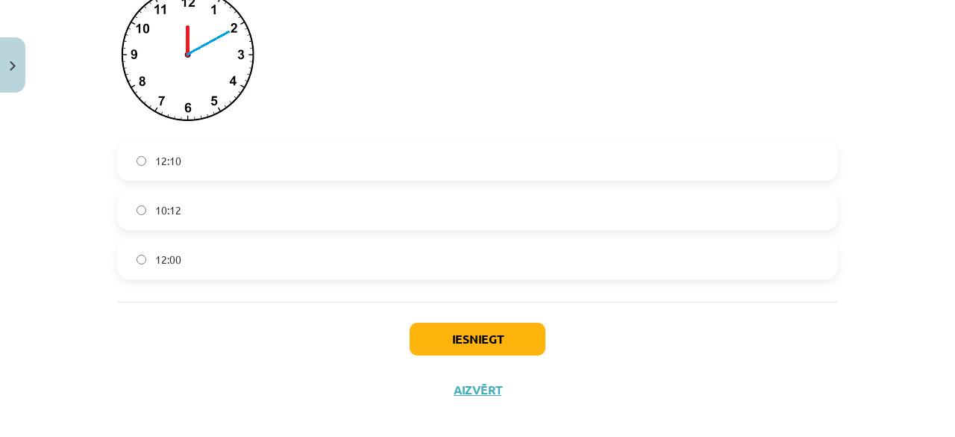
scroll to position [2984, 0]
click at [427, 352] on button "Iesniegt" at bounding box center [478, 339] width 136 height 33
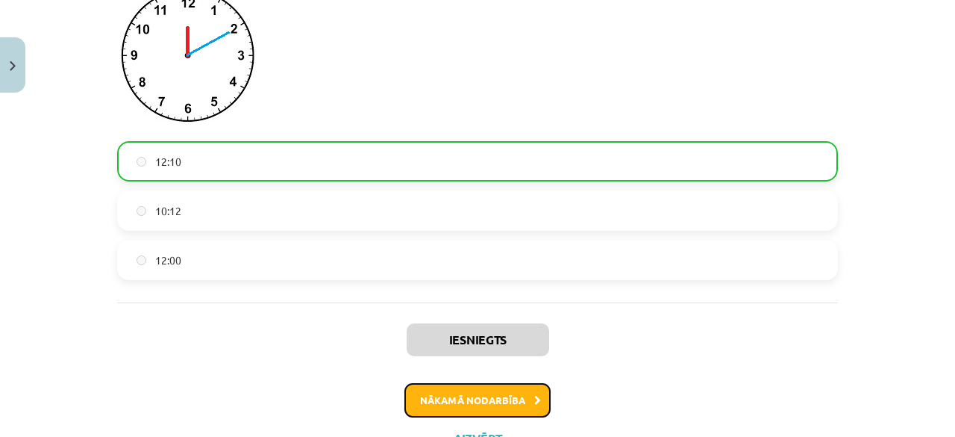
click at [466, 410] on button "Nākamā nodarbība" at bounding box center [478, 400] width 146 height 34
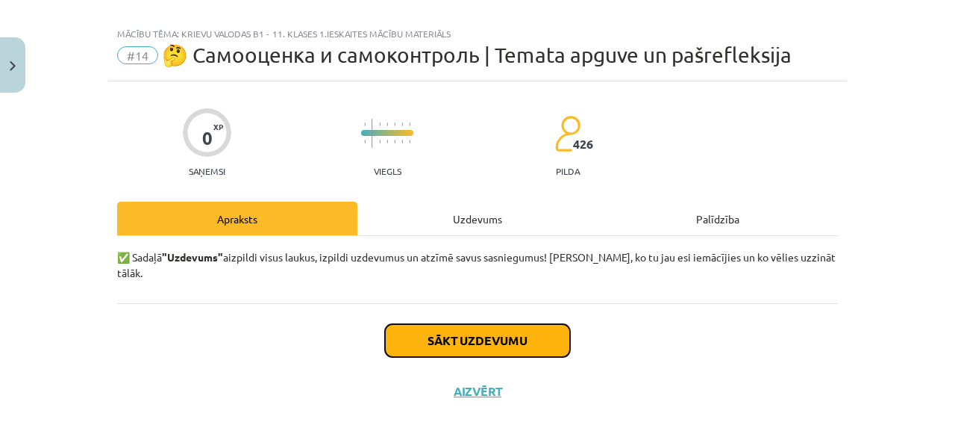
click at [486, 324] on button "Sākt uzdevumu" at bounding box center [477, 340] width 185 height 33
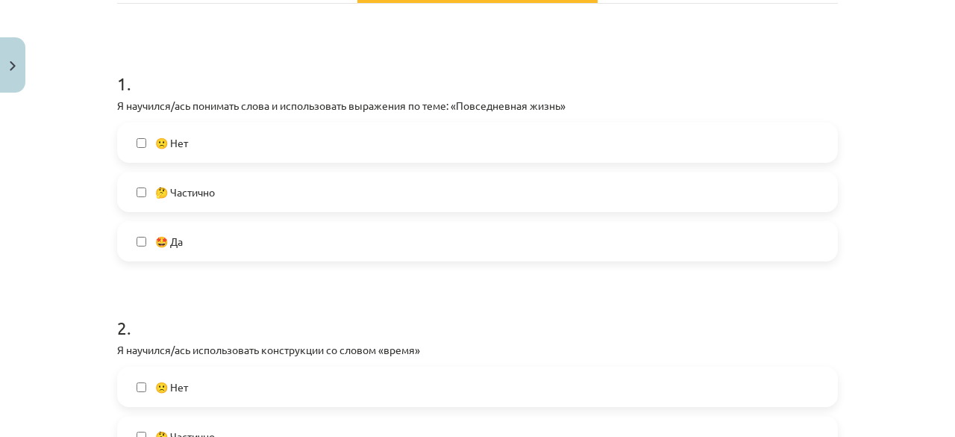
scroll to position [245, 0]
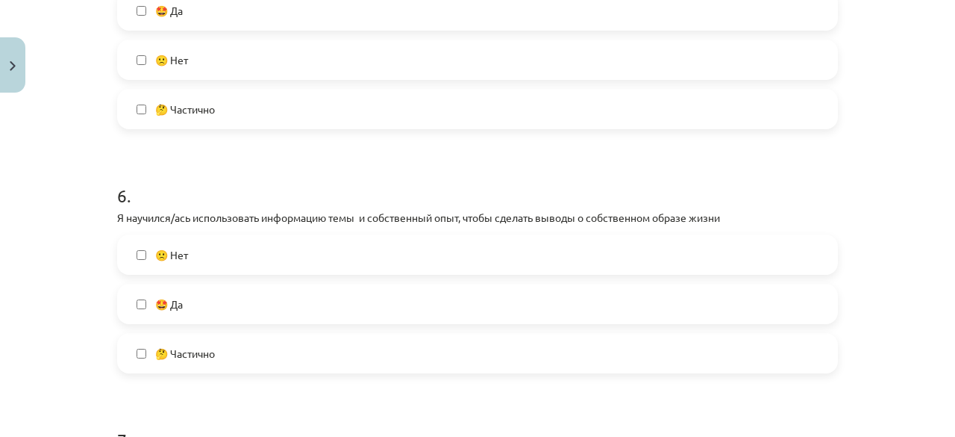
click at [137, 287] on label "🤩 Да" at bounding box center [478, 303] width 718 height 37
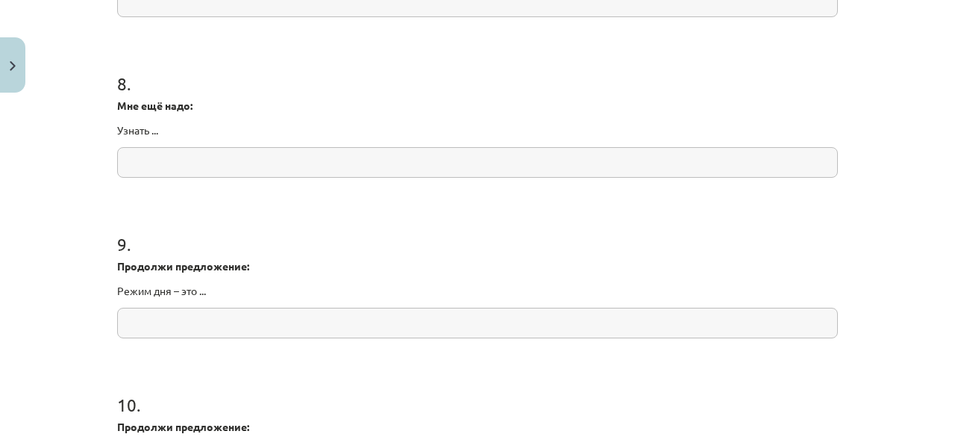
scroll to position [2101, 0]
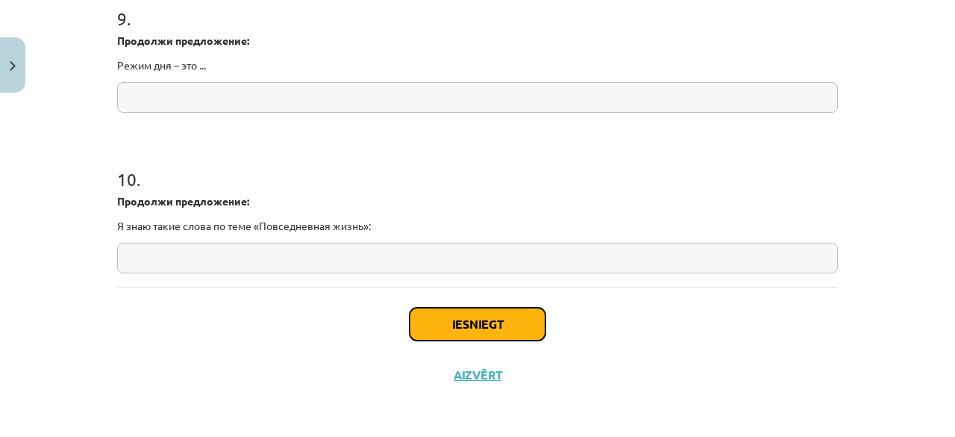
click at [428, 316] on button "Iesniegt" at bounding box center [478, 324] width 136 height 33
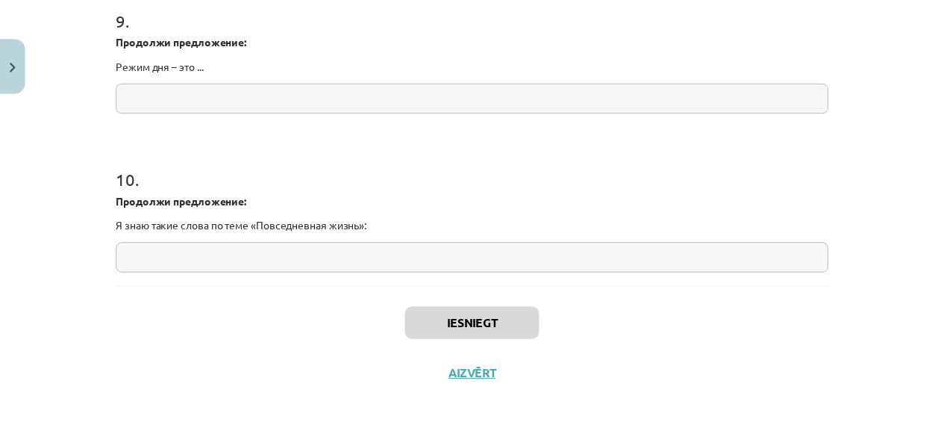
scroll to position [482, 0]
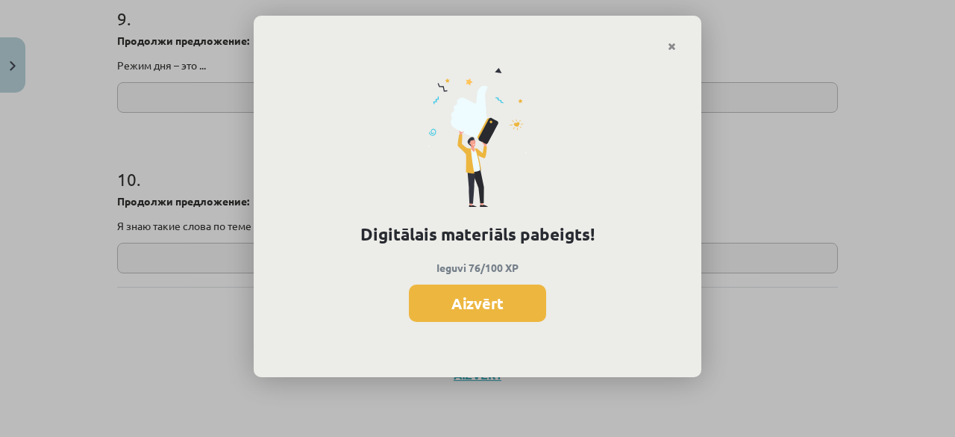
click at [506, 282] on div "Digitālais materiāls pabeigts! Ieguvi 76/100 XP Aizvērt" at bounding box center [478, 214] width 448 height 325
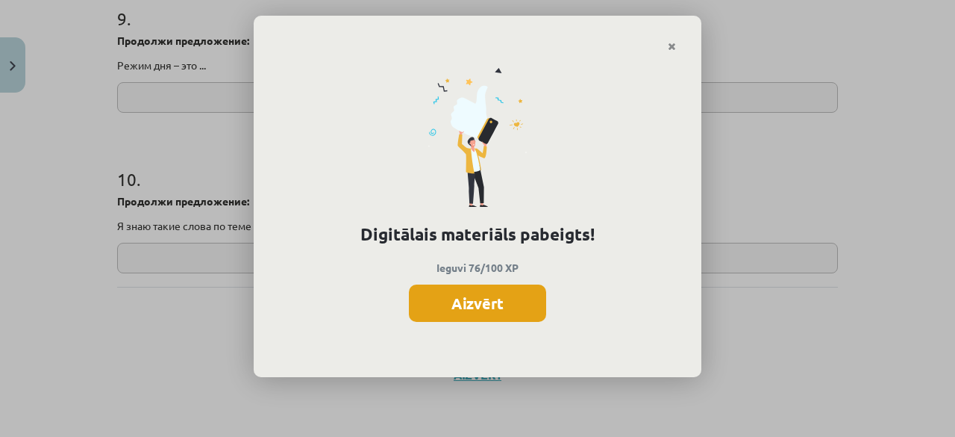
click at [502, 287] on button "Aizvērt" at bounding box center [477, 302] width 137 height 37
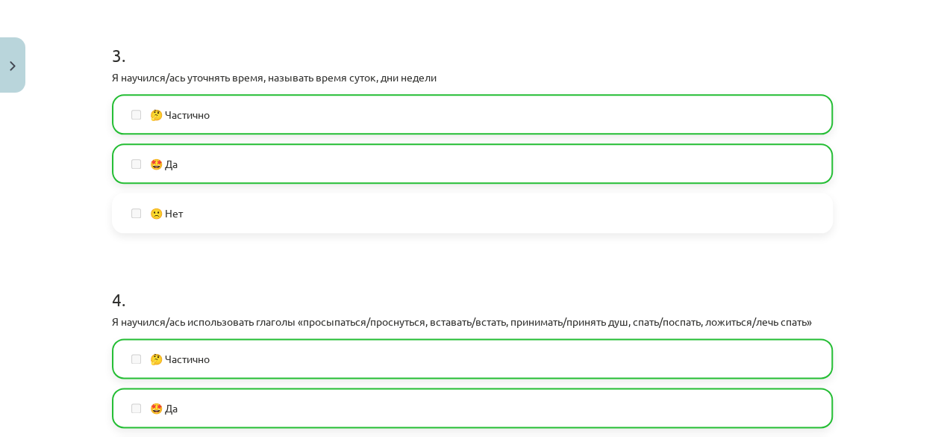
scroll to position [0, 0]
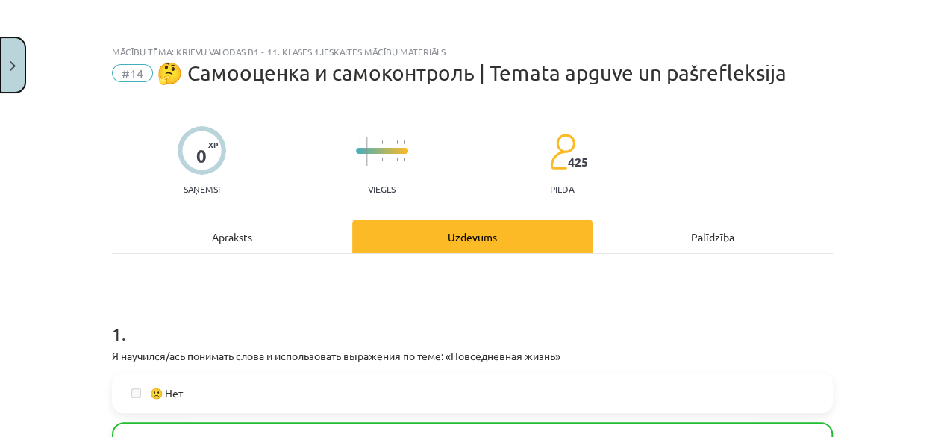
click at [0, 60] on button "Close" at bounding box center [12, 64] width 25 height 55
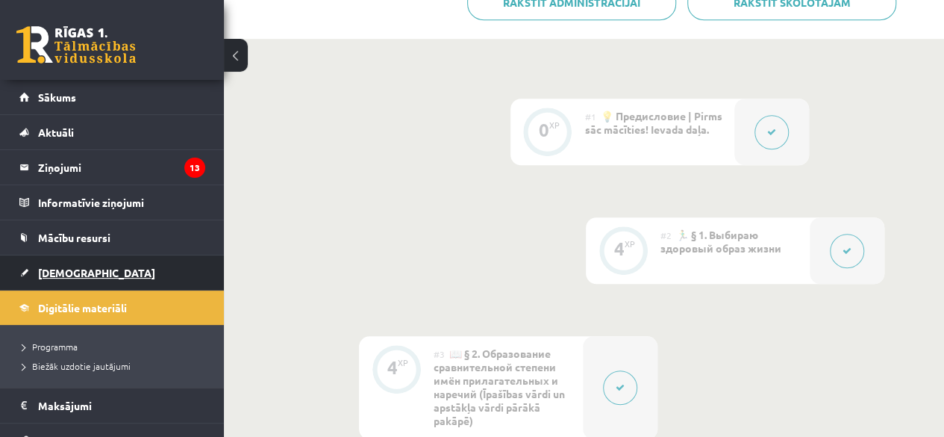
click at [52, 278] on link "[DEMOGRAPHIC_DATA]" at bounding box center [112, 272] width 186 height 34
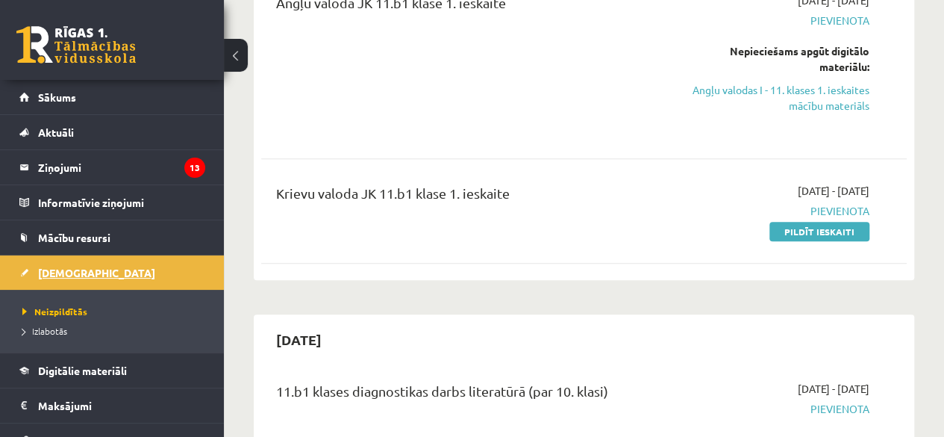
scroll to position [232, 0]
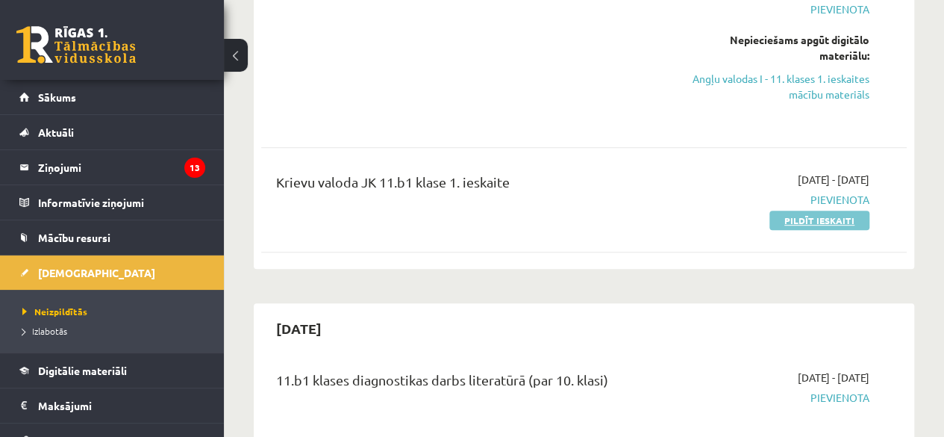
click at [846, 222] on link "Pildīt ieskaiti" at bounding box center [820, 220] width 100 height 19
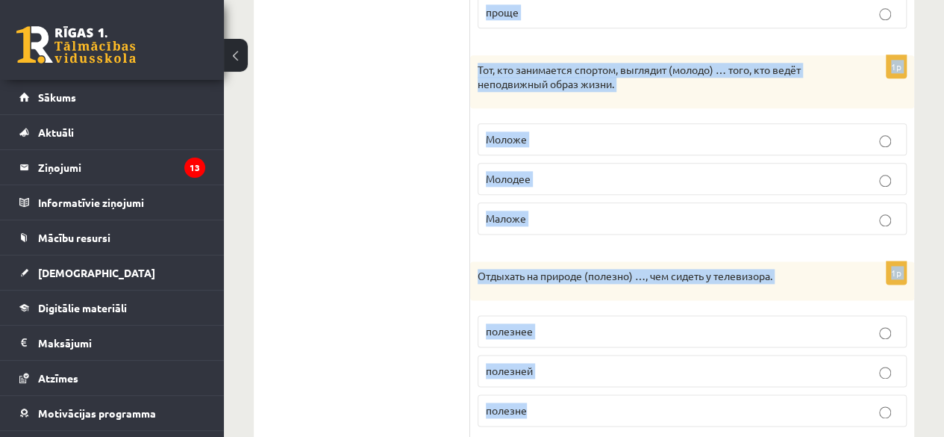
scroll to position [878, 0]
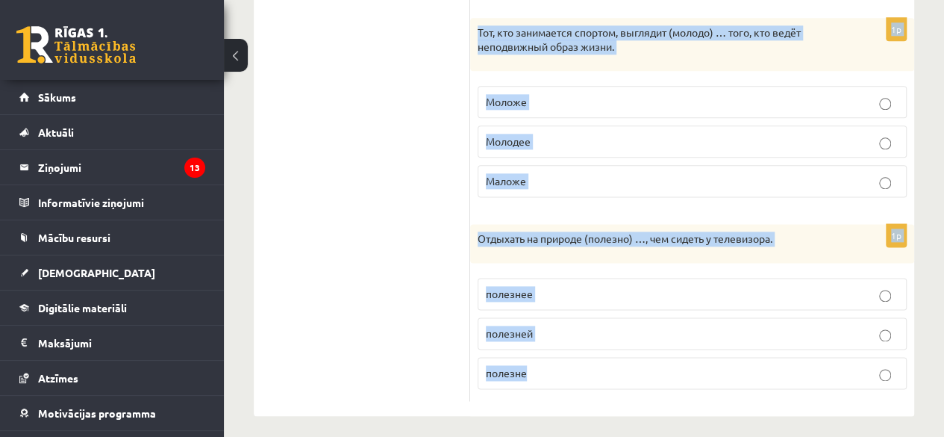
drag, startPoint x: 482, startPoint y: 22, endPoint x: 746, endPoint y: 371, distance: 437.6
copy form "Loremips dolorsitam conse adipiscingeli seddoei. 0t Incididuntu laboree dolo ma…"
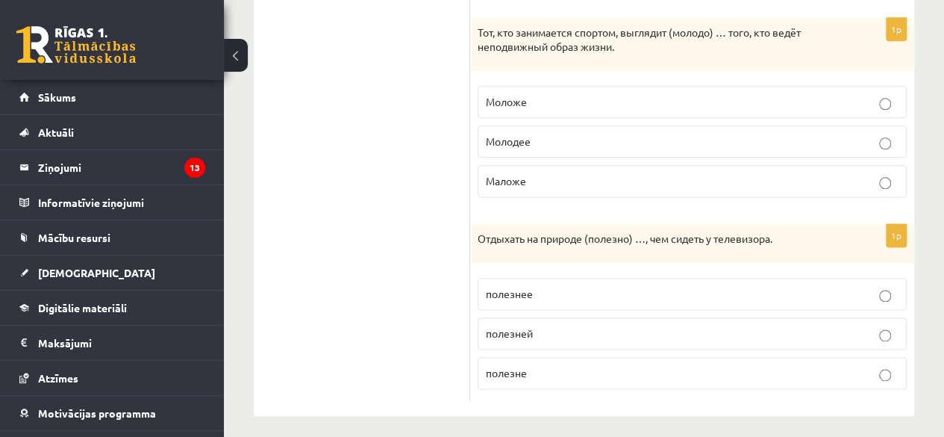
click at [902, 302] on label "полезнее" at bounding box center [692, 294] width 429 height 32
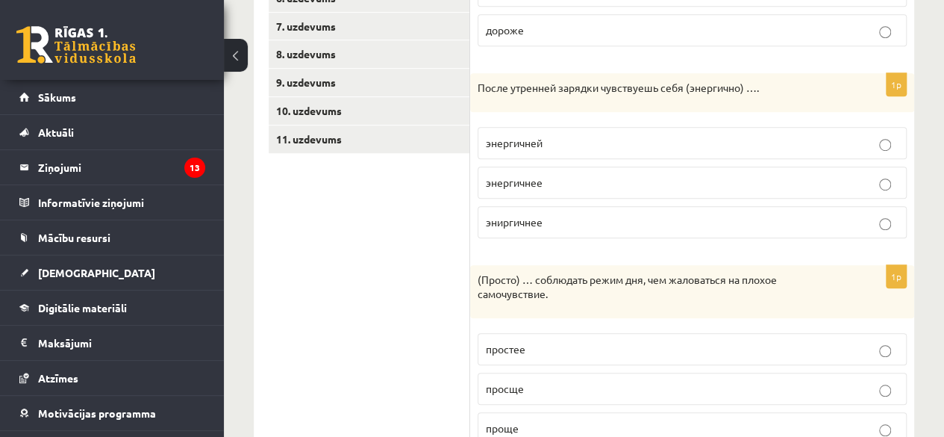
scroll to position [420, 0]
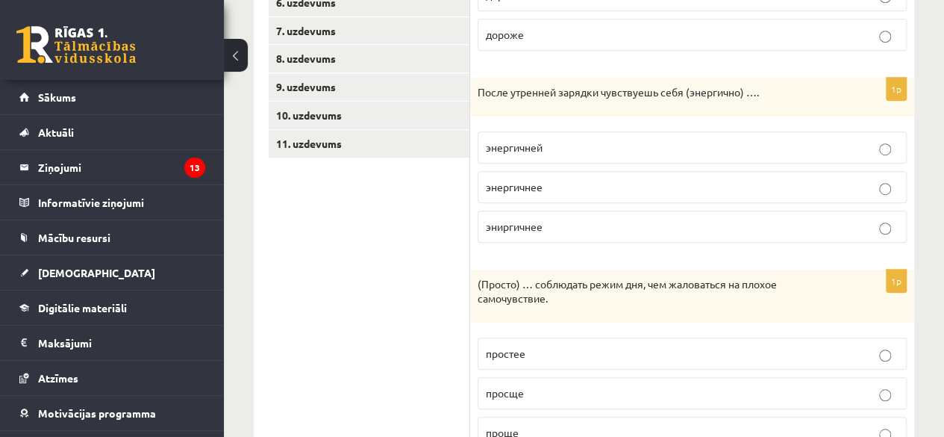
click at [870, 233] on label "эниргичнее" at bounding box center [692, 227] width 429 height 32
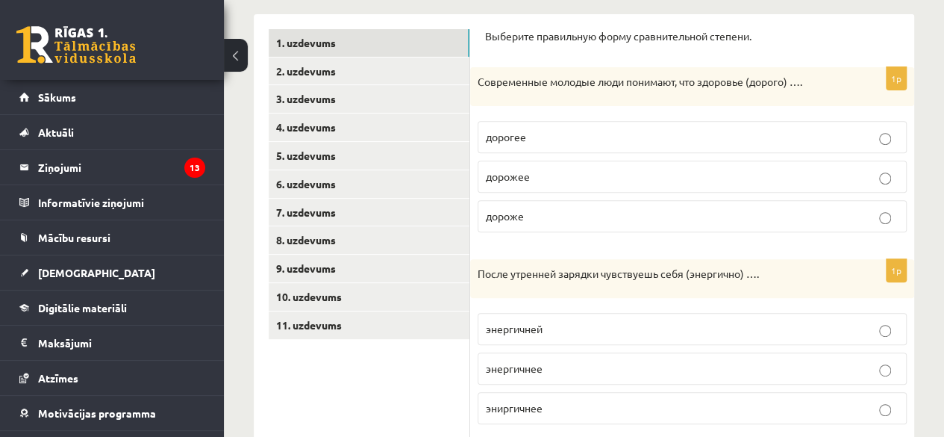
scroll to position [239, 0]
click at [866, 228] on label "дороже" at bounding box center [692, 216] width 429 height 32
click at [366, 70] on link "2. uzdevums" at bounding box center [369, 71] width 201 height 28
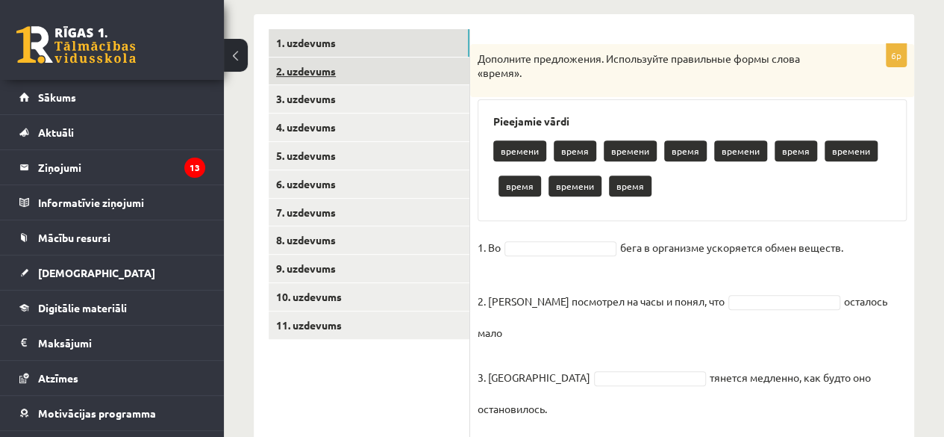
click at [404, 74] on link "2. uzdevums" at bounding box center [369, 71] width 201 height 28
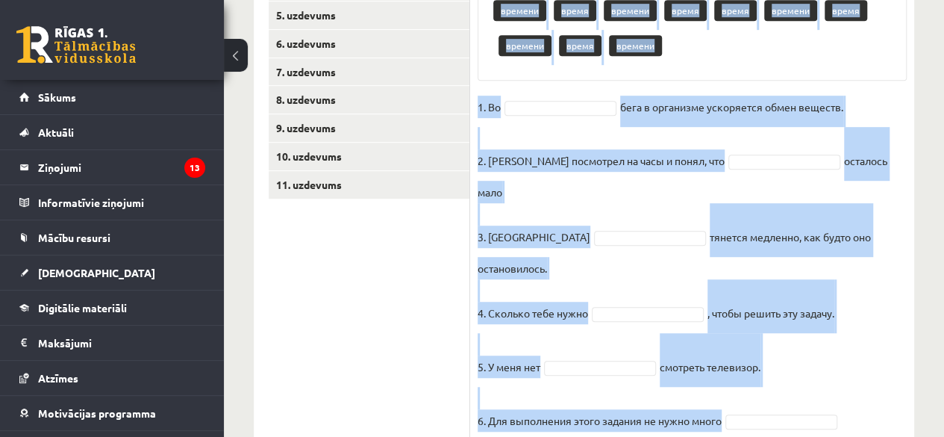
scroll to position [389, 0]
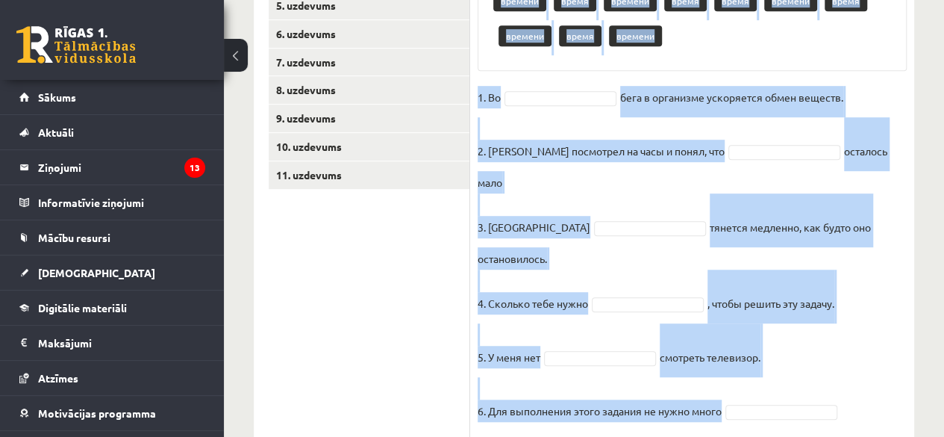
drag, startPoint x: 478, startPoint y: 54, endPoint x: 766, endPoint y: 387, distance: 440.3
click at [766, 387] on div "6p Дополните предложения. Используйте правильные формы слова «время». Pieejamie…" at bounding box center [692, 166] width 444 height 544
copy div "Loremipsu dolorsitame. Consectetur adipiscing elits doeiu «tempo». Incididun ut…"
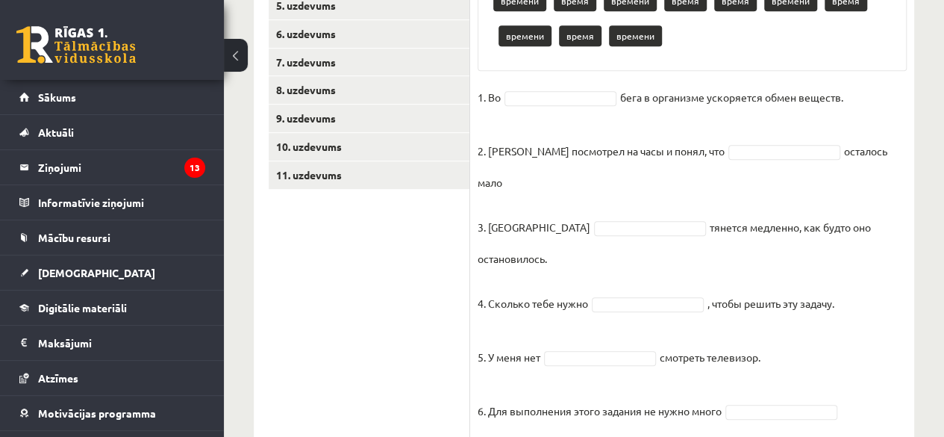
click at [356, 283] on ul "1. uzdevums 2. uzdevums 3. uzdevums 4. uzdevums 5. uzdevums 6. uzdevums 7. uzde…" at bounding box center [370, 158] width 202 height 559
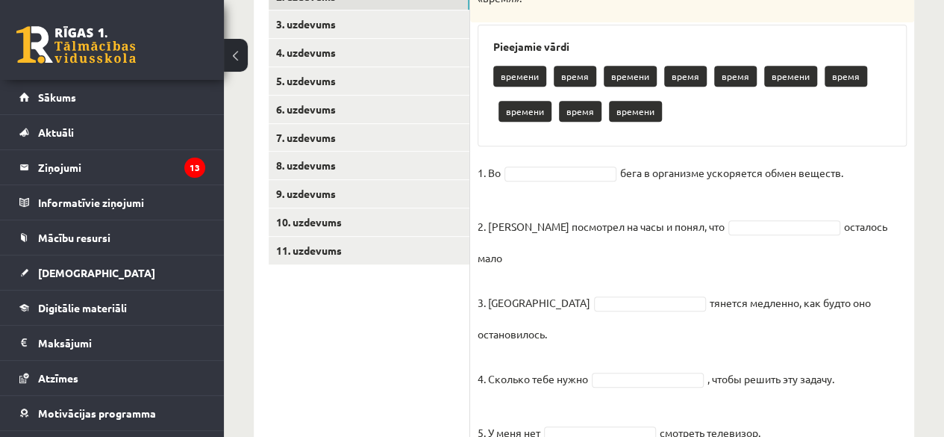
scroll to position [299, 0]
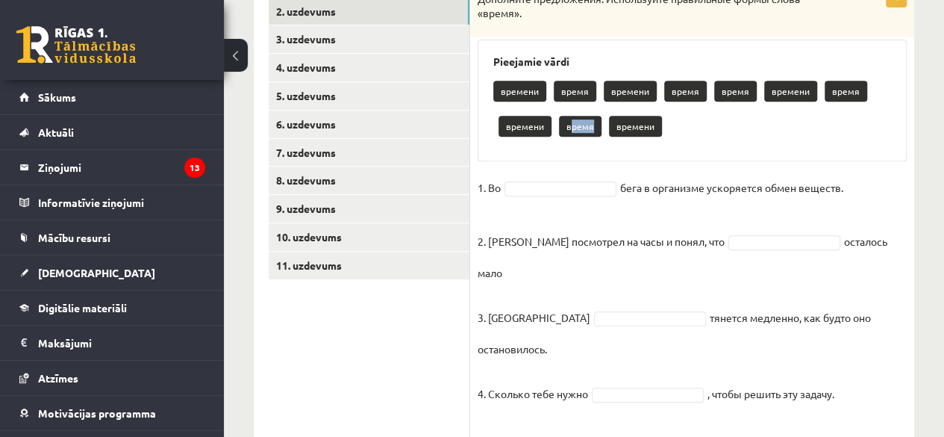
drag, startPoint x: 568, startPoint y: 131, endPoint x: 560, endPoint y: 155, distance: 25.3
click at [560, 155] on div "Pieejamie vārdi времени время времени время время времени время времени время в…" at bounding box center [692, 101] width 429 height 122
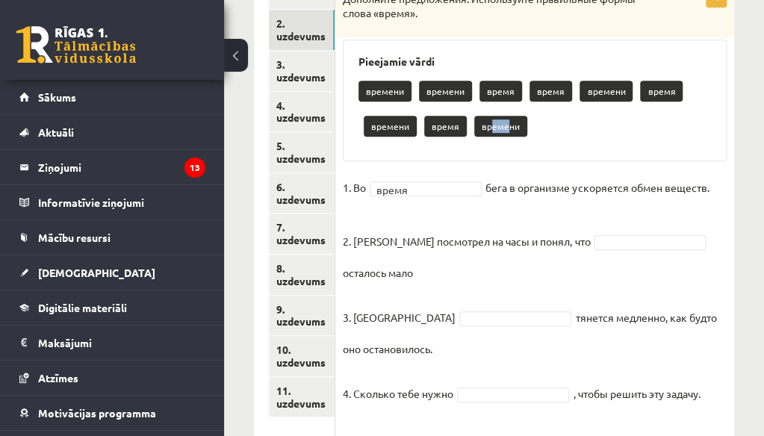
drag, startPoint x: 506, startPoint y: 120, endPoint x: 489, endPoint y: 123, distance: 17.4
click at [489, 123] on p "времени" at bounding box center [500, 126] width 53 height 21
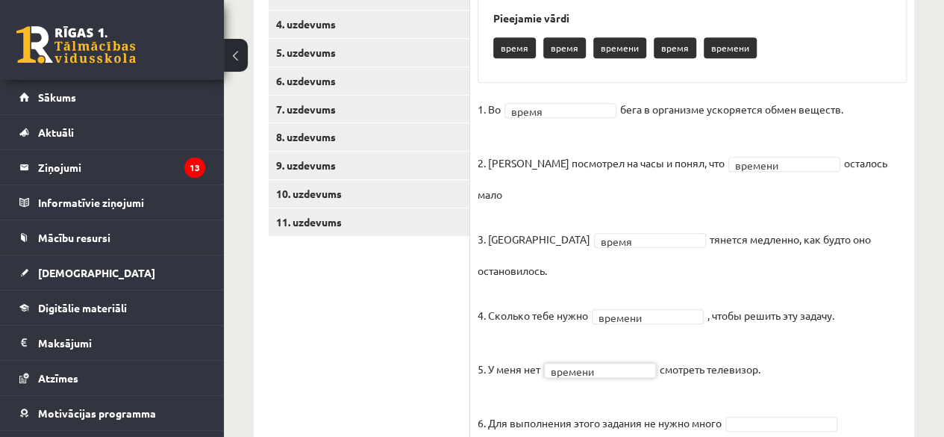
scroll to position [344, 0]
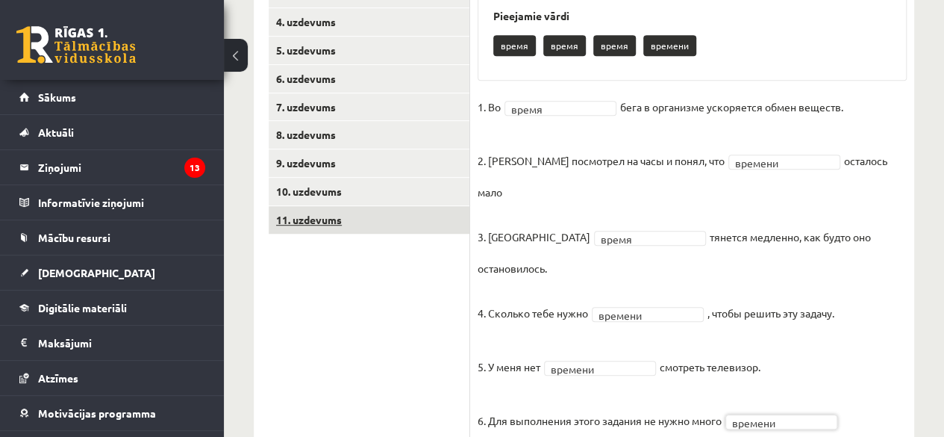
click at [354, 231] on link "11. uzdevums" at bounding box center [369, 220] width 201 height 28
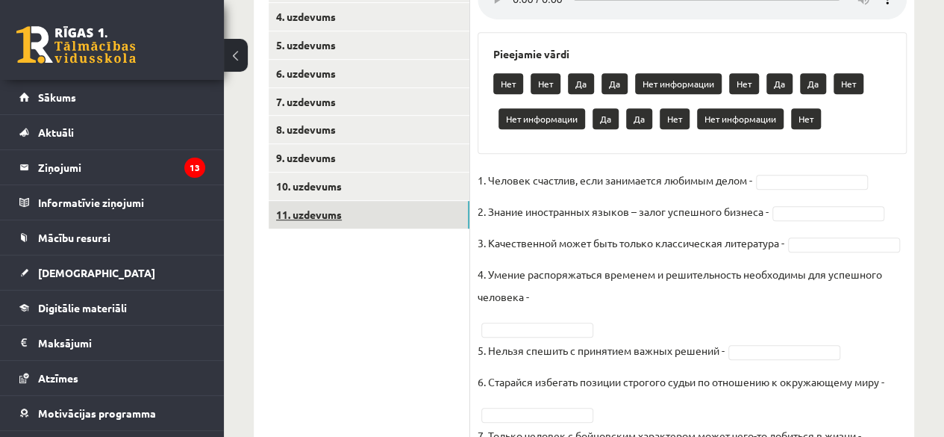
scroll to position [313, 0]
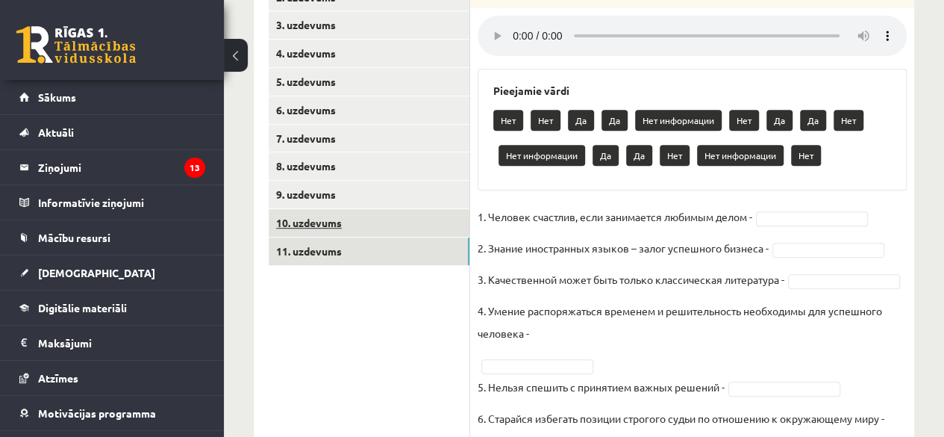
click at [374, 221] on link "10. uzdevums" at bounding box center [369, 223] width 201 height 28
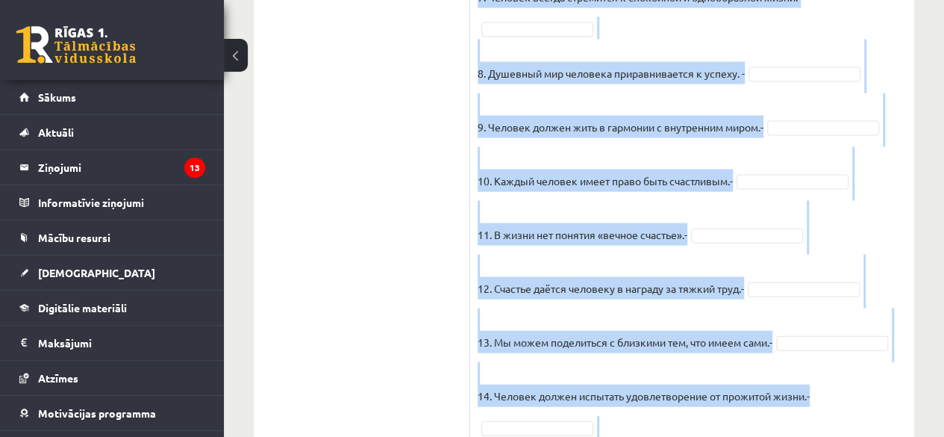
scroll to position [1678, 0]
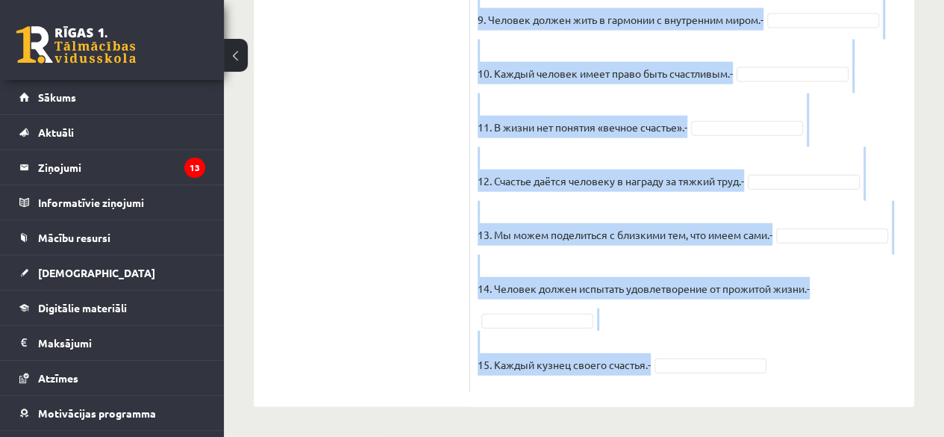
drag, startPoint x: 475, startPoint y: 289, endPoint x: 673, endPoint y: 395, distance: 225.1
copy div "Прочитайте текст и отметьте верные / неверные утверждения в соответствии с текс…"
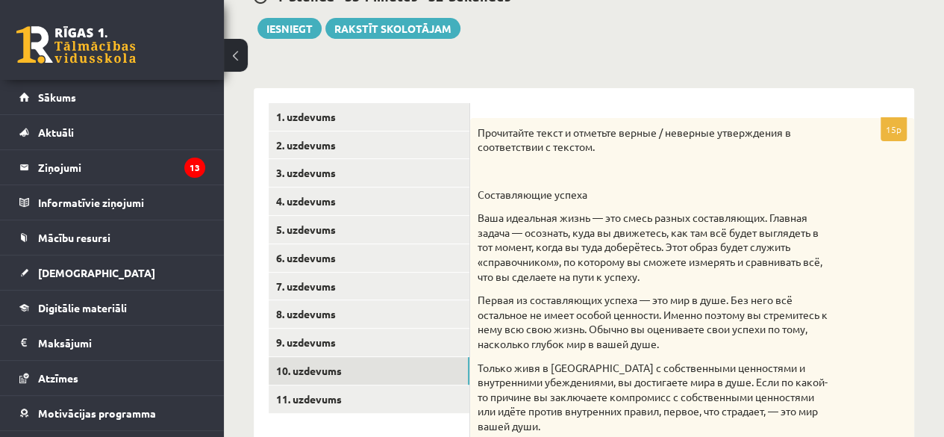
scroll to position [236, 0]
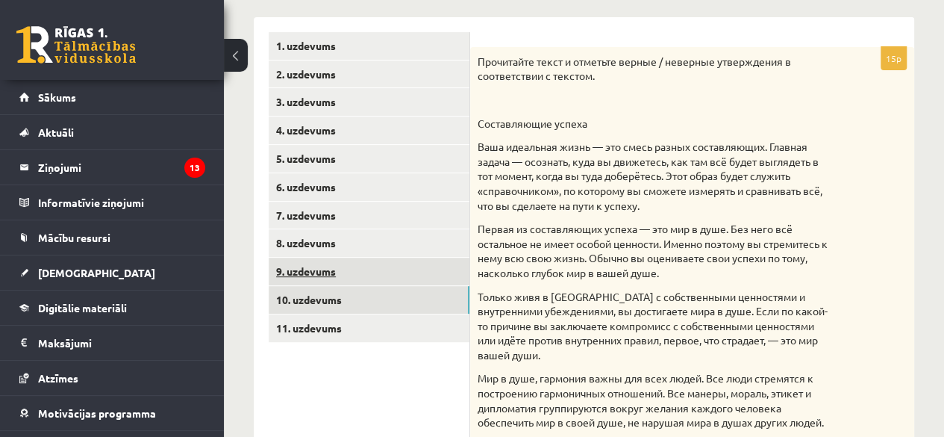
click at [376, 277] on link "9. uzdevums" at bounding box center [369, 272] width 201 height 28
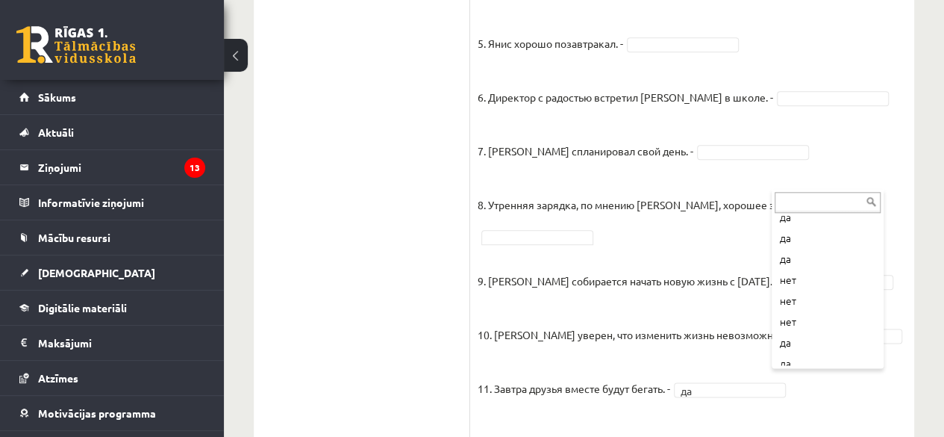
scroll to position [163, 0]
click at [737, 144] on fieldset "1. Эмилс и интересуется делами Яниса. - 2. У Яниса сегодня всё валится из рук. …" at bounding box center [692, 113] width 429 height 636
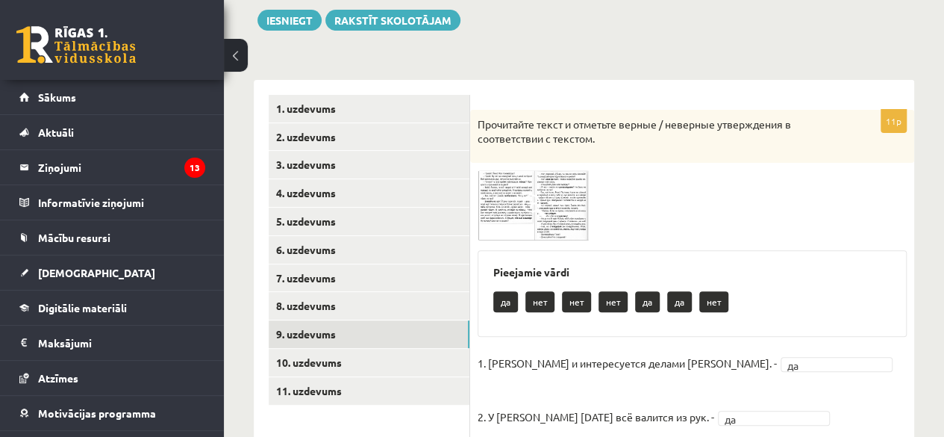
scroll to position [180, 0]
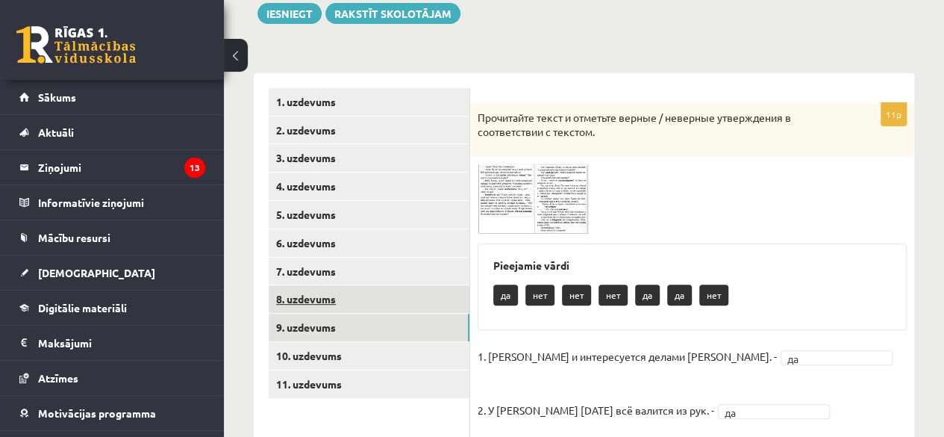
click at [290, 306] on link "8. uzdevums" at bounding box center [369, 299] width 201 height 28
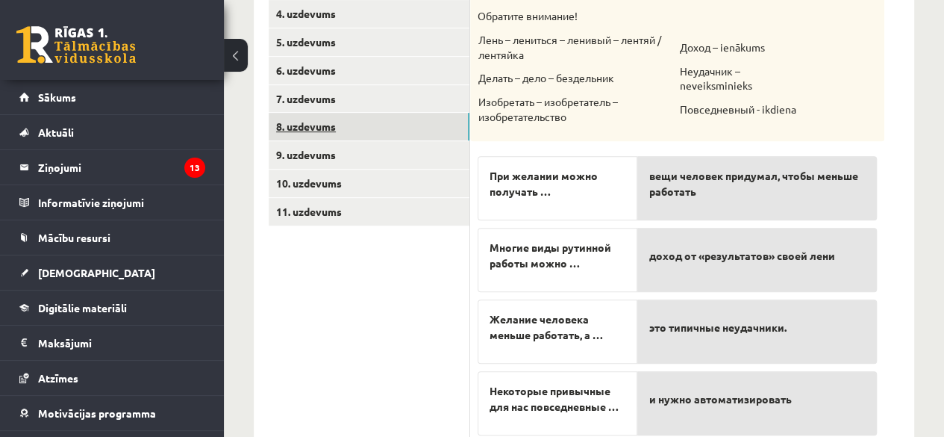
scroll to position [472, 0]
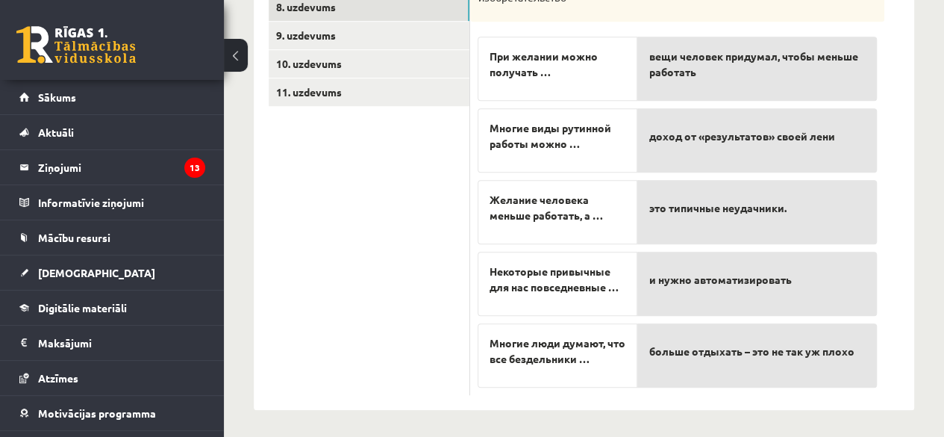
click at [832, 288] on p "и нужно автоматизировать" at bounding box center [757, 278] width 216 height 31
click at [771, 192] on p "это типичные неудачники." at bounding box center [757, 207] width 216 height 31
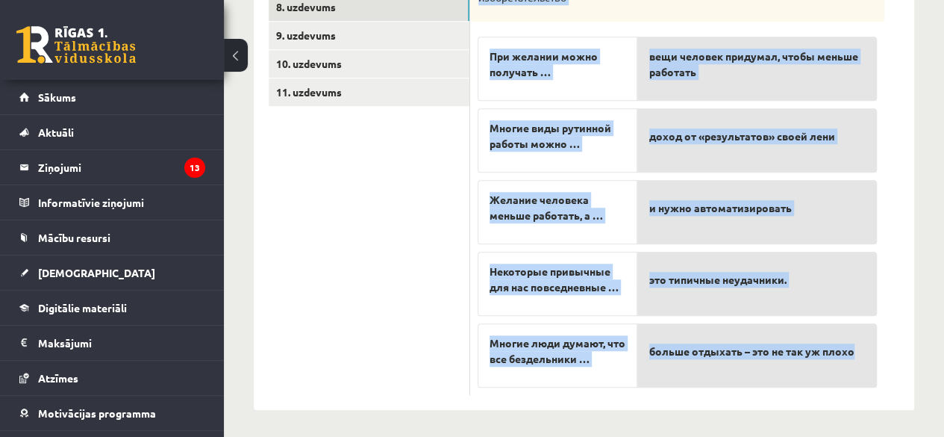
drag, startPoint x: 476, startPoint y: 294, endPoint x: 855, endPoint y: 369, distance: 385.9
click at [855, 369] on div "5p Прослушайте текст и соедините начало и конец предложений. https://www.zvaigz…" at bounding box center [677, 103] width 414 height 584
copy div "Прослушайте текст и соедините начало и конец предложений. https://www.zvaigzne.…"
click at [349, 178] on ul "1. uzdevums 2. uzdevums 3. uzdevums 4. uzdevums 5. uzdevums 6. uzdevums 7. uzde…" at bounding box center [370, 95] width 202 height 599
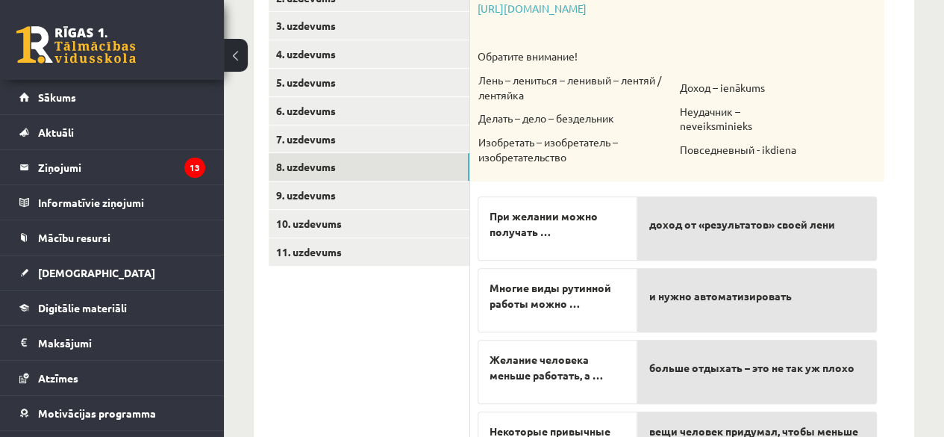
scroll to position [309, 0]
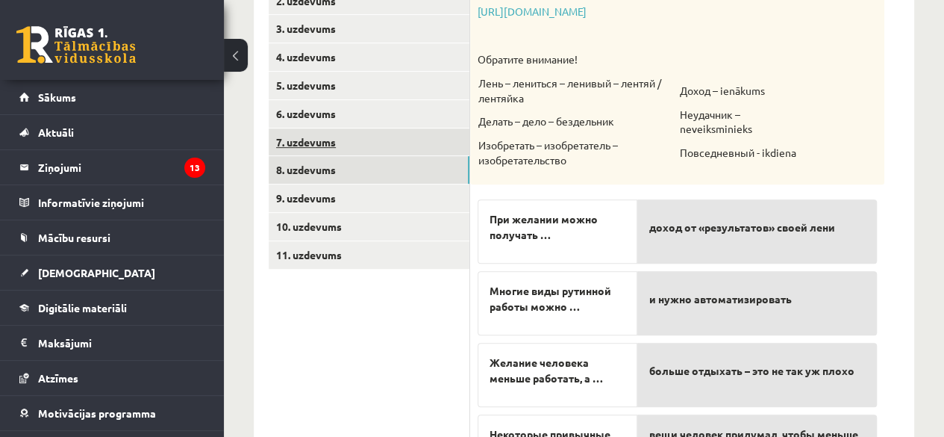
click at [299, 145] on link "7. uzdevums" at bounding box center [369, 142] width 201 height 28
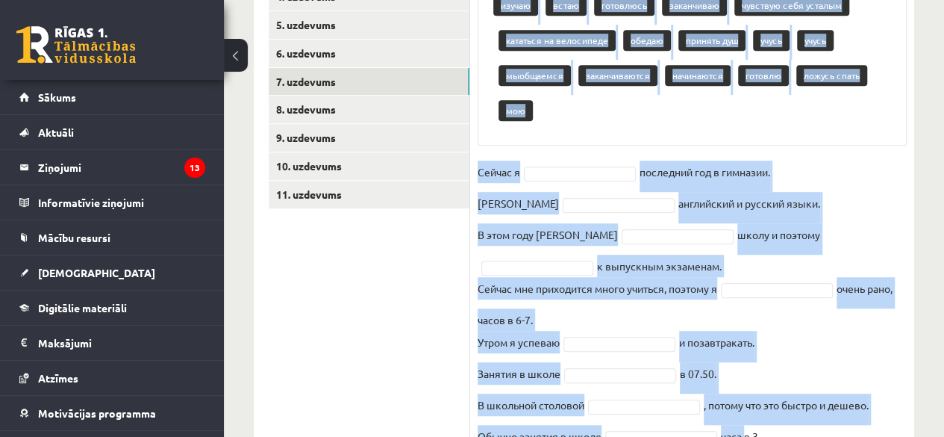
scroll to position [651, 0]
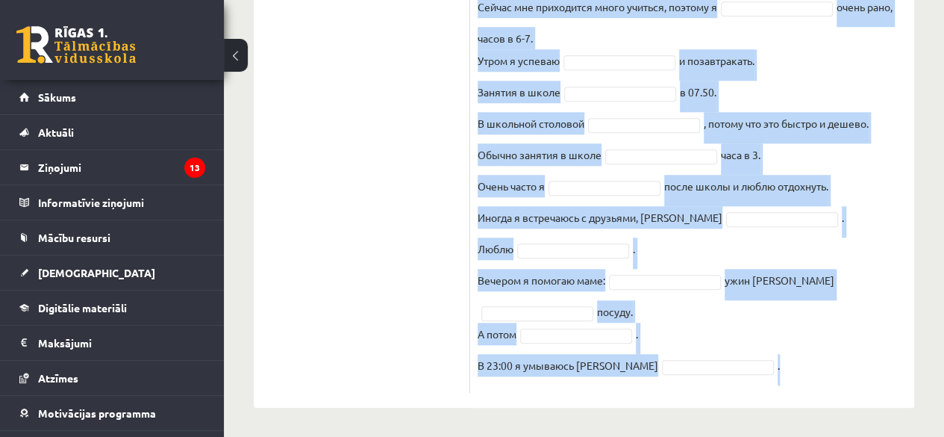
drag, startPoint x: 476, startPoint y: 130, endPoint x: 747, endPoint y: 381, distance: 369.2
click at [747, 381] on div "16p Выберите правильную форму глагола Pieejamie vārdi изучаю встаю готовлюсь за…" at bounding box center [692, 12] width 444 height 761
copy div "Выберите правильную форму глагола Pieejamie vārdi изучаю встаю готовлюсь заканч…"
click at [818, 374] on fieldset "Сейчас я последний год в гимназии. Я английский и русский языки. В этом году я …" at bounding box center [692, 132] width 429 height 506
click at [819, 361] on fieldset "Сейчас я последний год в гимназии. Я английский и русский языки. В этом году я …" at bounding box center [692, 132] width 429 height 506
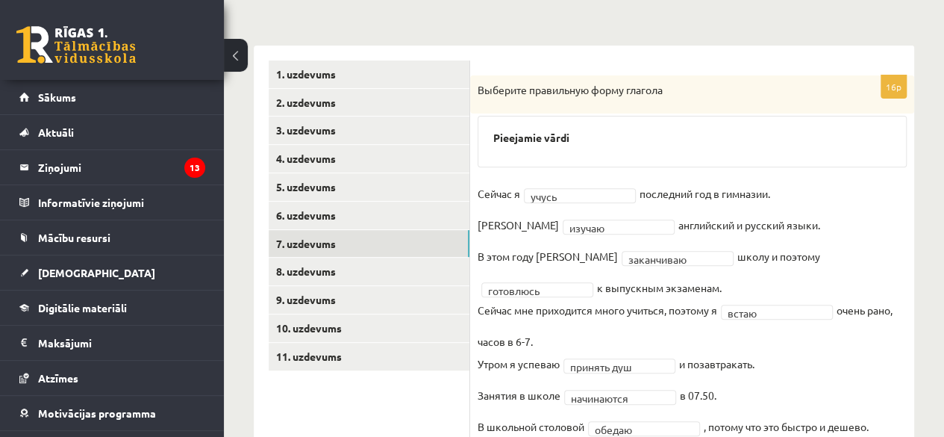
scroll to position [205, 0]
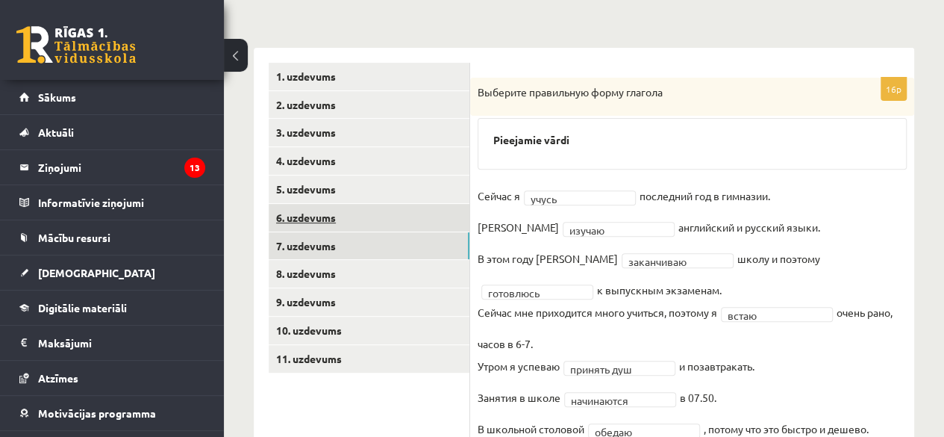
click at [293, 218] on link "6. uzdevums" at bounding box center [369, 218] width 201 height 28
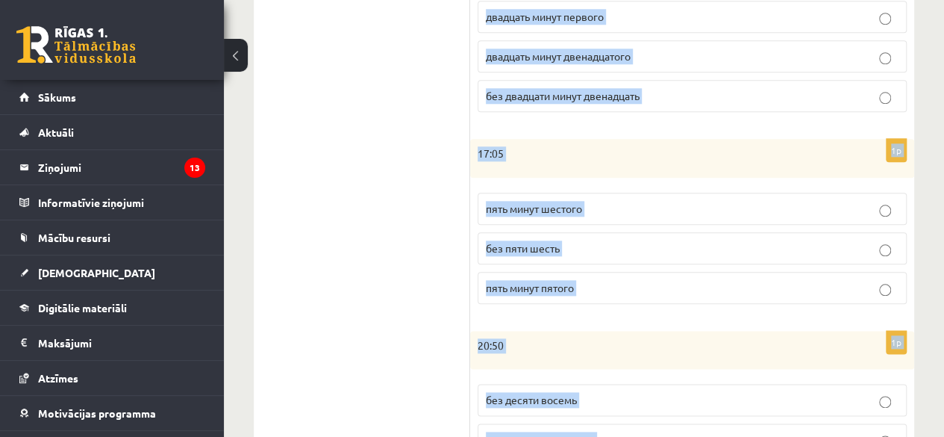
scroll to position [849, 0]
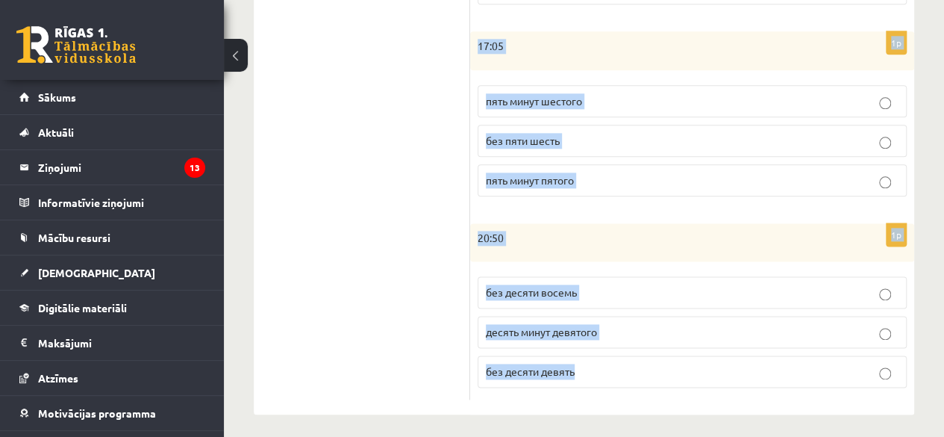
drag, startPoint x: 486, startPoint y: 67, endPoint x: 684, endPoint y: 371, distance: 362.5
copy form "Сколько времени? Выберите правильный вариант. 1p 07:15 без пятнадцати семь пятн…"
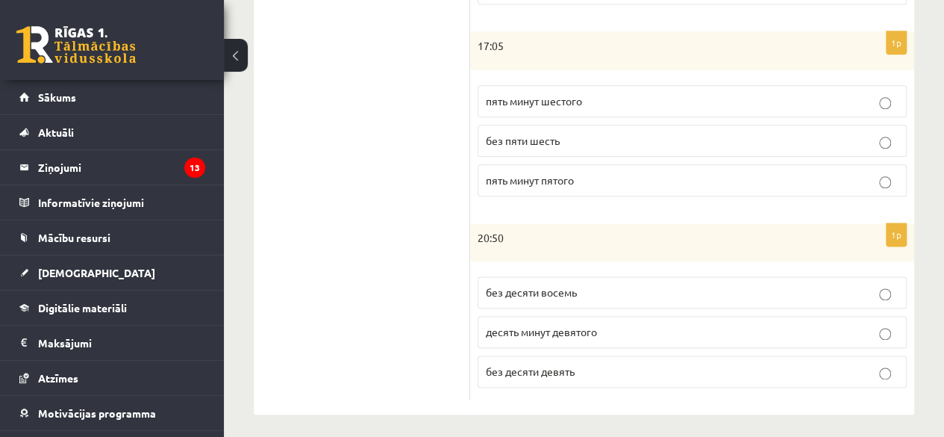
click at [627, 324] on p "десять минут девятого" at bounding box center [692, 332] width 413 height 16
click at [617, 355] on label "без десяти девять" at bounding box center [692, 371] width 429 height 32
click at [585, 85] on label "пять минут шестого" at bounding box center [692, 101] width 429 height 32
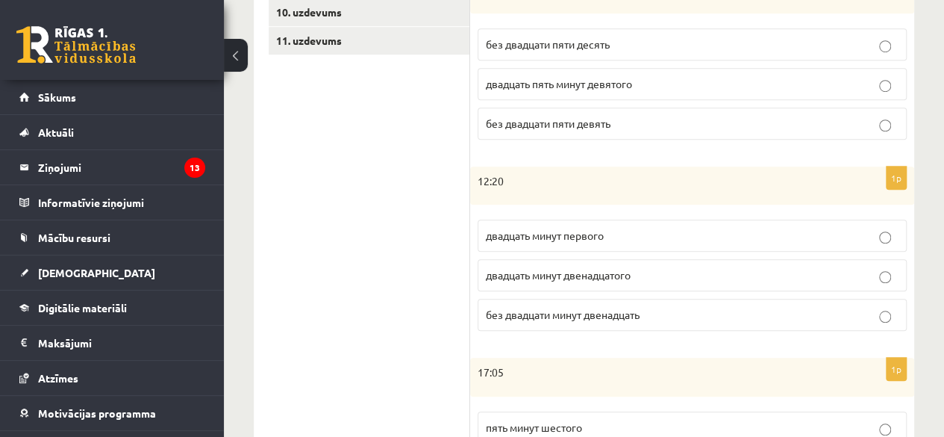
scroll to position [523, 0]
click at [770, 228] on p "двадцать минут первого" at bounding box center [692, 236] width 413 height 16
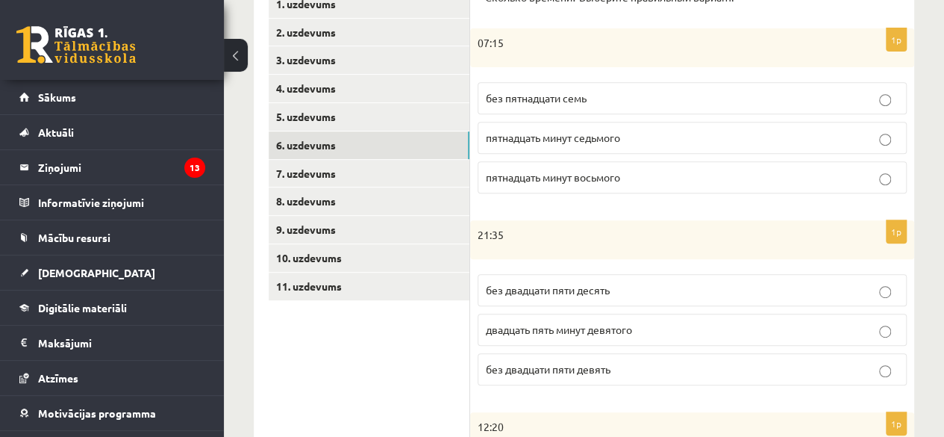
scroll to position [273, 0]
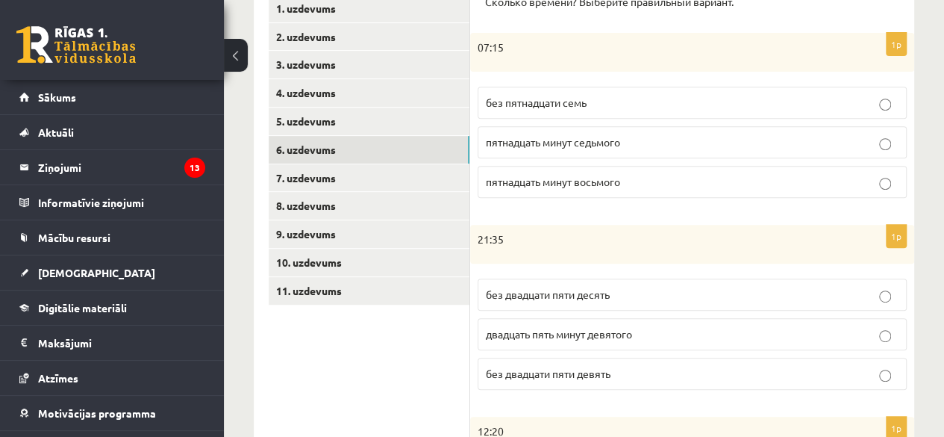
click at [729, 141] on p "пятнадцать минут седьмого" at bounding box center [692, 142] width 413 height 16
click at [706, 187] on p "пятнадцать минут восьмого" at bounding box center [692, 182] width 413 height 16
click at [319, 128] on link "5. uzdevums" at bounding box center [369, 121] width 201 height 28
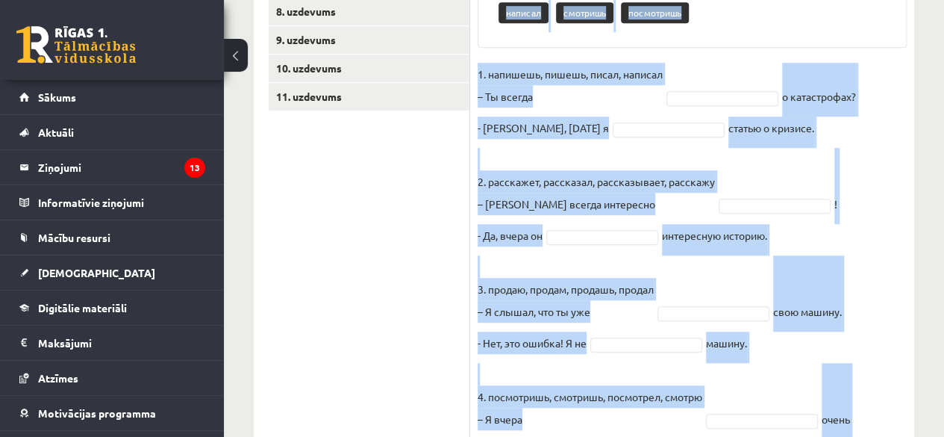
scroll to position [705, 0]
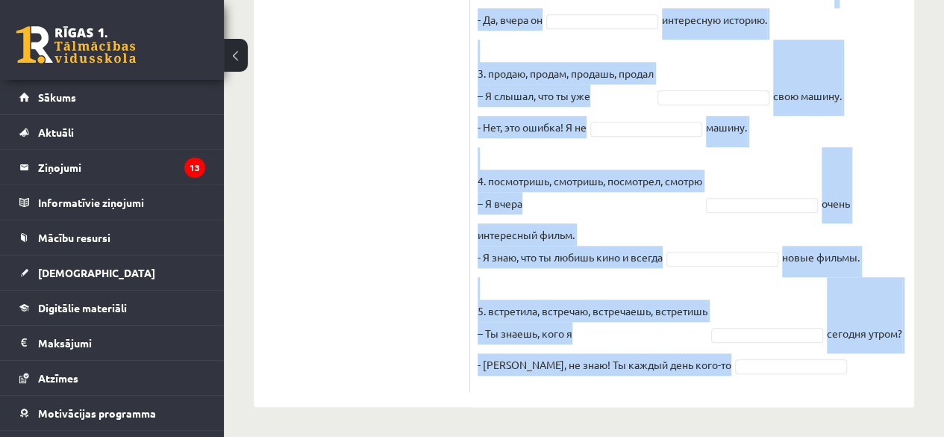
drag, startPoint x: 477, startPoint y: 13, endPoint x: 846, endPoint y: 407, distance: 539.7
copy div "Выберите правильную форму глагола (НСВ / СВ). Pieejamie vārdi продашь продаю ра…"
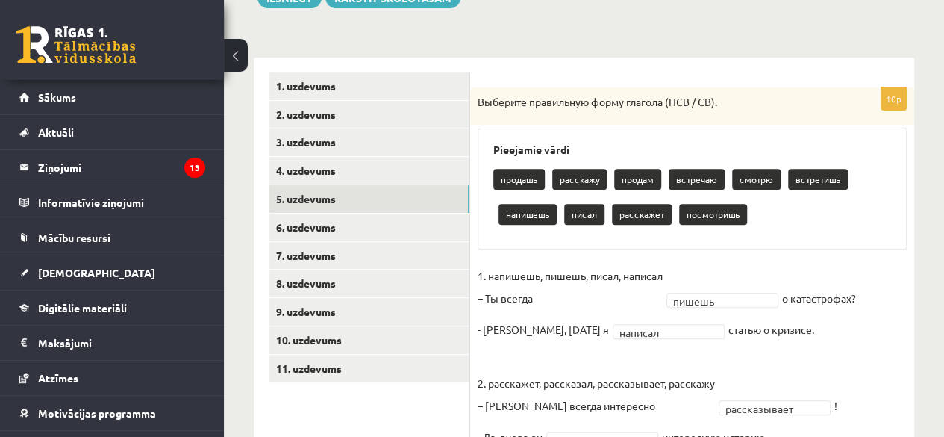
scroll to position [205, 0]
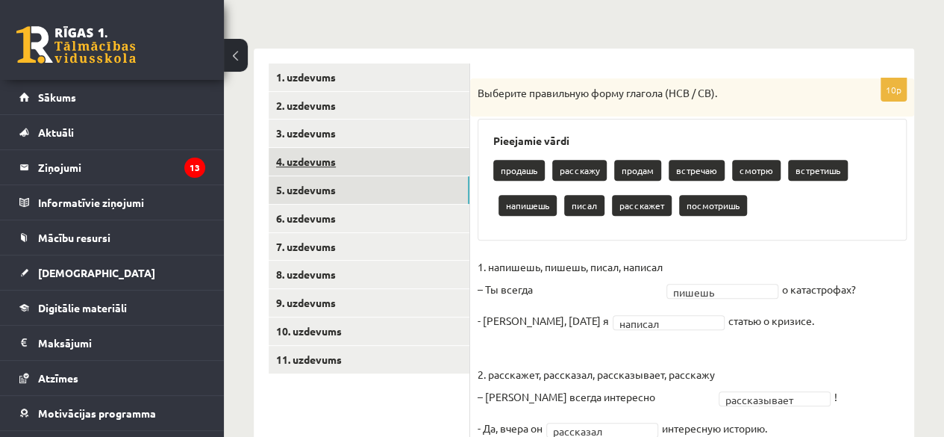
click at [302, 155] on link "4. uzdevums" at bounding box center [369, 162] width 201 height 28
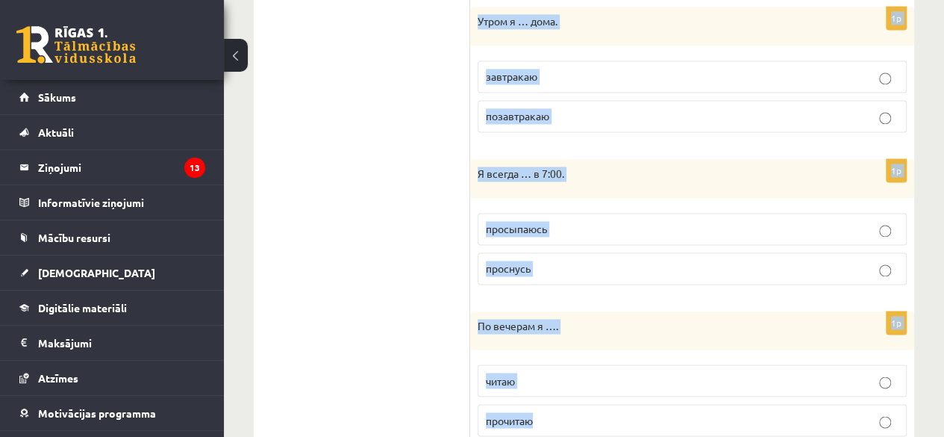
scroll to position [1106, 0]
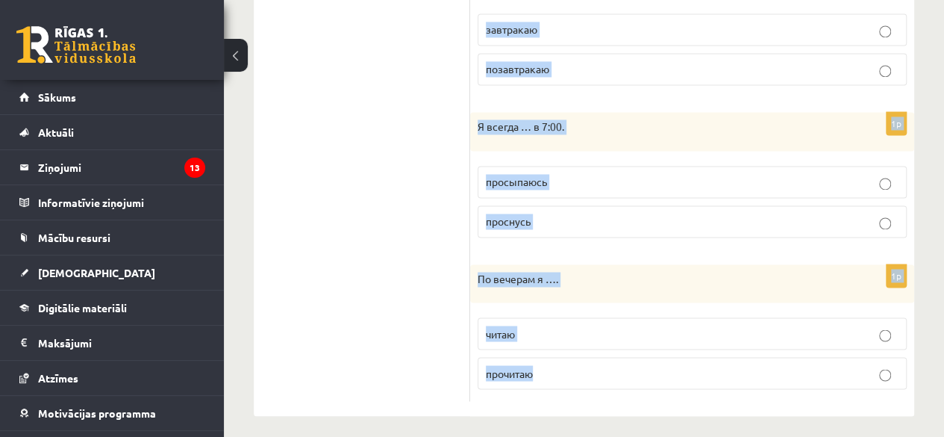
drag, startPoint x: 481, startPoint y: 66, endPoint x: 828, endPoint y: 358, distance: 453.5
copy form "Выберите правильную форму глагола (НСВ / СВ). 1p Тренировка обычно … в 17:30. н…"
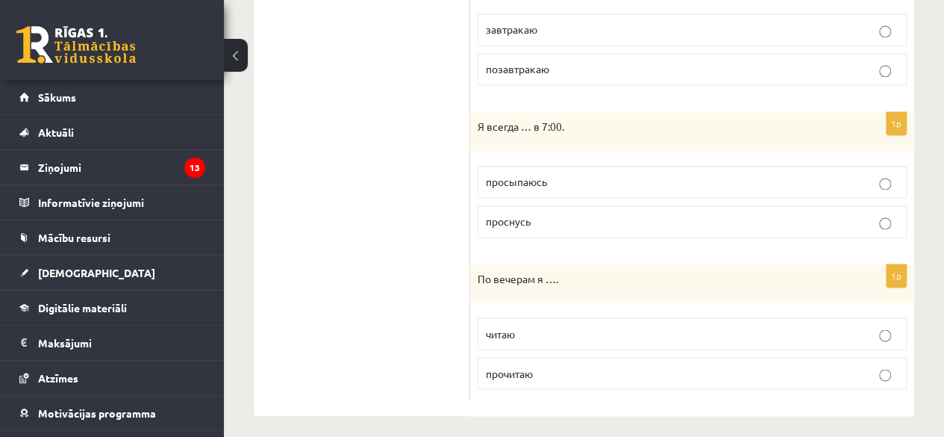
click at [584, 166] on label "просыпаюсь" at bounding box center [692, 182] width 429 height 32
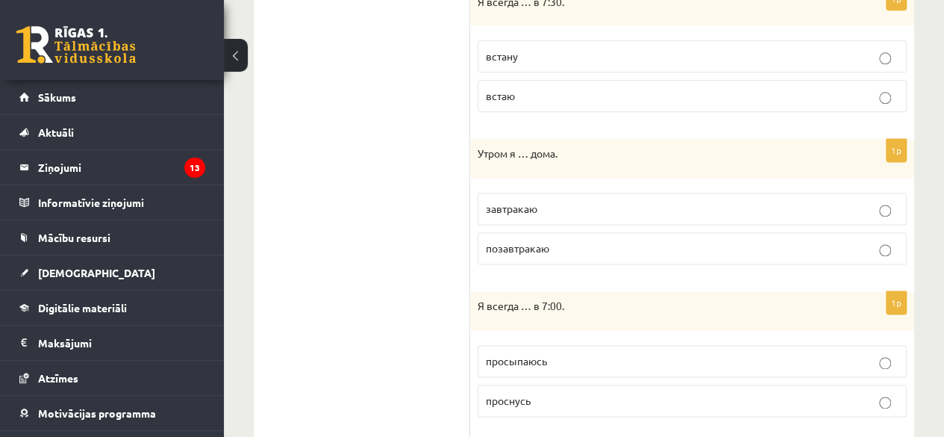
scroll to position [918, 0]
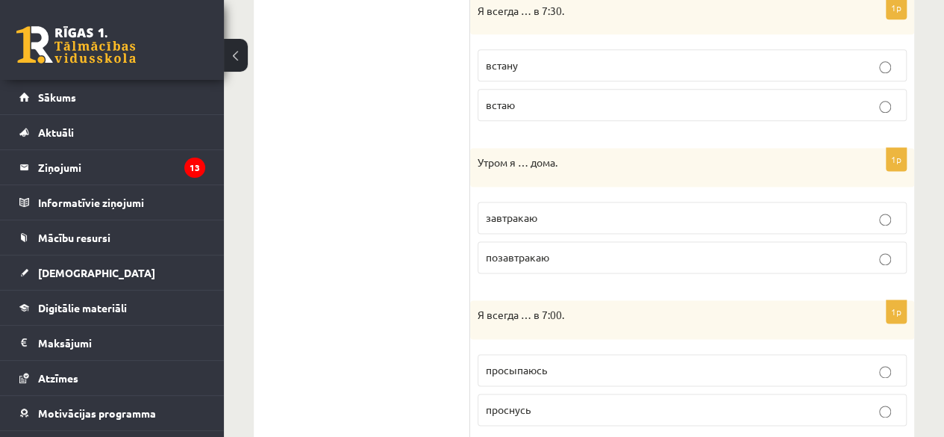
click at [566, 219] on label "завтракаю" at bounding box center [692, 218] width 429 height 32
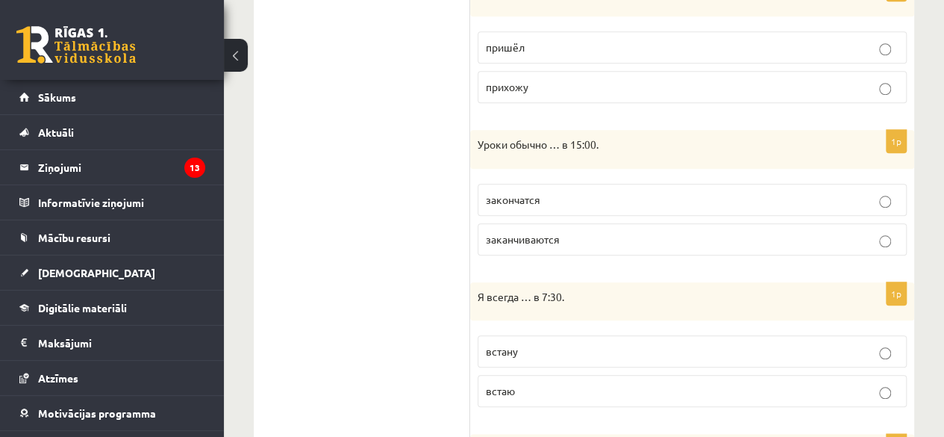
scroll to position [632, 0]
click at [867, 249] on label "заканчиваются" at bounding box center [692, 240] width 429 height 32
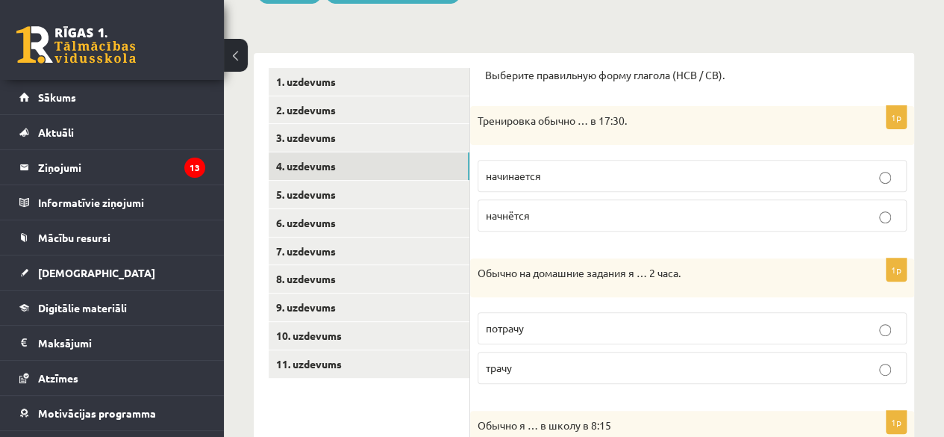
scroll to position [178, 0]
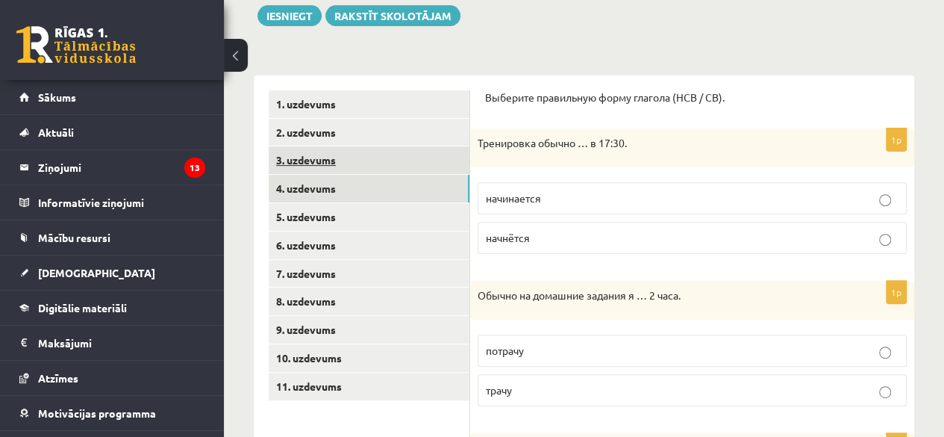
click at [293, 166] on link "3. uzdevums" at bounding box center [369, 160] width 201 height 28
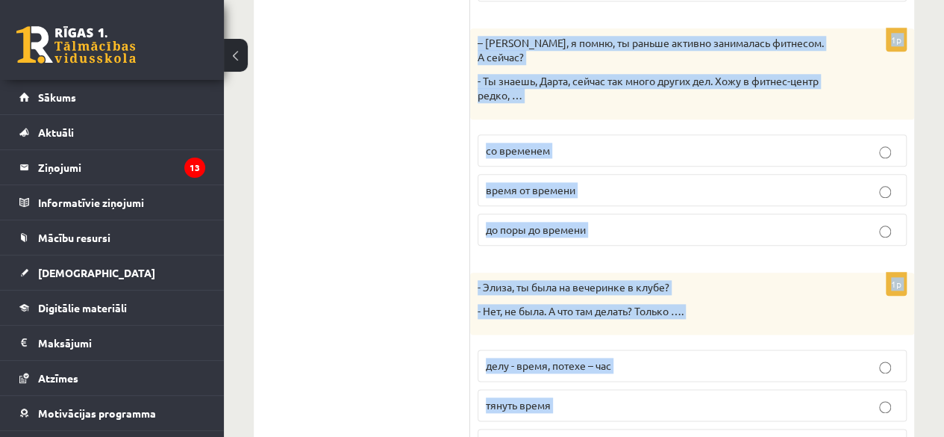
scroll to position [812, 0]
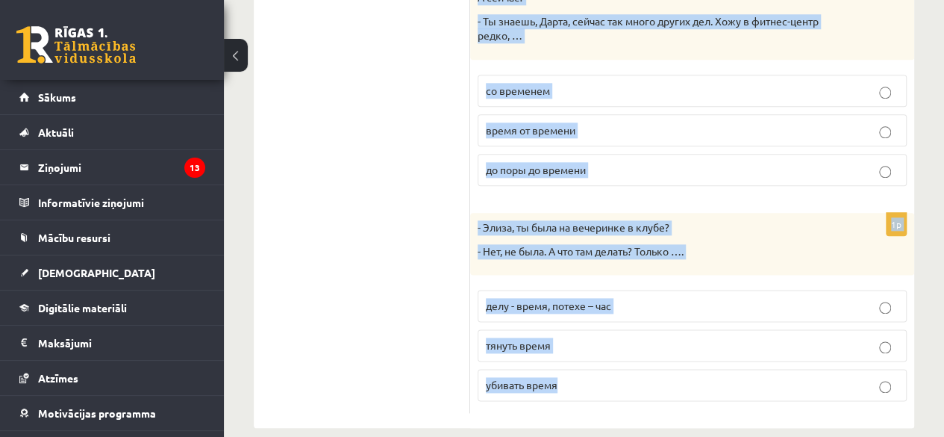
drag, startPoint x: 475, startPoint y: 272, endPoint x: 667, endPoint y: 361, distance: 211.1
copy form "Дополните мини-диалоги. Выберите верный фразеологизм. 1p – Привет, Янис! Давай …"
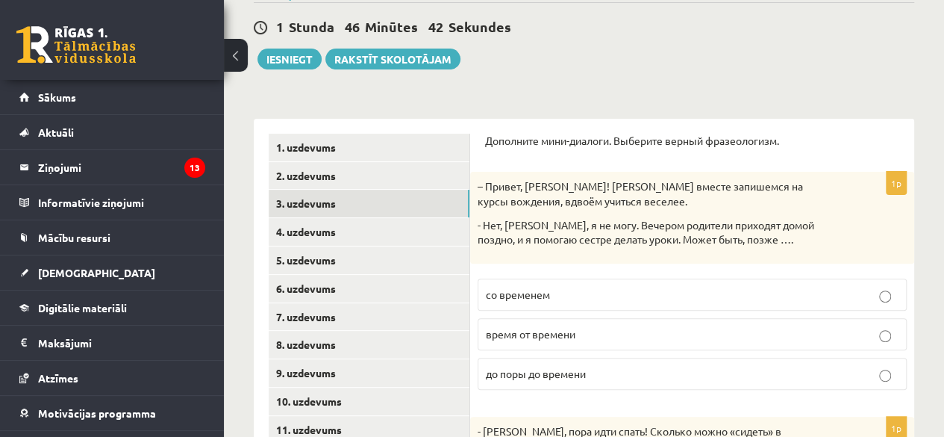
scroll to position [169, 0]
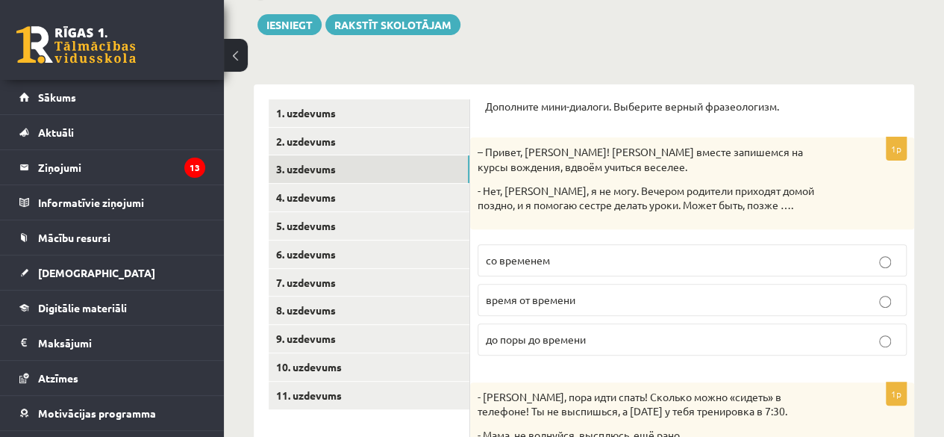
click at [499, 340] on span "до поры до времени" at bounding box center [536, 338] width 100 height 13
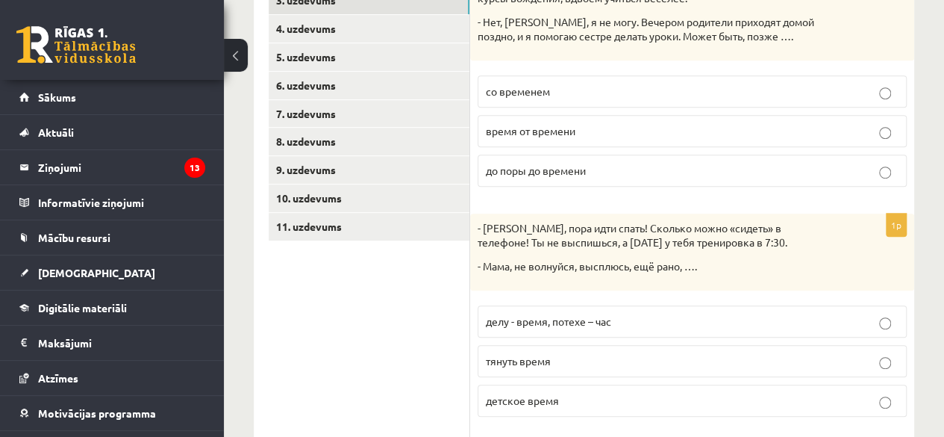
scroll to position [339, 0]
click at [864, 366] on label "тянуть время" at bounding box center [692, 359] width 429 height 32
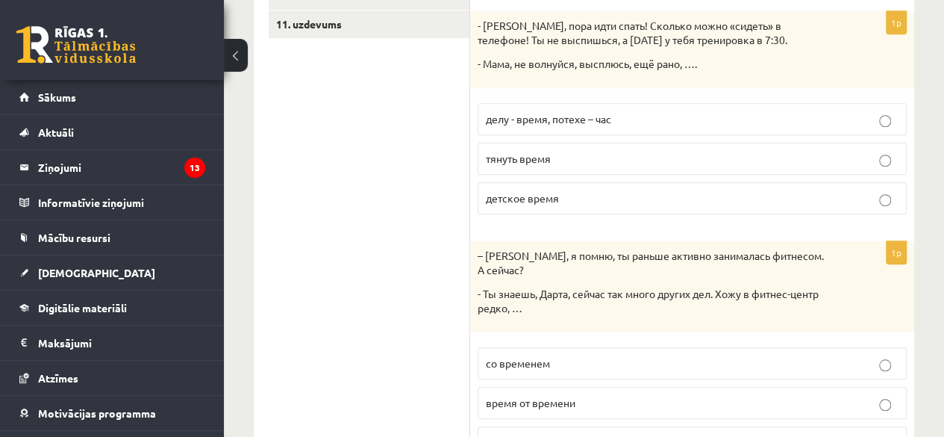
scroll to position [540, 0]
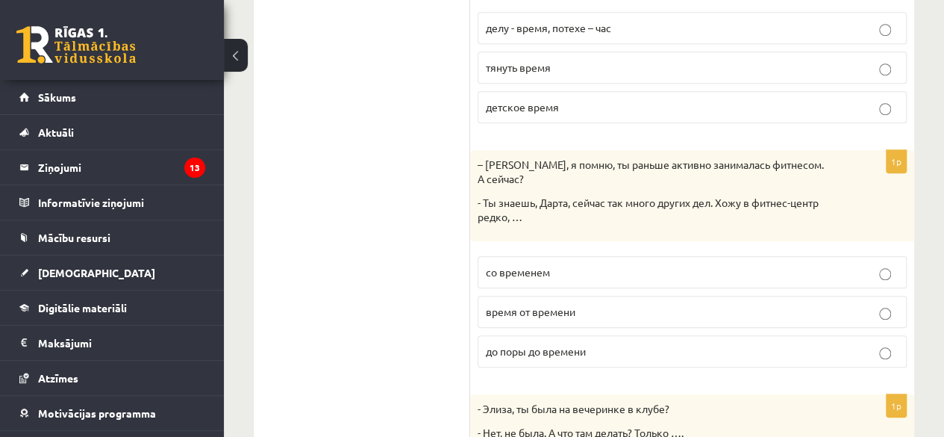
click at [860, 305] on label "время от времени" at bounding box center [692, 312] width 429 height 32
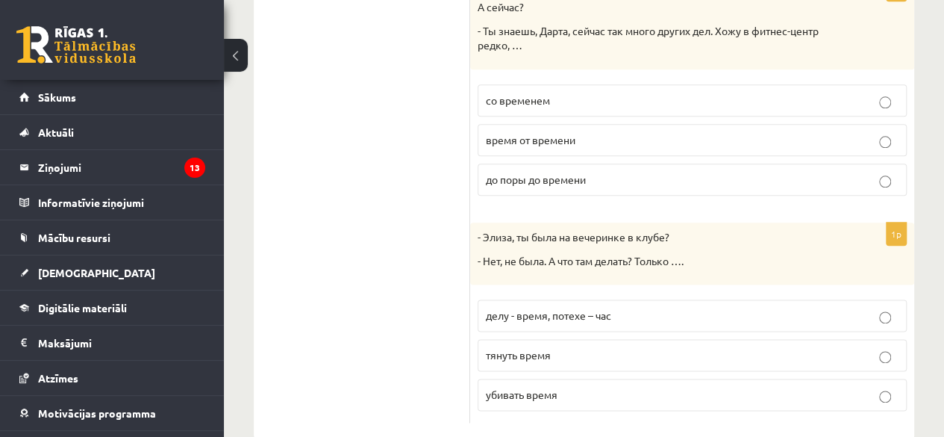
scroll to position [812, 0]
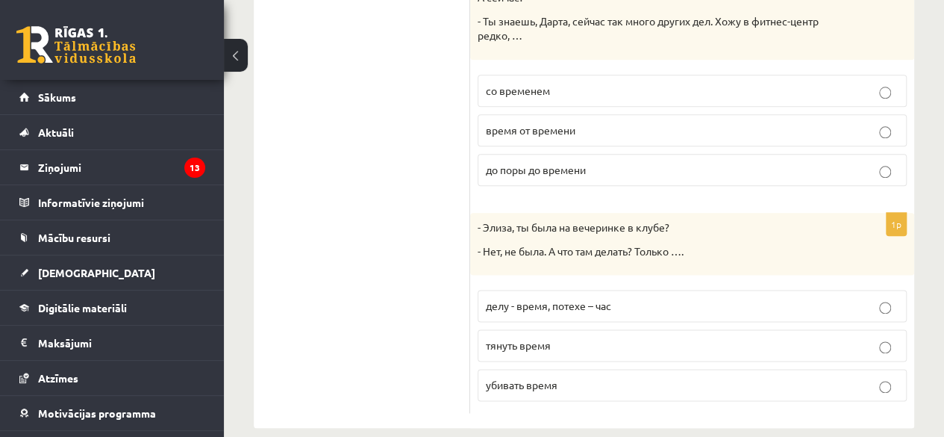
click at [863, 373] on label "убивать время" at bounding box center [692, 385] width 429 height 32
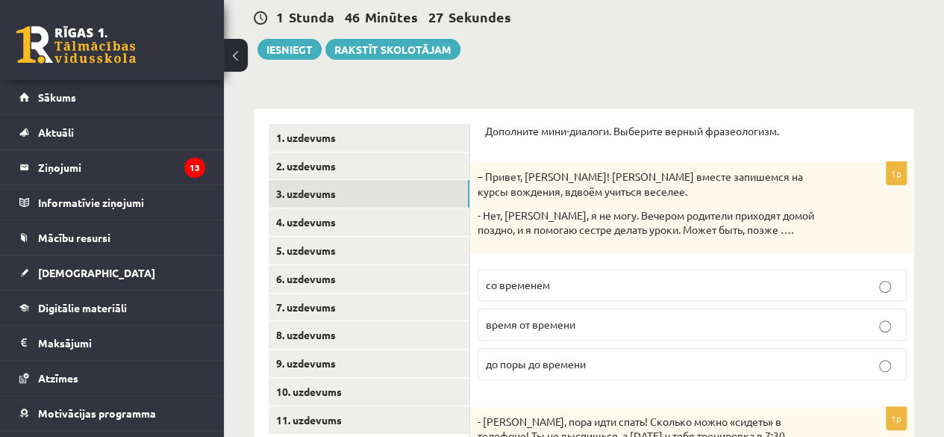
scroll to position [125, 0]
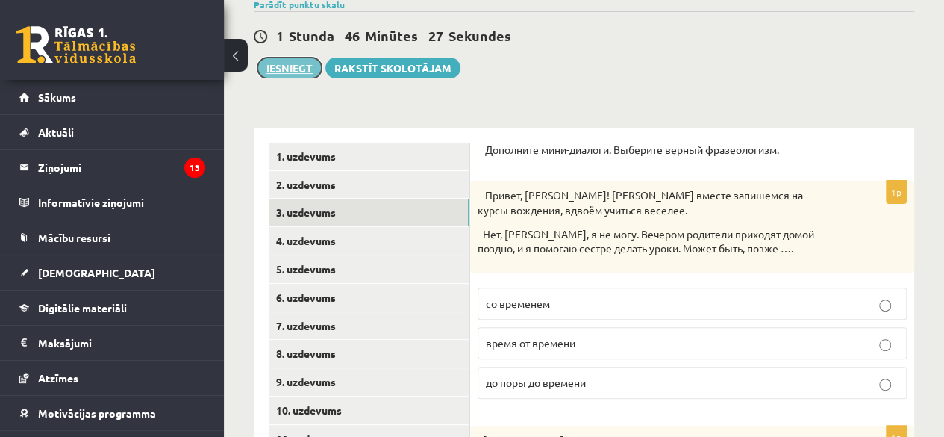
click at [282, 67] on button "Iesniegt" at bounding box center [290, 67] width 64 height 21
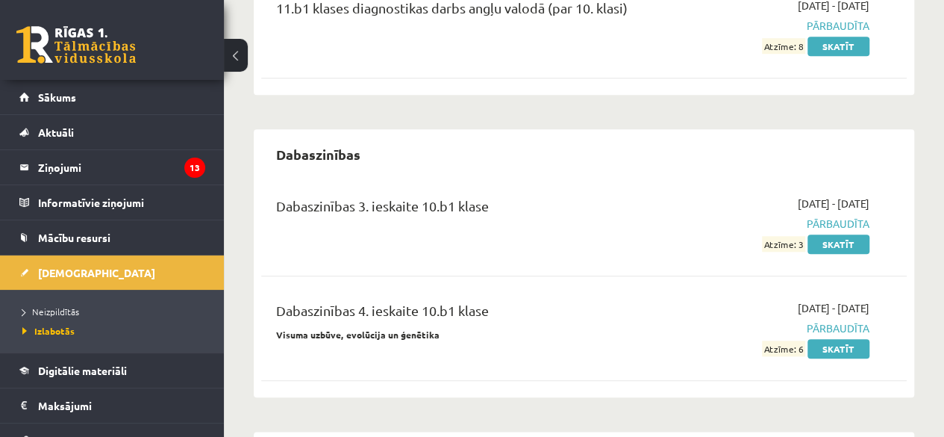
scroll to position [635, 0]
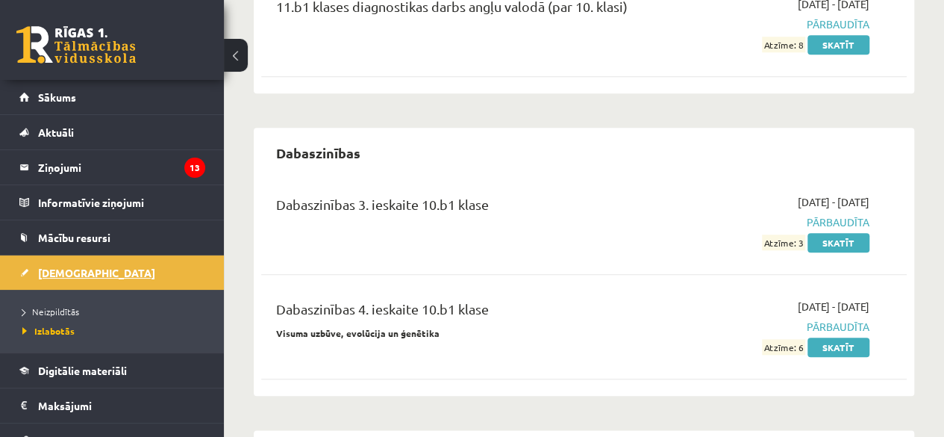
click at [72, 278] on link "[DEMOGRAPHIC_DATA]" at bounding box center [112, 272] width 186 height 34
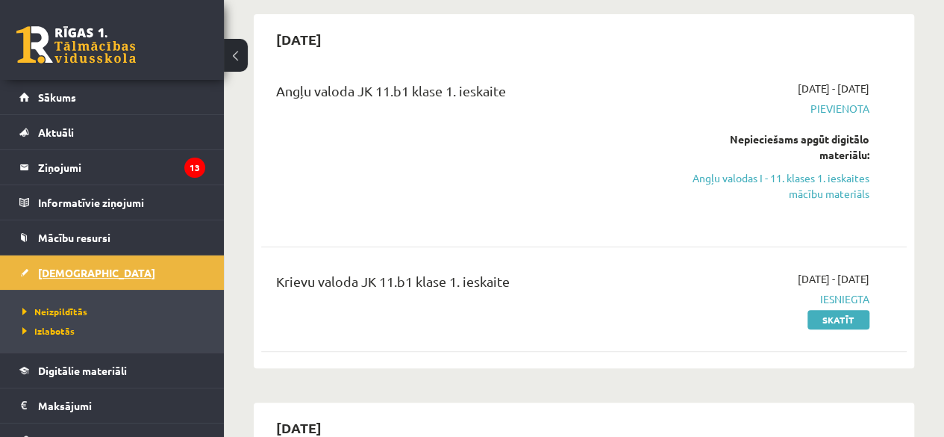
scroll to position [130, 0]
